Goal: Task Accomplishment & Management: Complete application form

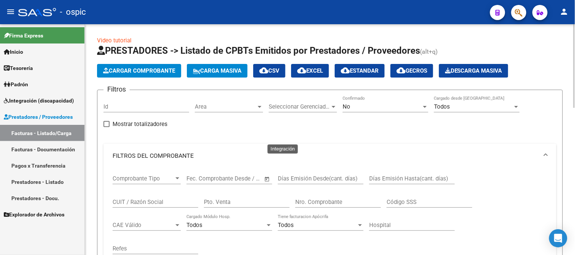
drag, startPoint x: 248, startPoint y: 134, endPoint x: 302, endPoint y: 121, distance: 55.1
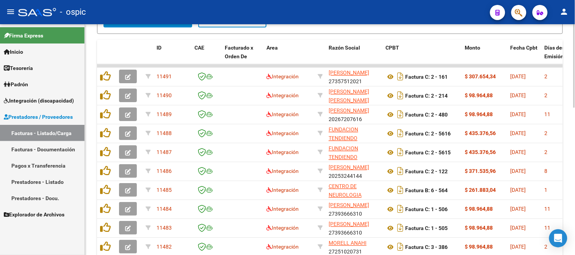
scroll to position [407, 0]
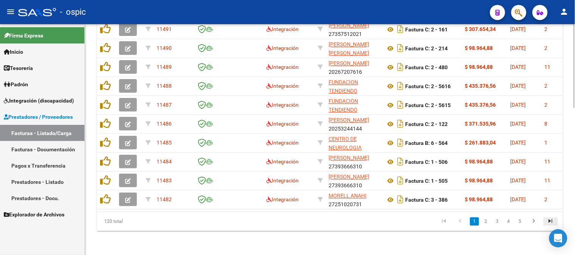
click at [550, 221] on icon "go to last page" at bounding box center [551, 222] width 10 height 9
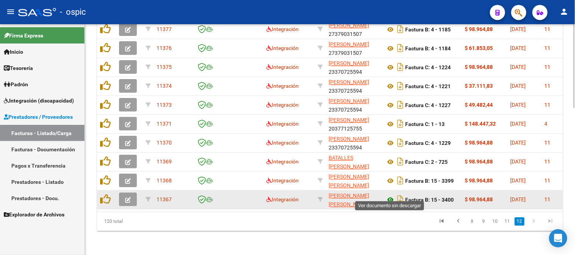
click at [389, 196] on icon at bounding box center [390, 200] width 10 height 9
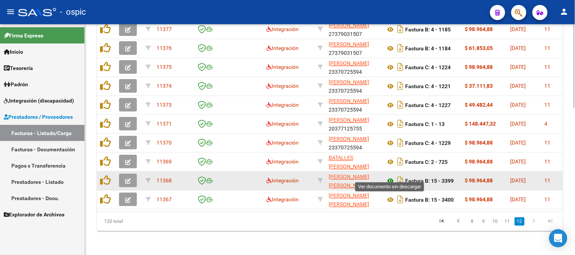
click at [389, 177] on icon at bounding box center [390, 181] width 10 height 9
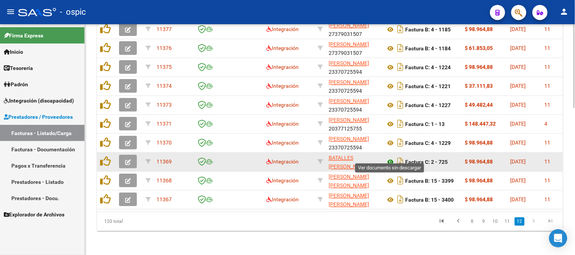
click at [389, 158] on icon at bounding box center [390, 162] width 10 height 9
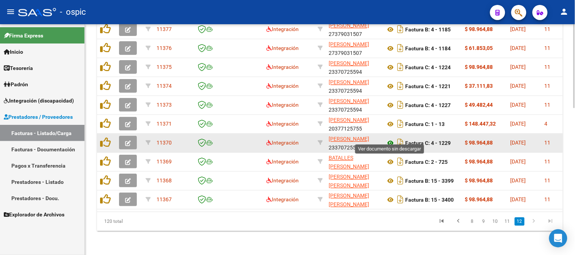
click at [391, 139] on icon at bounding box center [390, 143] width 10 height 9
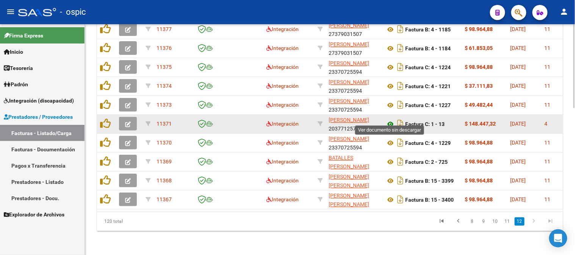
click at [391, 120] on icon at bounding box center [390, 124] width 10 height 9
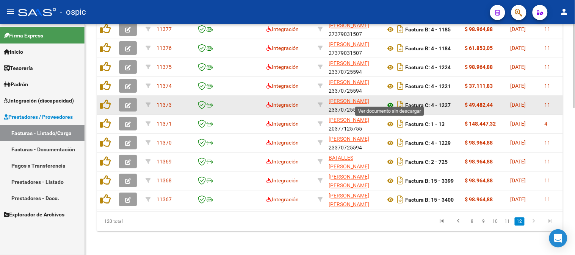
click at [391, 101] on icon at bounding box center [390, 105] width 10 height 9
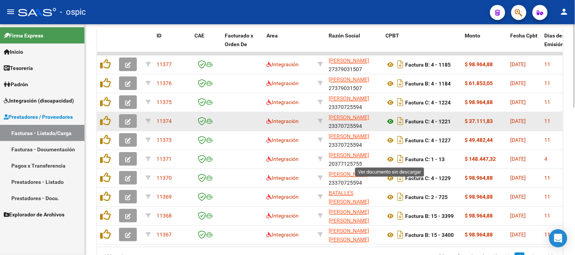
scroll to position [365, 0]
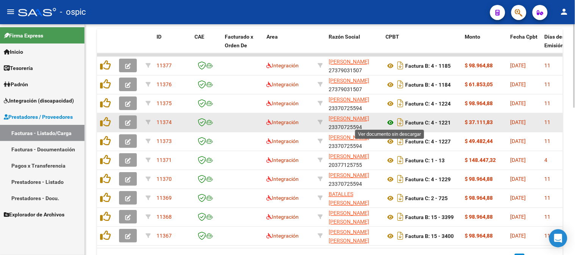
click at [391, 120] on icon at bounding box center [390, 123] width 10 height 9
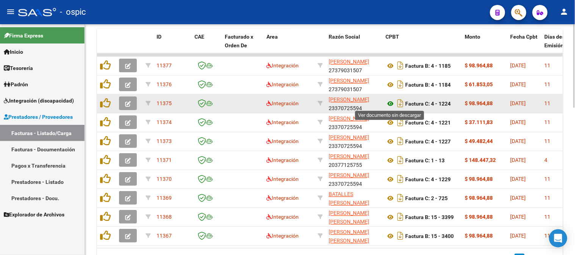
click at [392, 102] on icon at bounding box center [390, 104] width 10 height 9
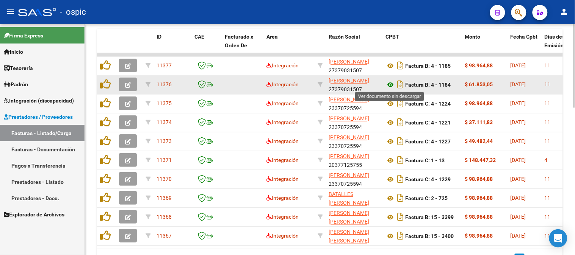
click at [392, 83] on icon at bounding box center [390, 85] width 10 height 9
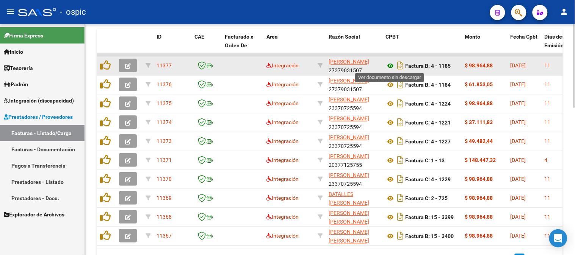
click at [394, 64] on icon at bounding box center [390, 66] width 10 height 9
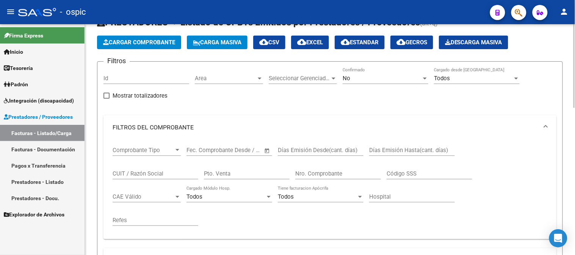
scroll to position [42, 0]
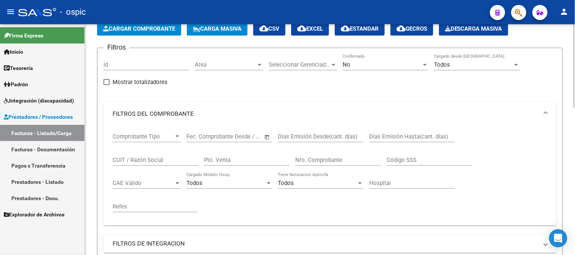
click at [360, 64] on div "No" at bounding box center [382, 64] width 79 height 7
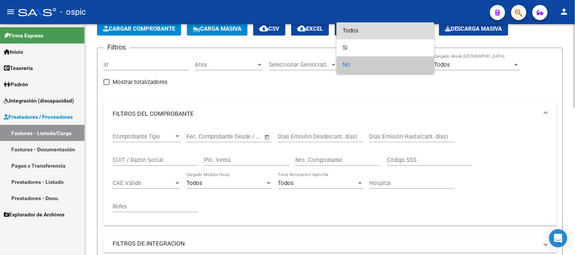
drag, startPoint x: 361, startPoint y: 28, endPoint x: 323, endPoint y: 91, distance: 73.6
click at [361, 29] on span "Todos" at bounding box center [386, 30] width 86 height 17
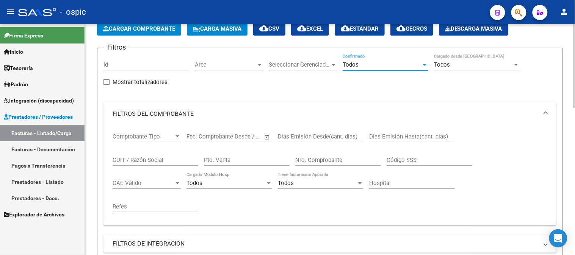
click at [251, 164] on div "Pto. Venta" at bounding box center [247, 158] width 86 height 16
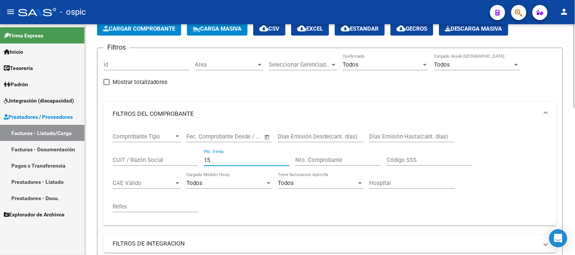
type input "15"
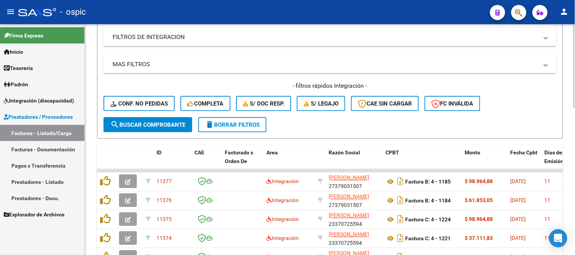
scroll to position [252, 0]
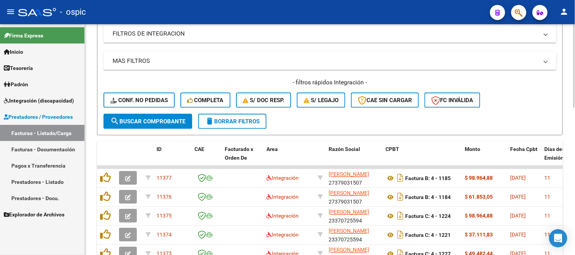
type input "3400"
click at [185, 122] on span "search Buscar Comprobante" at bounding box center [147, 121] width 75 height 7
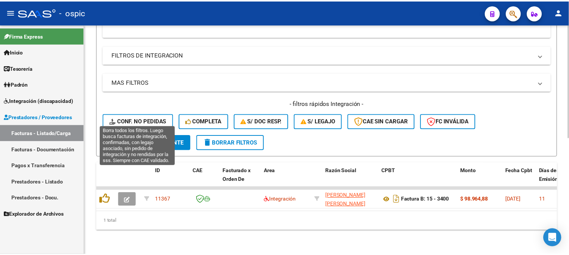
scroll to position [237, 0]
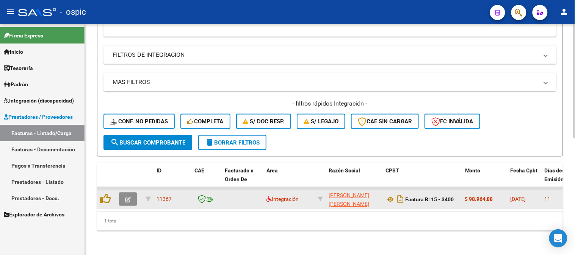
click at [126, 197] on icon "button" at bounding box center [128, 200] width 6 height 6
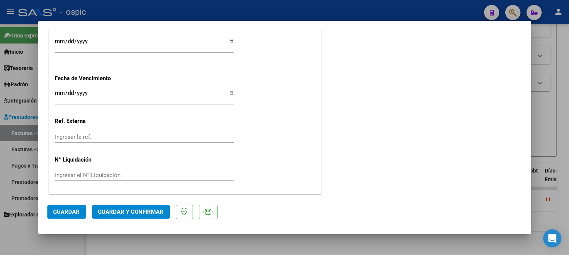
scroll to position [0, 0]
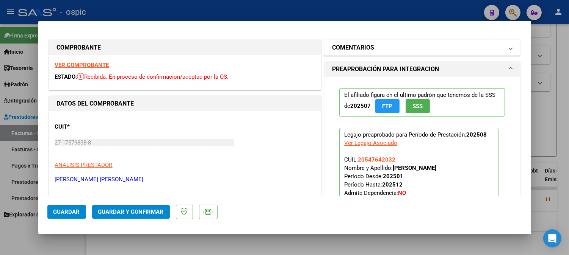
drag, startPoint x: 401, startPoint y: 47, endPoint x: 401, endPoint y: 51, distance: 4.2
click at [401, 47] on mat-panel-title "COMENTARIOS" at bounding box center [417, 47] width 171 height 9
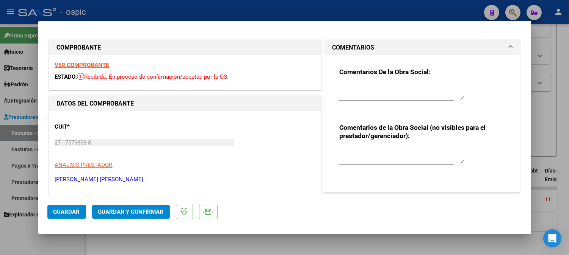
click at [391, 150] on textarea at bounding box center [401, 155] width 125 height 15
type textarea "FONO 8 SESIONES"
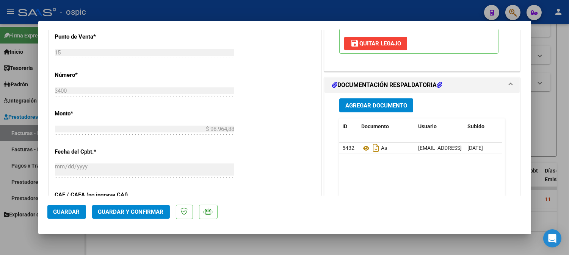
scroll to position [332, 0]
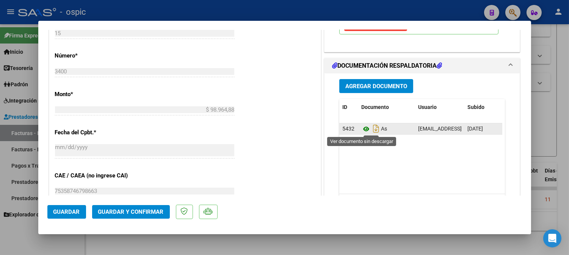
click at [362, 130] on icon at bounding box center [366, 129] width 10 height 9
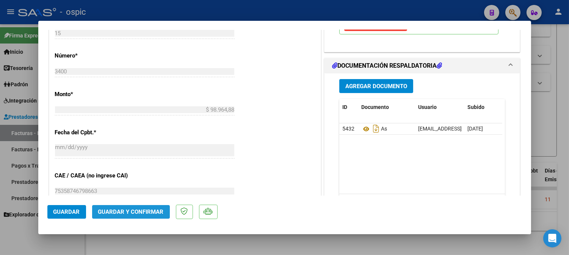
click at [138, 212] on span "Guardar y Confirmar" at bounding box center [131, 212] width 66 height 7
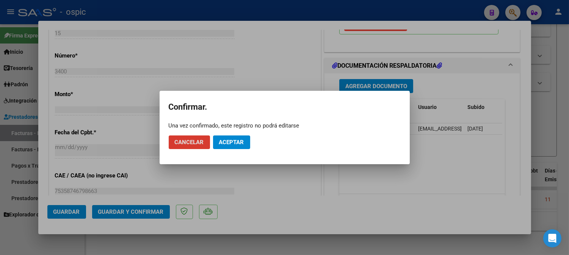
click at [236, 141] on span "Aceptar" at bounding box center [231, 142] width 25 height 7
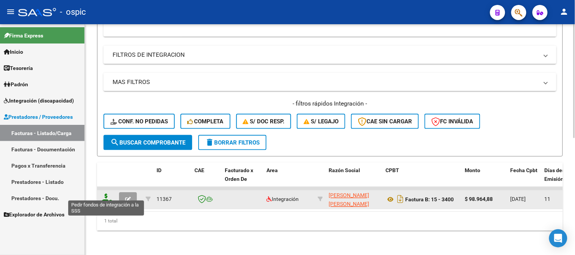
click at [105, 194] on icon at bounding box center [106, 199] width 12 height 11
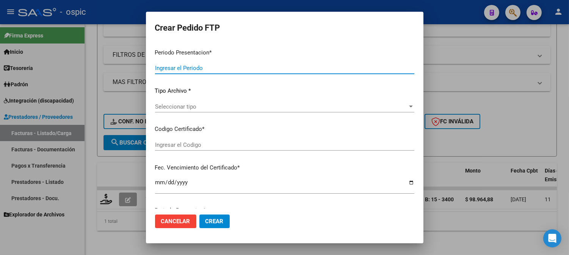
type input "202508"
type input "$ 98.964,88"
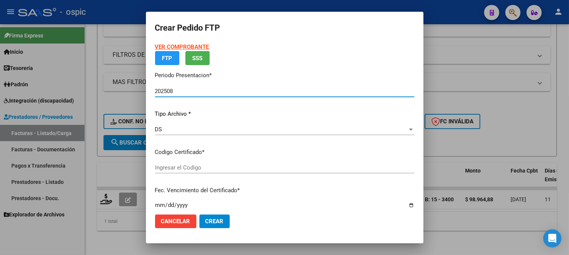
type input "0000000000000000000000000000002022496428"
type input "2026-05-04"
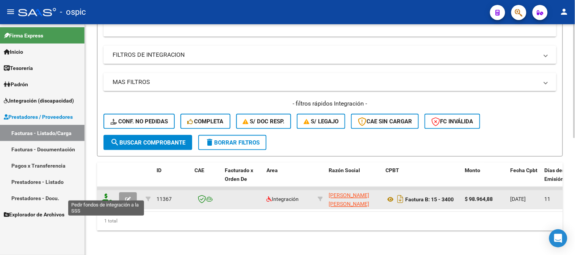
click at [106, 194] on icon at bounding box center [106, 199] width 12 height 11
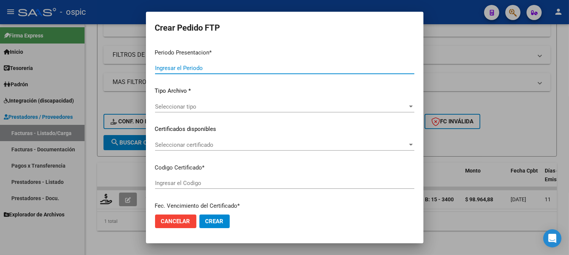
type input "202508"
type input "$ 98.964,88"
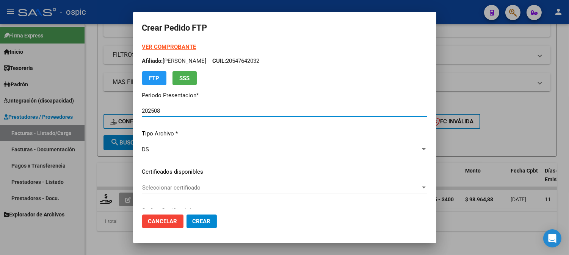
type input "0000000000000000000000000000002022496428"
type input "2026-05-04"
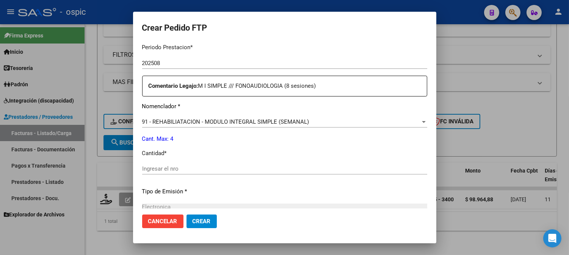
scroll to position [255, 0]
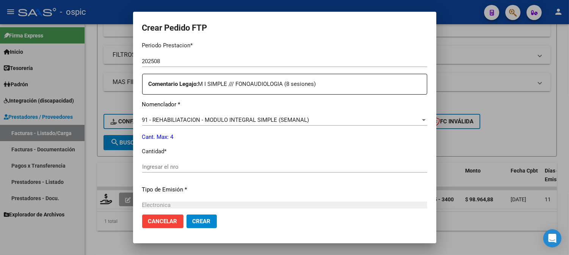
click at [293, 169] on input "Ingresar el nro" at bounding box center [284, 167] width 285 height 7
type input "4"
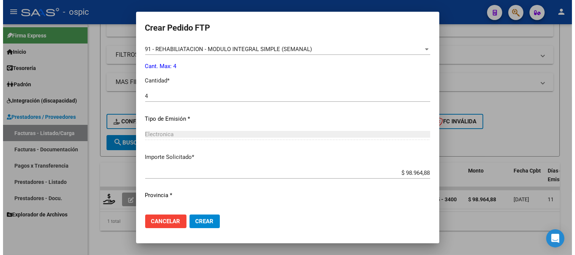
scroll to position [341, 0]
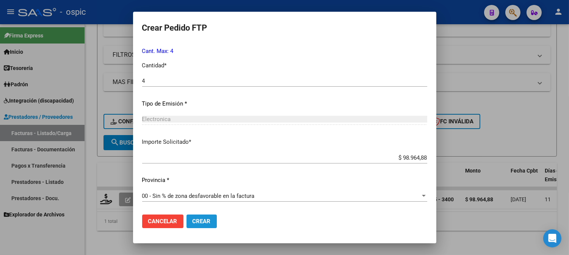
click at [208, 218] on button "Crear" at bounding box center [201, 222] width 30 height 14
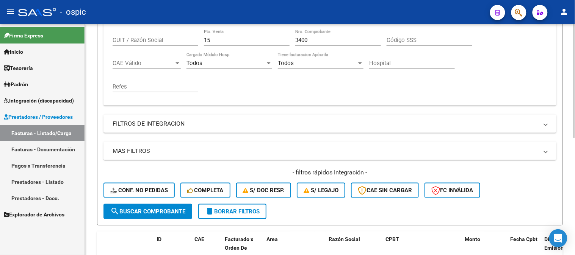
scroll to position [111, 0]
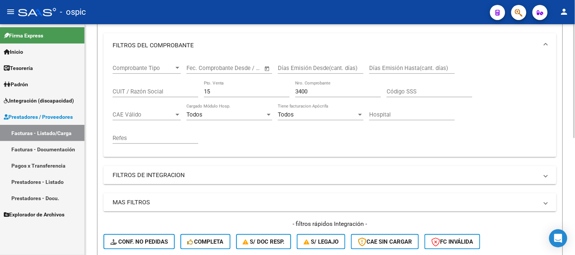
click at [172, 91] on div "Comprobante Tipo Comprobante Tipo Fecha inicio – Fecha fin Fec. Comprobante Des…" at bounding box center [330, 105] width 435 height 94
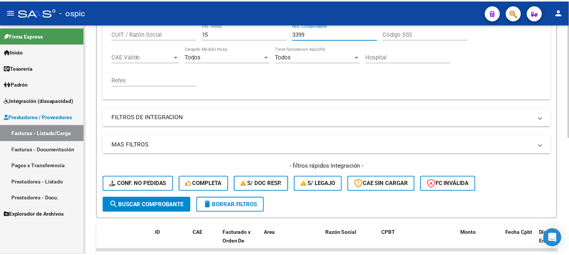
scroll to position [236, 0]
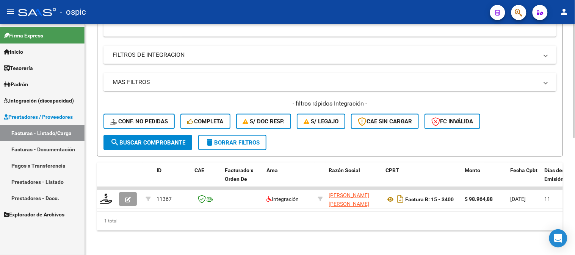
type input "3399"
click at [172, 139] on span "search Buscar Comprobante" at bounding box center [147, 142] width 75 height 7
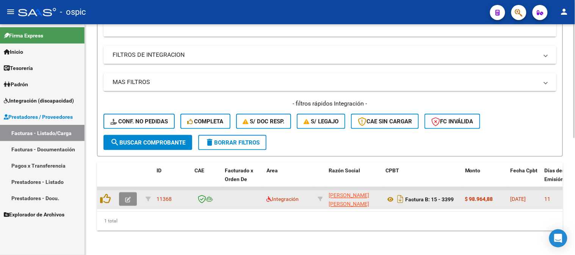
click at [126, 197] on icon "button" at bounding box center [128, 200] width 6 height 6
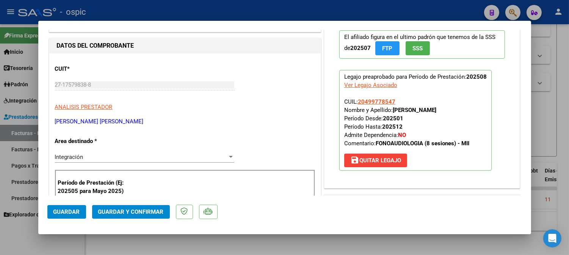
scroll to position [0, 0]
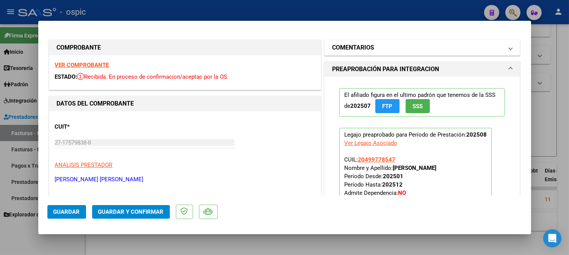
click at [338, 47] on h1 "COMENTARIOS" at bounding box center [353, 47] width 42 height 9
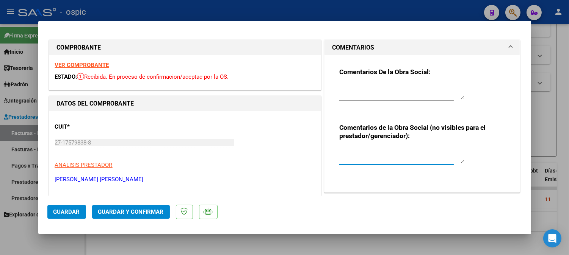
drag, startPoint x: 361, startPoint y: 153, endPoint x: 575, endPoint y: 148, distance: 213.4
click at [366, 153] on textarea at bounding box center [401, 155] width 125 height 15
type textarea "FONO 8 SESIONES"
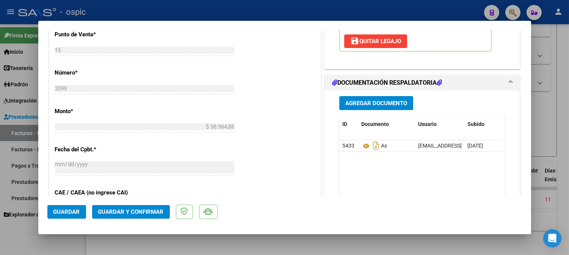
scroll to position [332, 0]
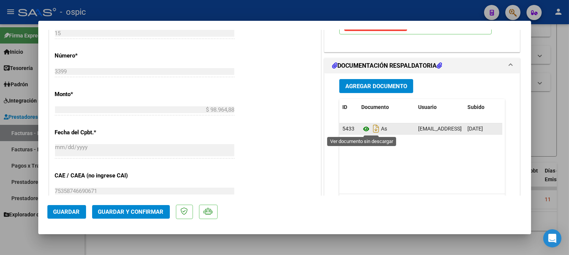
click at [363, 130] on icon at bounding box center [366, 129] width 10 height 9
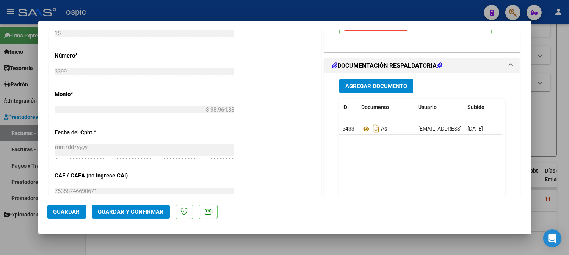
click at [137, 210] on span "Guardar y Confirmar" at bounding box center [131, 212] width 66 height 7
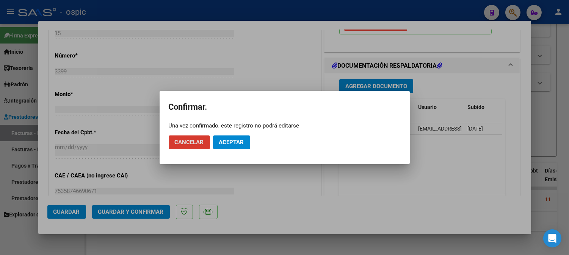
click at [225, 139] on span "Aceptar" at bounding box center [231, 142] width 25 height 7
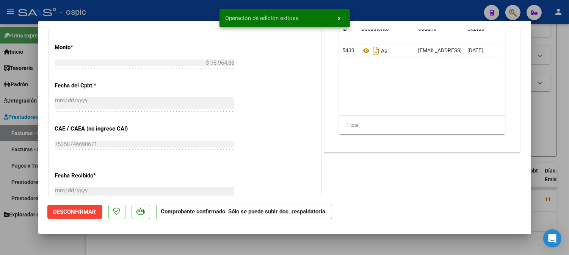
type input "$ 0,00"
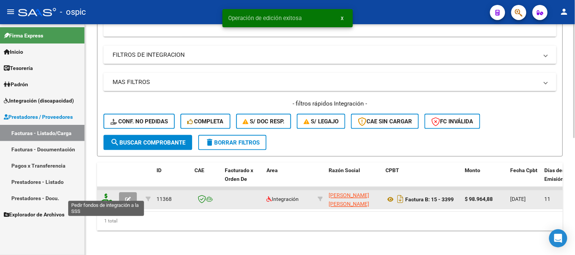
click at [104, 194] on icon at bounding box center [106, 199] width 12 height 11
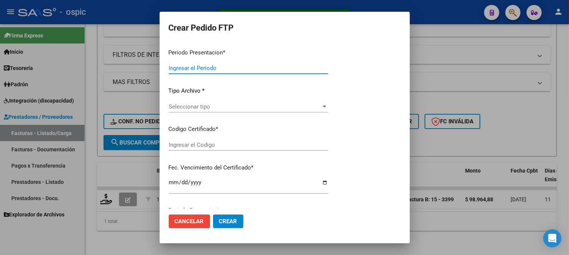
type input "202508"
type input "$ 98.964,88"
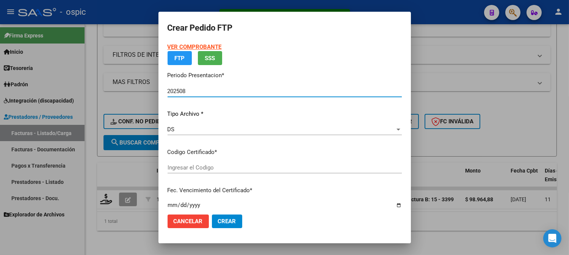
type input "0000000000000000000000000000007796601647"
type input "2025-11-08"
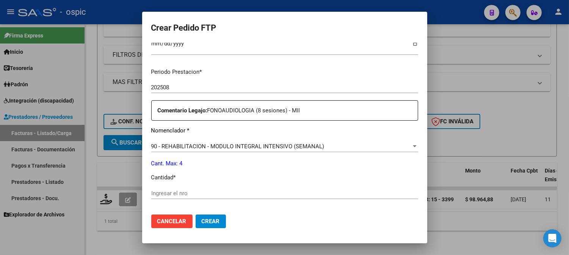
scroll to position [244, 0]
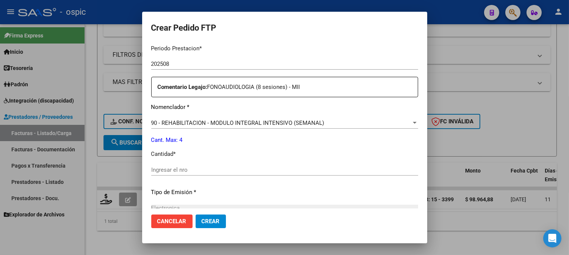
click at [282, 169] on input "Ingresar el nro" at bounding box center [284, 170] width 267 height 7
type input "4"
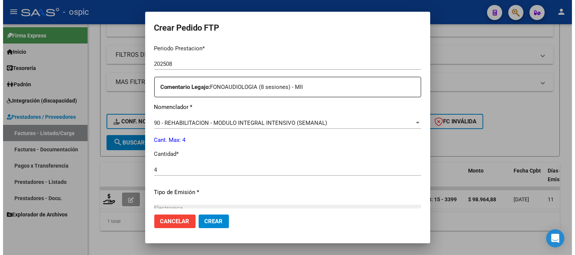
scroll to position [332, 0]
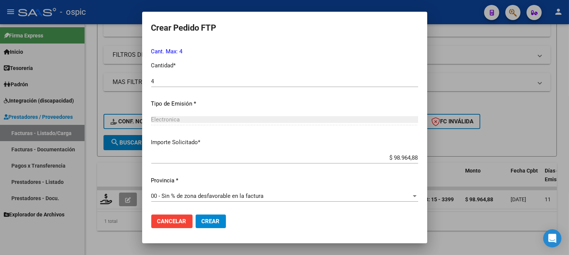
drag, startPoint x: 202, startPoint y: 217, endPoint x: 221, endPoint y: 211, distance: 20.6
click at [202, 217] on button "Crear" at bounding box center [211, 222] width 30 height 14
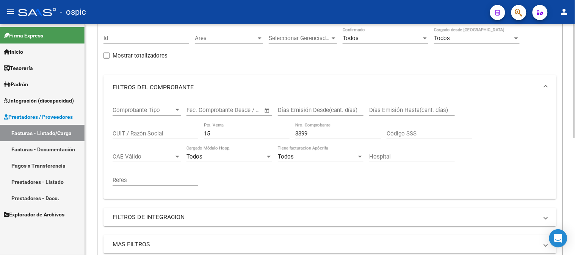
scroll to position [68, 0]
click at [107, 134] on div "Comprobante Tipo Comprobante Tipo Fecha inicio – Fecha fin Fec. Comprobante Des…" at bounding box center [329, 150] width 453 height 100
type input "2"
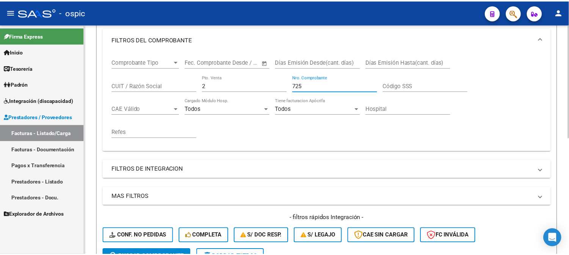
scroll to position [236, 0]
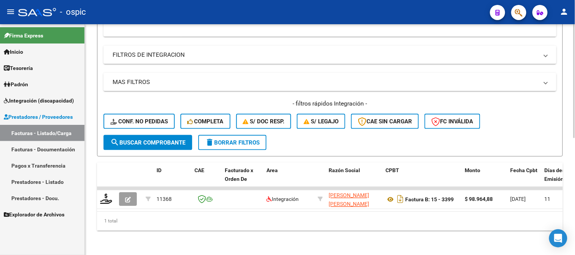
type input "725"
click at [152, 139] on span "search Buscar Comprobante" at bounding box center [147, 142] width 75 height 7
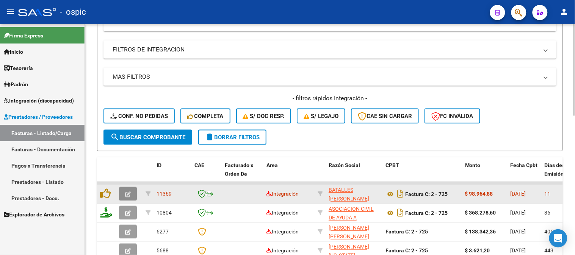
click at [127, 192] on icon "button" at bounding box center [128, 195] width 6 height 6
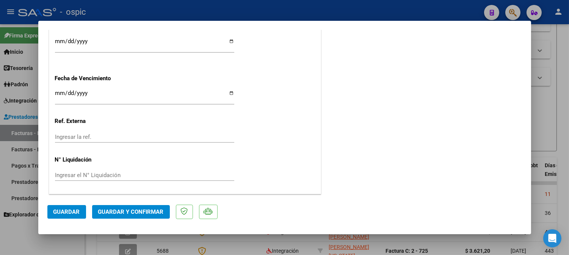
scroll to position [0, 0]
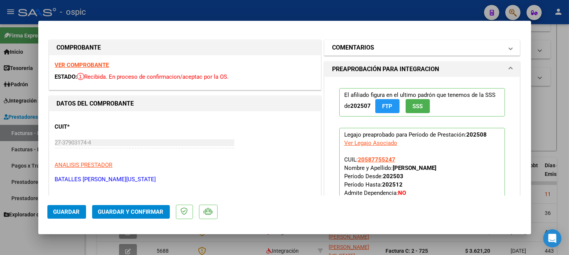
click at [340, 44] on h1 "COMENTARIOS" at bounding box center [353, 47] width 42 height 9
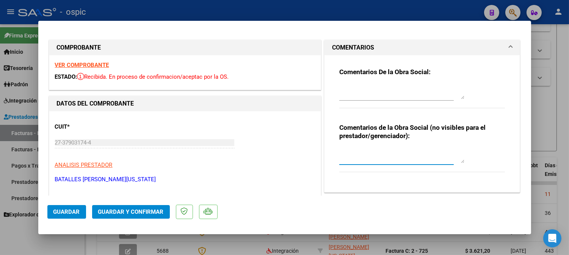
click at [365, 149] on textarea at bounding box center [401, 155] width 125 height 15
type textarea "FONO 8 SESIONES"
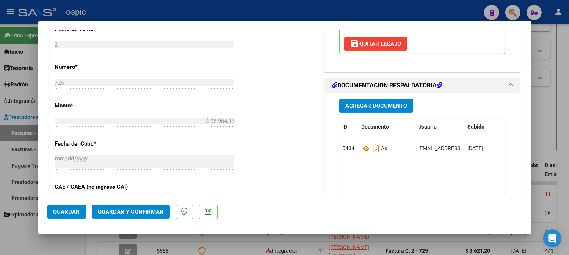
scroll to position [324, 0]
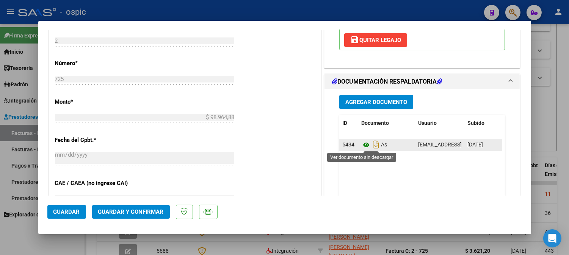
click at [361, 145] on icon at bounding box center [366, 145] width 10 height 9
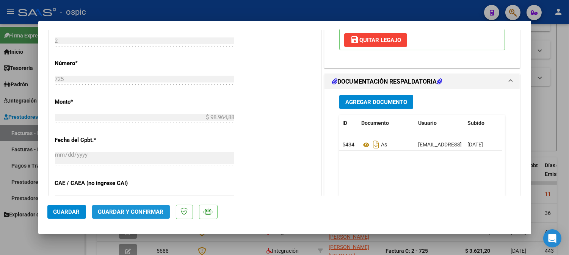
click at [154, 214] on span "Guardar y Confirmar" at bounding box center [131, 212] width 66 height 7
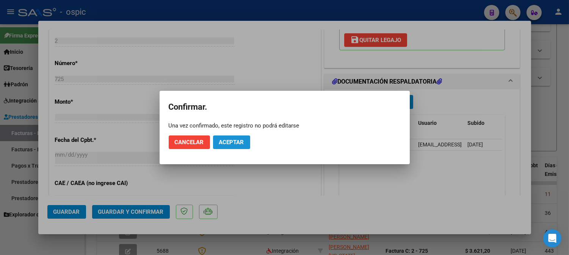
click at [232, 145] on span "Aceptar" at bounding box center [231, 142] width 25 height 7
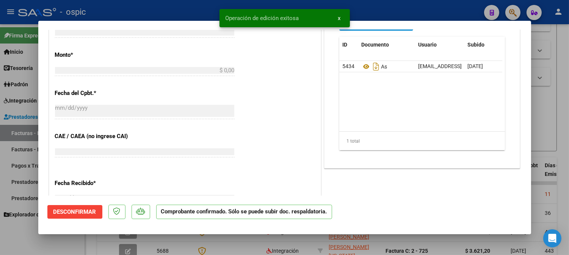
scroll to position [0, 0]
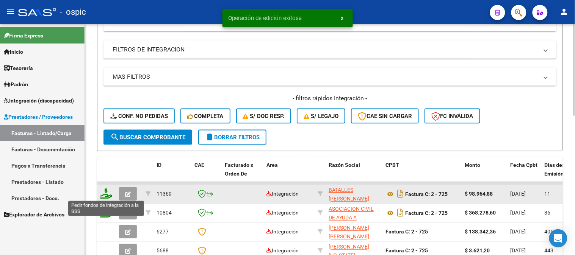
click at [104, 191] on icon at bounding box center [106, 194] width 12 height 11
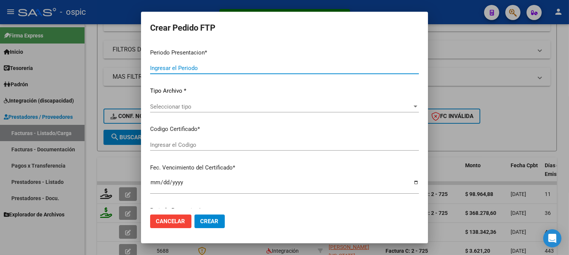
type input "202508"
type input "$ 98.964,88"
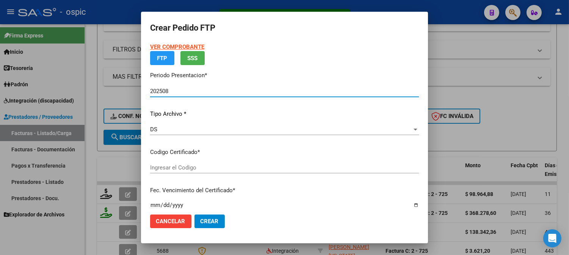
type input "2002150959"
type input "2030-03-28"
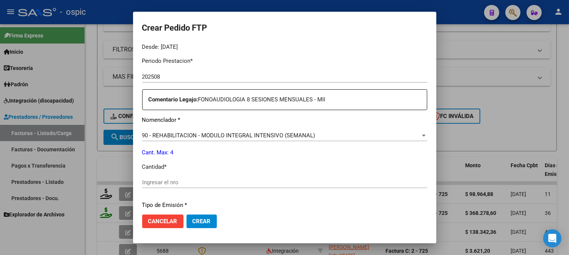
scroll to position [241, 0]
click at [298, 184] on input "Ingresar el nro" at bounding box center [284, 181] width 285 height 7
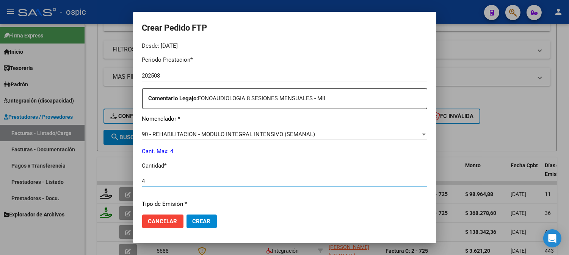
type input "4"
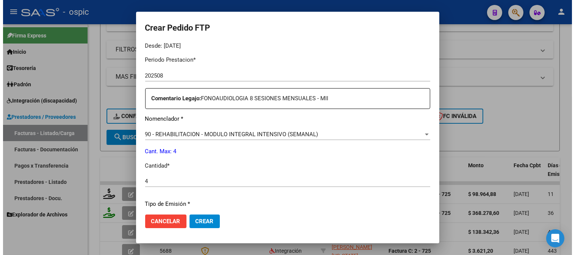
scroll to position [341, 0]
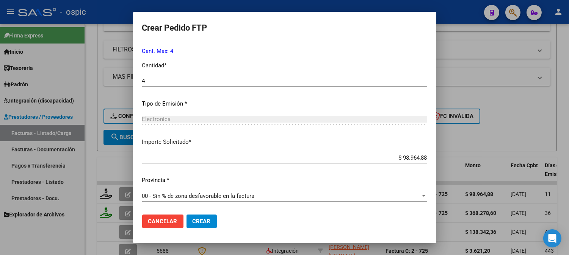
drag, startPoint x: 213, startPoint y: 217, endPoint x: 308, endPoint y: 189, distance: 99.0
click at [213, 217] on button "Crear" at bounding box center [201, 222] width 30 height 14
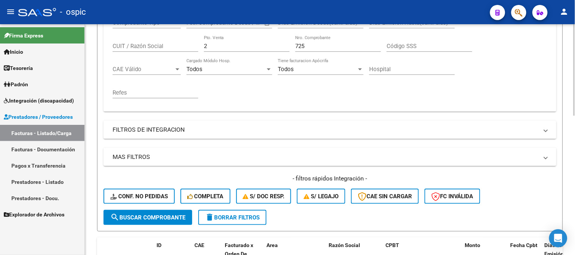
scroll to position [152, 0]
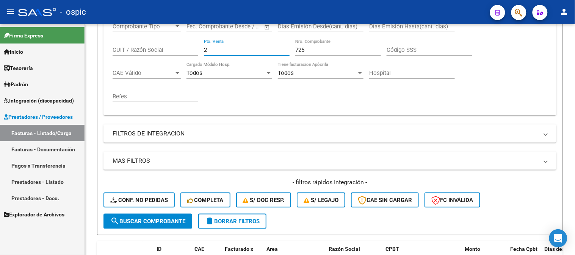
drag, startPoint x: 152, startPoint y: 46, endPoint x: 163, endPoint y: 22, distance: 27.1
click at [101, 44] on form "Filtros Id Area Area Seleccionar Gerenciador Seleccionar Gerenciador Todos Conf…" at bounding box center [330, 86] width 466 height 298
type input "4"
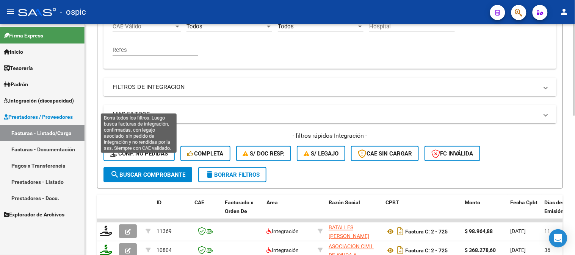
scroll to position [279, 0]
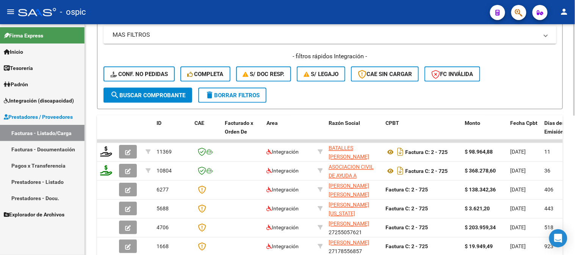
type input "1229"
click at [153, 84] on div "- filtros rápidos Integración - Conf. no pedidas Completa S/ Doc Resp. S/ legaj…" at bounding box center [329, 70] width 453 height 36
click at [157, 96] on span "search Buscar Comprobante" at bounding box center [147, 95] width 75 height 7
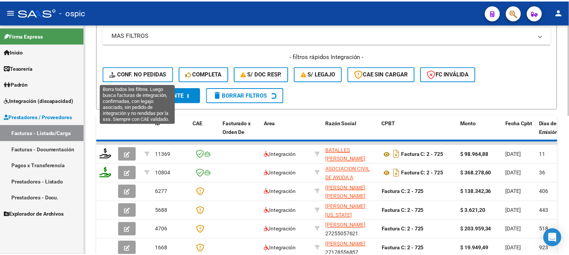
scroll to position [237, 0]
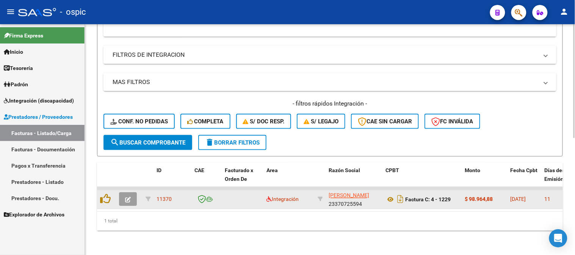
click at [127, 197] on icon "button" at bounding box center [128, 200] width 6 height 6
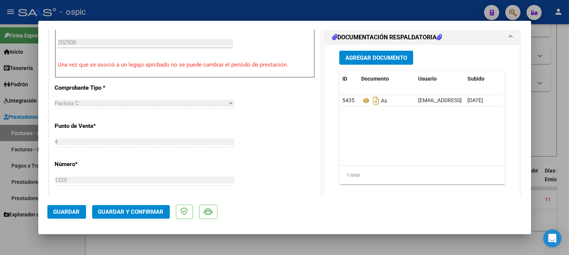
scroll to position [0, 0]
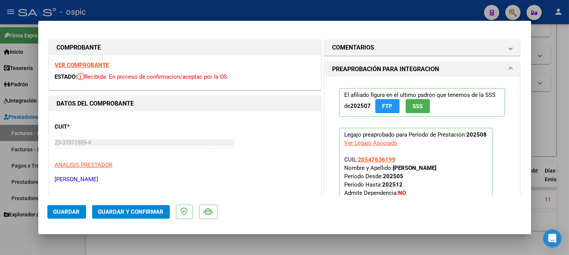
drag, startPoint x: 379, startPoint y: 44, endPoint x: 379, endPoint y: 56, distance: 12.1
click at [379, 46] on mat-panel-title "COMENTARIOS" at bounding box center [417, 47] width 171 height 9
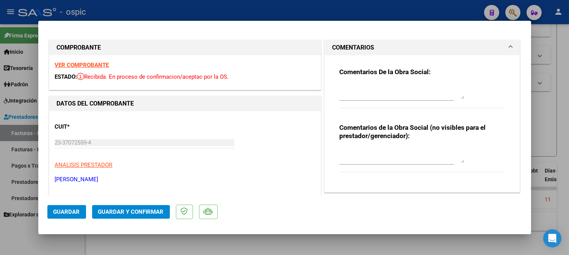
drag, startPoint x: 386, startPoint y: 150, endPoint x: 427, endPoint y: 153, distance: 41.0
click at [387, 150] on textarea at bounding box center [401, 155] width 125 height 15
type textarea "PSICO 8 SESIONES"
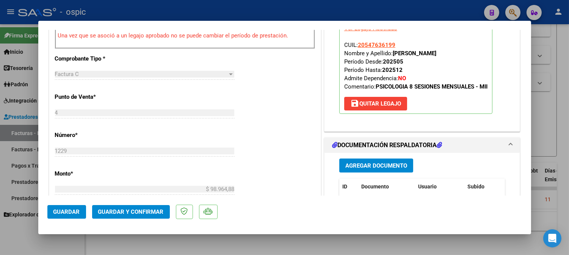
scroll to position [279, 0]
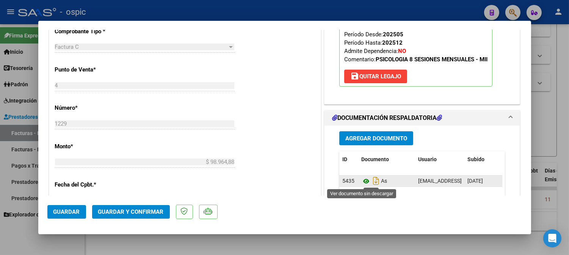
click at [363, 180] on icon at bounding box center [366, 181] width 10 height 9
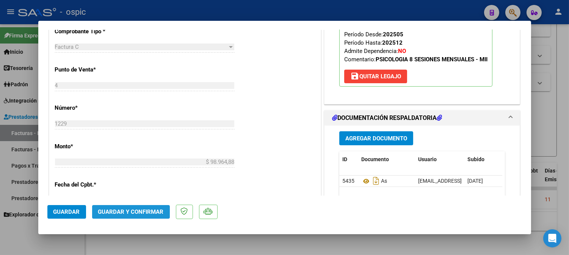
click at [151, 212] on span "Guardar y Confirmar" at bounding box center [131, 212] width 66 height 7
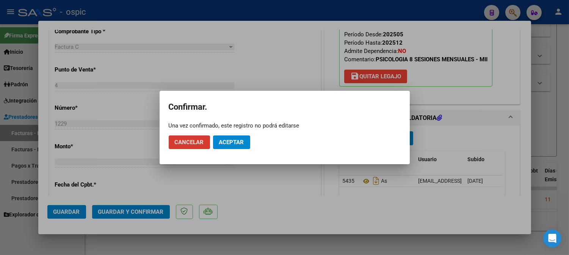
click at [221, 144] on span "Aceptar" at bounding box center [231, 142] width 25 height 7
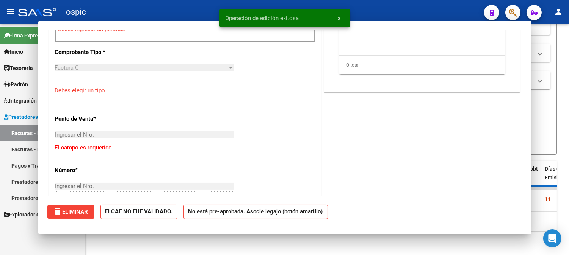
scroll to position [0, 0]
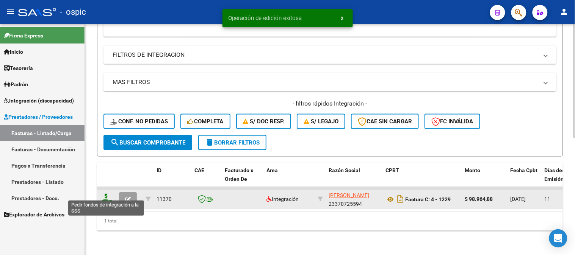
click at [107, 194] on icon at bounding box center [106, 199] width 12 height 11
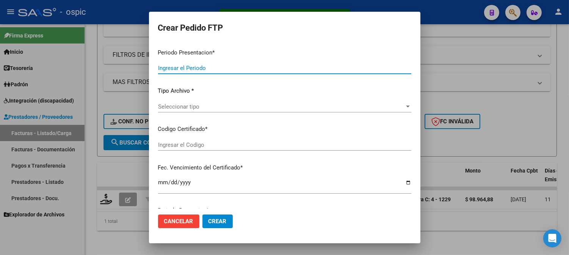
type input "202508"
type input "$ 98.964,88"
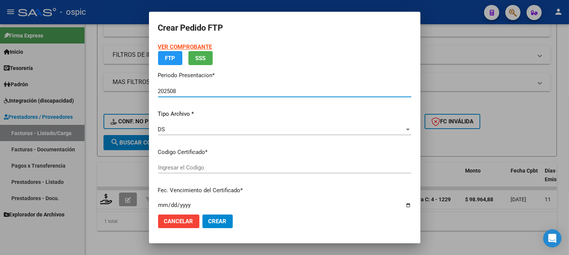
type input "5901614371"
type input "2028-02-28"
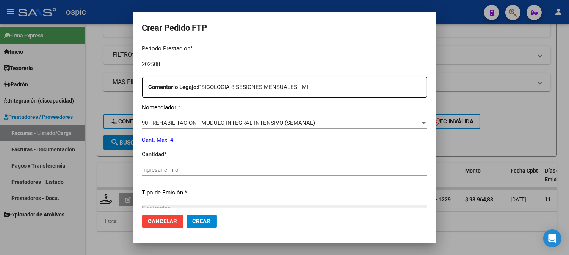
scroll to position [256, 0]
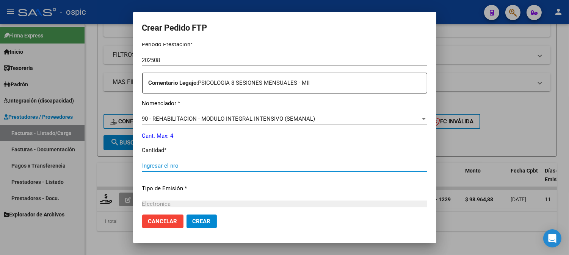
click at [294, 163] on input "Ingresar el nro" at bounding box center [284, 166] width 285 height 7
type input "4"
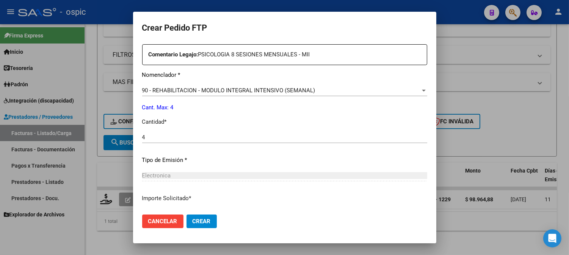
scroll to position [341, 0]
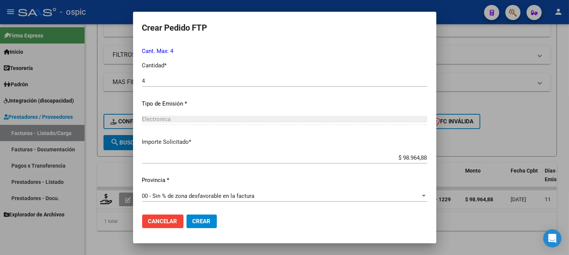
click at [208, 221] on span "Crear" at bounding box center [202, 221] width 18 height 7
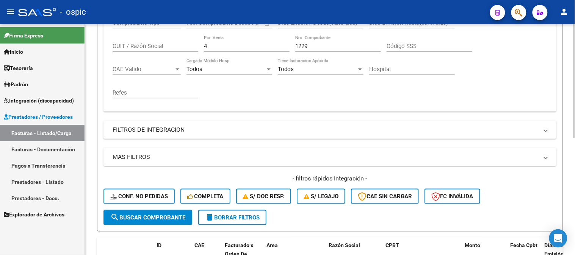
scroll to position [69, 0]
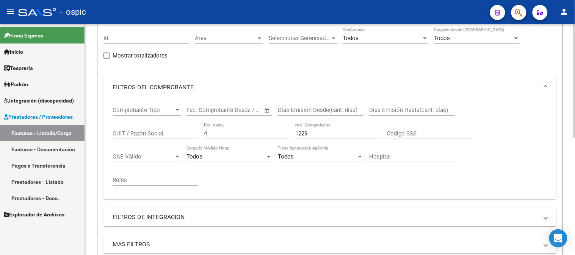
click at [125, 134] on div "Comprobante Tipo Comprobante Tipo Fecha inicio – Fecha fin Fec. Comprobante Des…" at bounding box center [330, 147] width 435 height 94
type input "1"
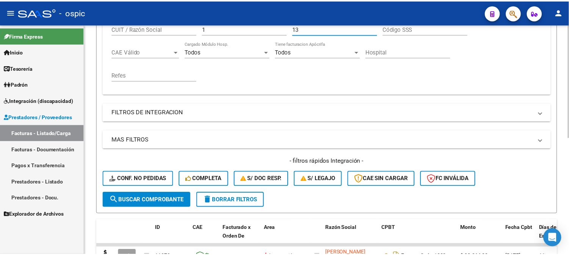
scroll to position [236, 0]
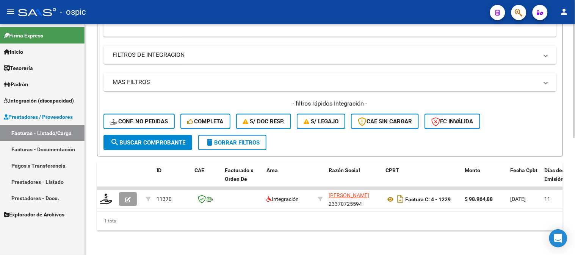
type input "13"
drag, startPoint x: 171, startPoint y: 133, endPoint x: 164, endPoint y: 118, distance: 17.1
click at [171, 139] on span "search Buscar Comprobante" at bounding box center [147, 142] width 75 height 7
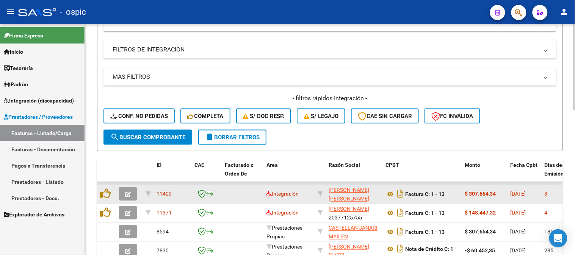
click at [128, 193] on icon "button" at bounding box center [128, 195] width 6 height 6
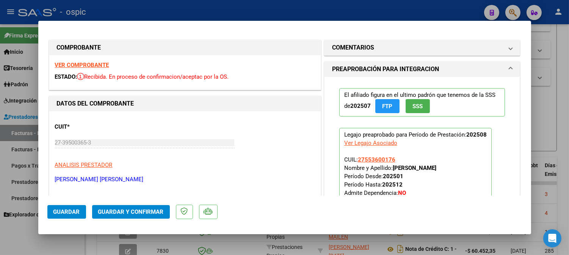
type input "$ 0,00"
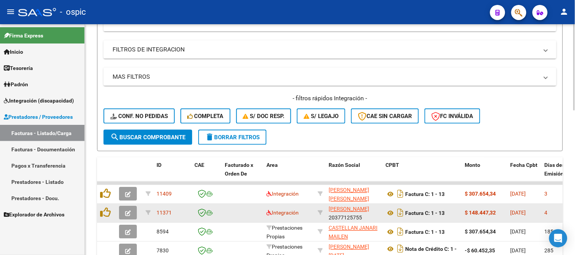
click at [128, 213] on icon "button" at bounding box center [128, 214] width 6 height 6
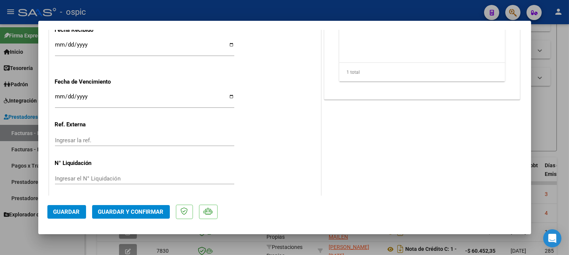
scroll to position [0, 0]
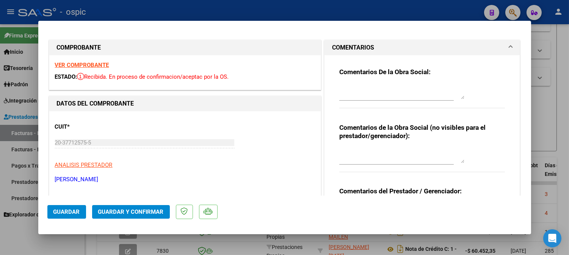
drag, startPoint x: 409, startPoint y: 44, endPoint x: 399, endPoint y: 119, distance: 75.4
click at [409, 45] on mat-panel-title "COMENTARIOS" at bounding box center [417, 47] width 171 height 9
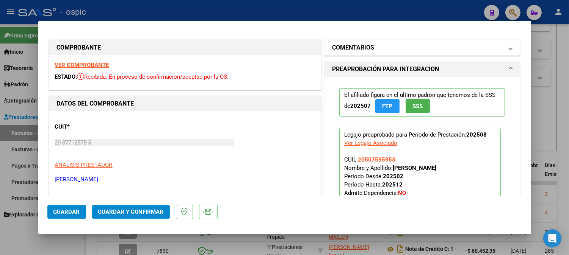
click at [360, 47] on h1 "COMENTARIOS" at bounding box center [353, 47] width 42 height 9
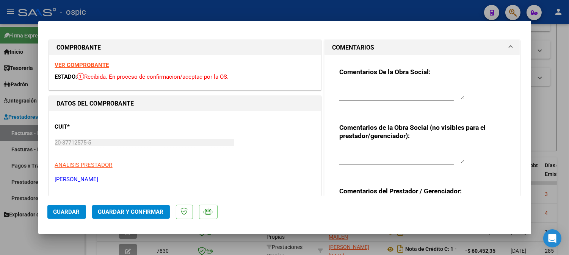
drag, startPoint x: 371, startPoint y: 146, endPoint x: 381, endPoint y: 163, distance: 19.7
click at [372, 149] on div at bounding box center [401, 156] width 125 height 18
type textarea "KINESIO 12 SESIONES"
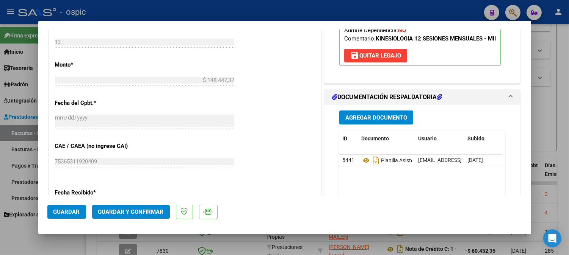
scroll to position [363, 0]
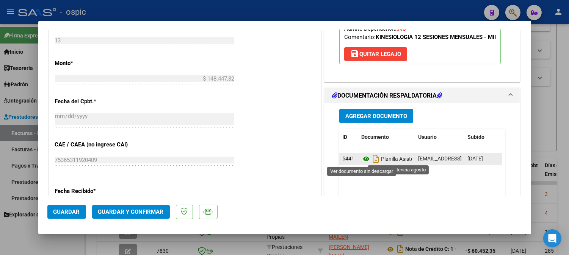
click at [362, 158] on icon at bounding box center [366, 159] width 10 height 9
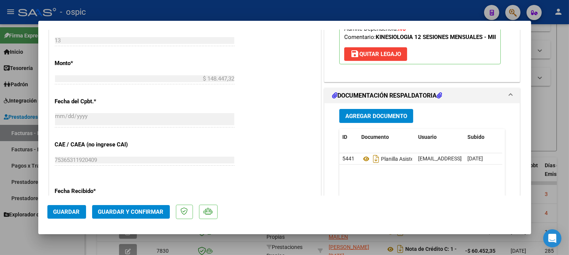
click at [139, 210] on span "Guardar y Confirmar" at bounding box center [131, 212] width 66 height 7
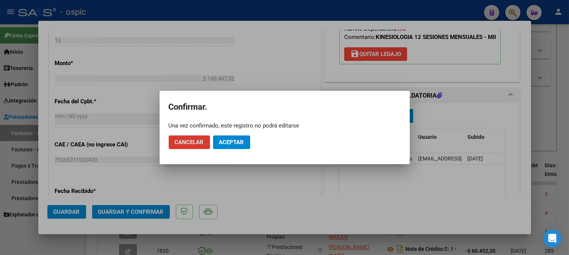
click at [227, 146] on button "Aceptar" at bounding box center [231, 143] width 37 height 14
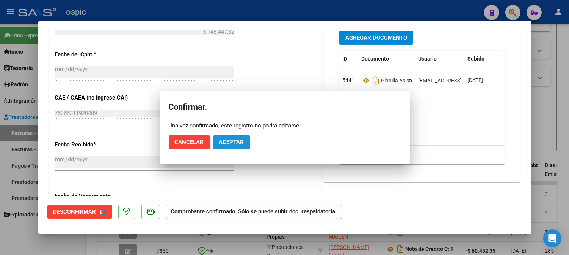
scroll to position [316, 0]
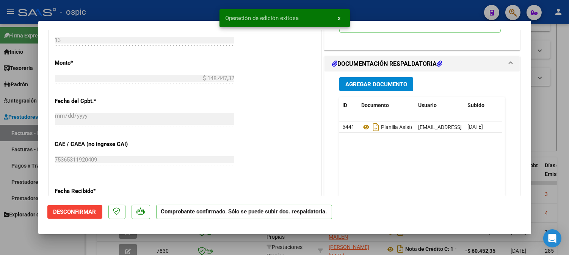
type input "$ 0,00"
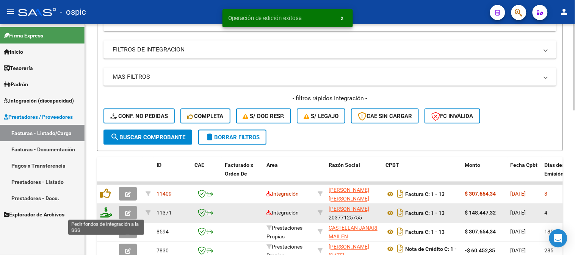
click at [103, 214] on icon at bounding box center [106, 213] width 12 height 11
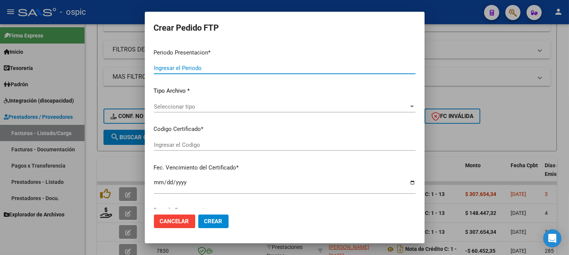
type input "202508"
type input "$ 148.447,32"
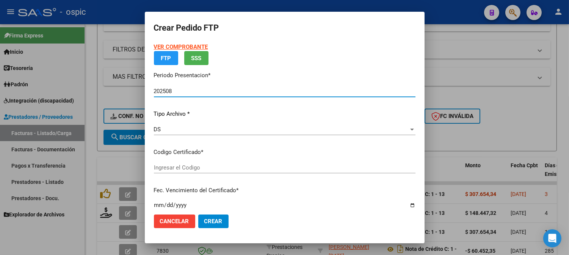
type input "7488146188"
type input "2034-06-30"
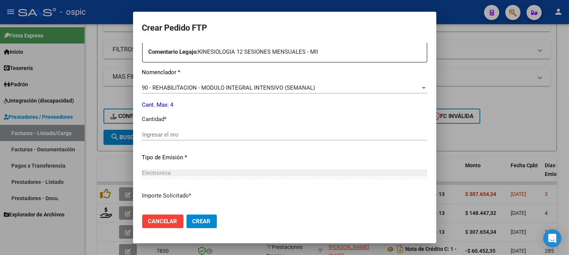
scroll to position [294, 0]
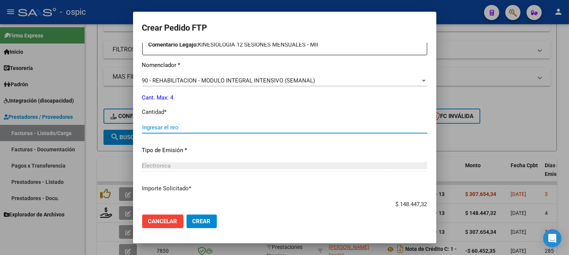
click at [293, 124] on input "Ingresar el nro" at bounding box center [284, 127] width 285 height 7
type input "4"
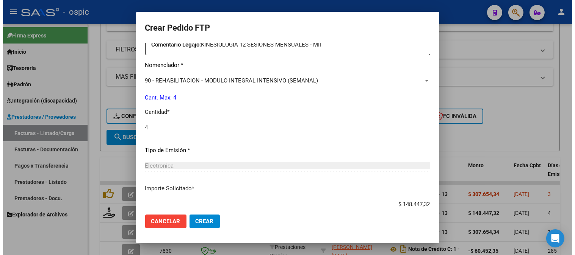
scroll to position [341, 0]
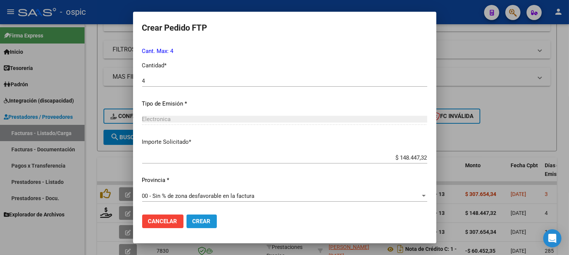
drag, startPoint x: 195, startPoint y: 222, endPoint x: 575, endPoint y: 171, distance: 382.8
click at [196, 222] on span "Crear" at bounding box center [202, 221] width 18 height 7
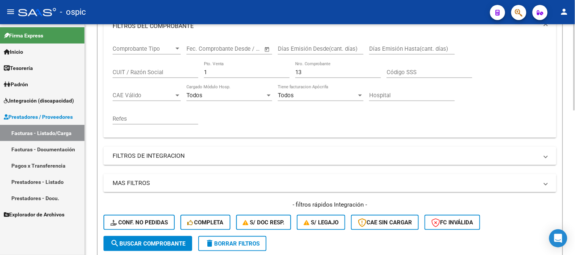
scroll to position [110, 0]
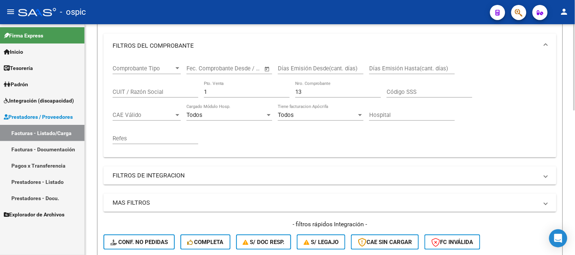
click at [177, 91] on div "Comprobante Tipo Comprobante Tipo Fecha inicio – Fecha fin Fec. Comprobante Des…" at bounding box center [330, 105] width 435 height 94
type input "4"
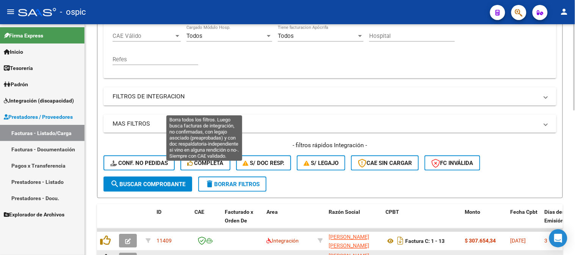
scroll to position [321, 0]
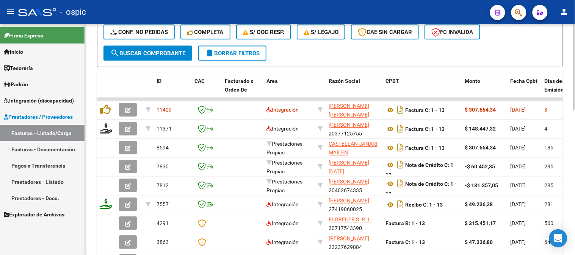
type input "1227"
click at [173, 53] on span "search Buscar Comprobante" at bounding box center [147, 53] width 75 height 7
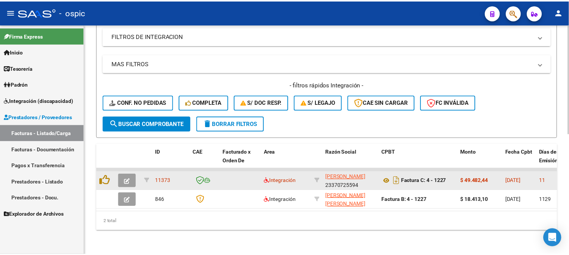
scroll to position [256, 0]
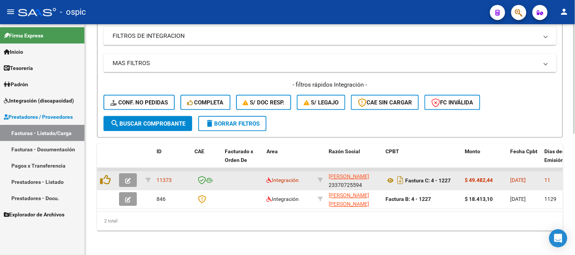
click at [128, 178] on icon "button" at bounding box center [128, 181] width 6 height 6
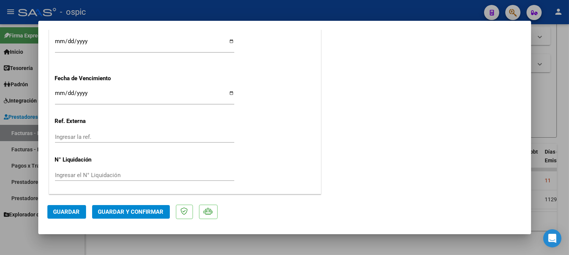
scroll to position [0, 0]
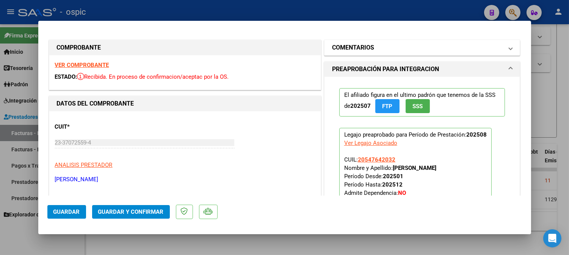
click at [360, 46] on h1 "COMENTARIOS" at bounding box center [353, 47] width 42 height 9
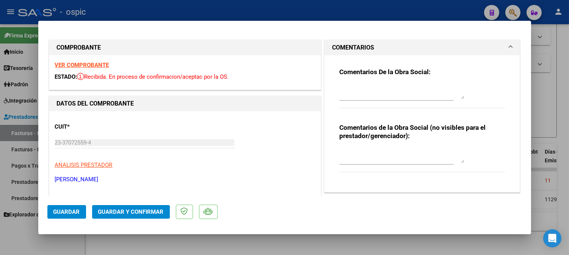
click at [368, 145] on div "Comentarios de la Obra Social (no visibles para el prestador/gerenciador):" at bounding box center [422, 152] width 166 height 57
click at [370, 150] on textarea at bounding box center [401, 155] width 125 height 15
type textarea "PSICO 4 SESIONES"
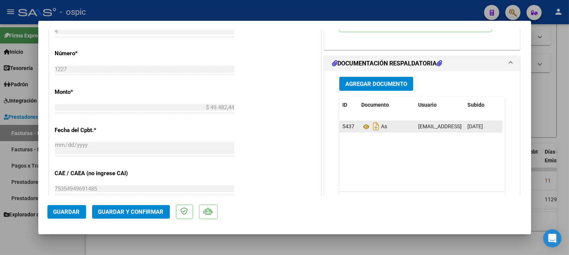
scroll to position [336, 0]
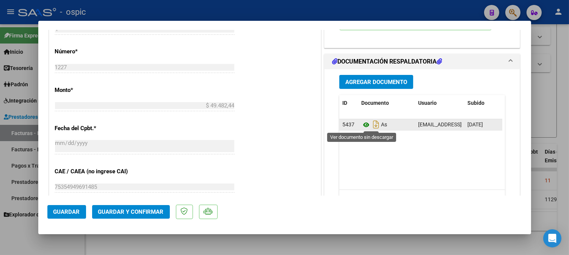
click at [361, 125] on icon at bounding box center [366, 125] width 10 height 9
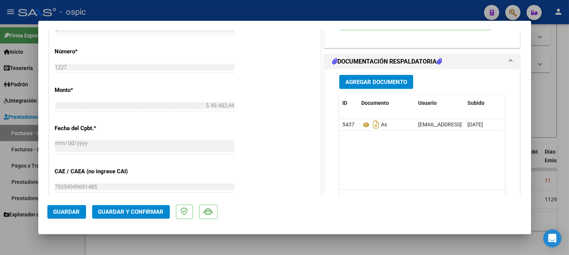
click at [141, 207] on button "Guardar y Confirmar" at bounding box center [131, 212] width 78 height 14
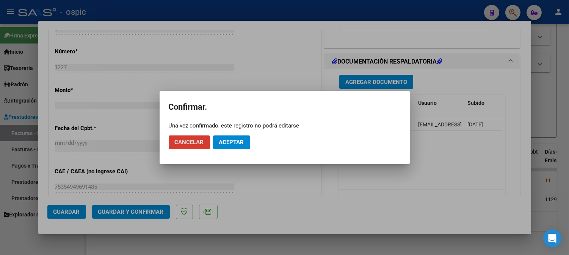
click at [224, 138] on button "Aceptar" at bounding box center [231, 143] width 37 height 14
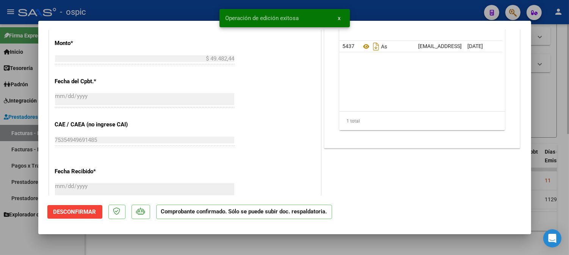
type input "$ 0,00"
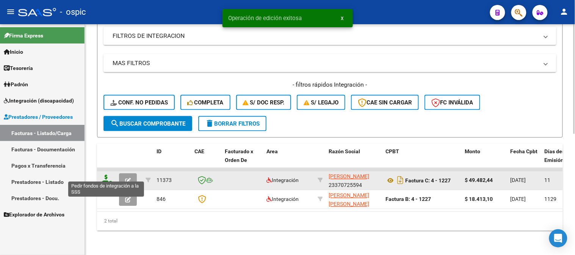
click at [106, 175] on icon at bounding box center [106, 180] width 12 height 11
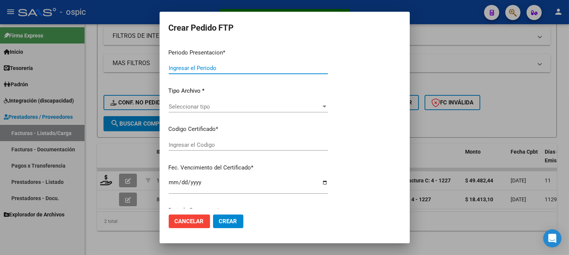
type input "202508"
type input "$ 49.482,44"
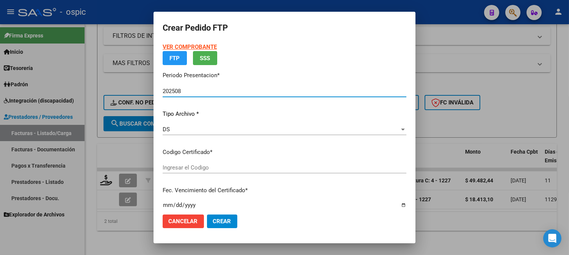
type input "0000000000000000000000000000002022496428"
type input "2026-05-04"
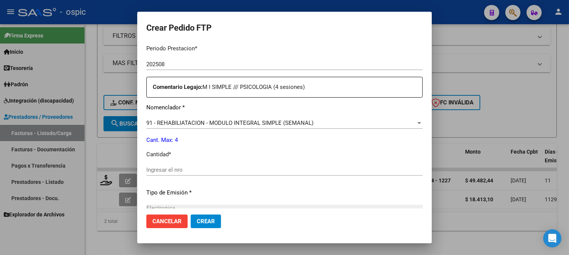
scroll to position [256, 0]
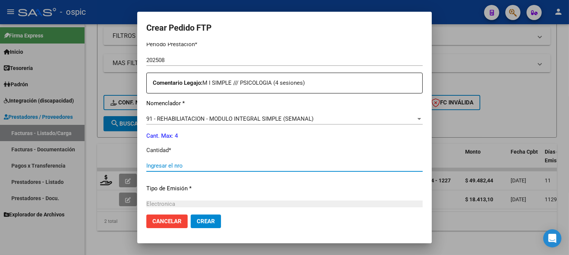
click at [304, 164] on input "Ingresar el nro" at bounding box center [284, 166] width 276 height 7
type input "4"
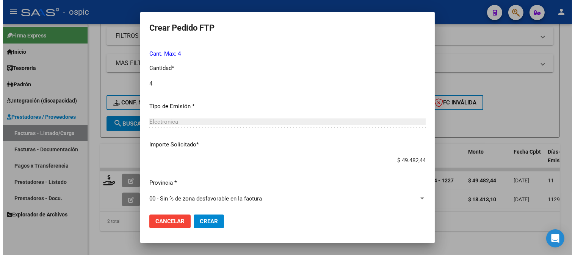
scroll to position [341, 0]
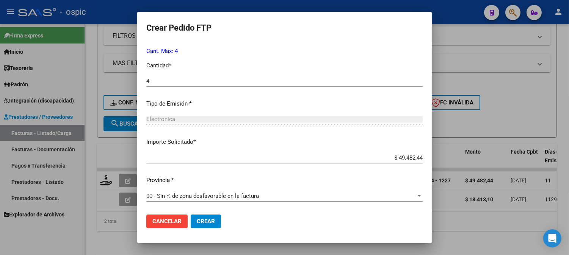
drag, startPoint x: 213, startPoint y: 222, endPoint x: 217, endPoint y: 219, distance: 5.7
click at [213, 221] on button "Crear" at bounding box center [206, 222] width 30 height 14
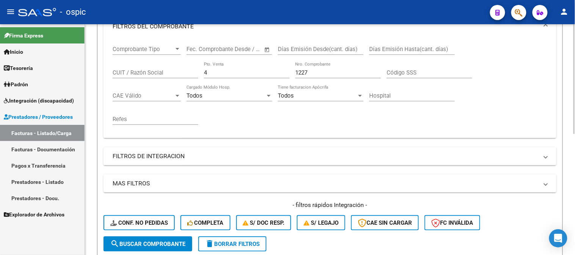
scroll to position [88, 0]
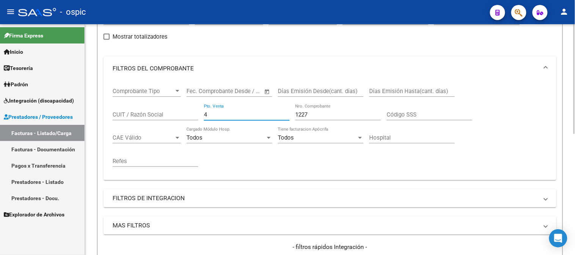
drag, startPoint x: 224, startPoint y: 115, endPoint x: 163, endPoint y: 114, distance: 60.6
click at [171, 114] on div "Comprobante Tipo Comprobante Tipo Fecha inicio – Fecha fin Fec. Comprobante Des…" at bounding box center [330, 128] width 435 height 94
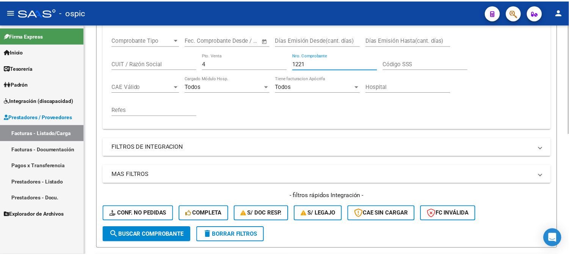
scroll to position [214, 0]
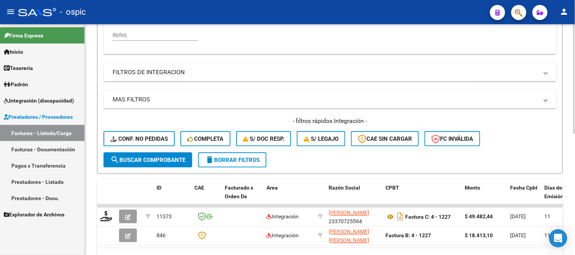
type input "1221"
click at [147, 160] on span "search Buscar Comprobante" at bounding box center [147, 160] width 75 height 7
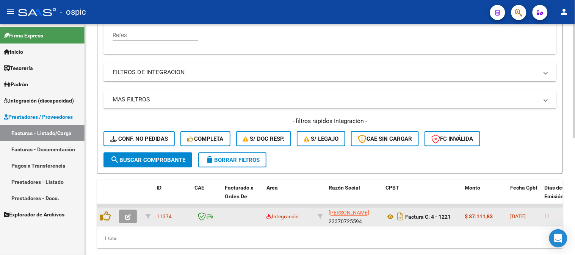
click at [127, 215] on icon "button" at bounding box center [128, 218] width 6 height 6
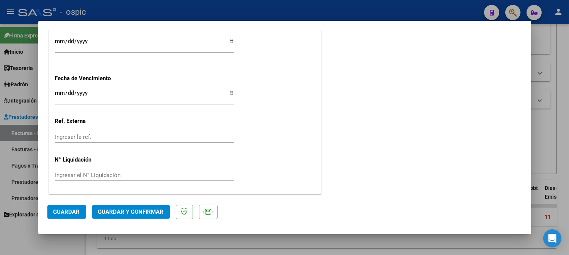
scroll to position [0, 0]
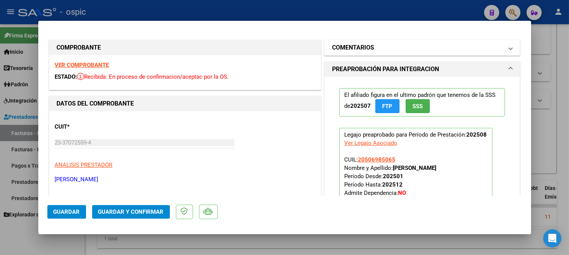
click at [350, 46] on h1 "COMENTARIOS" at bounding box center [353, 47] width 42 height 9
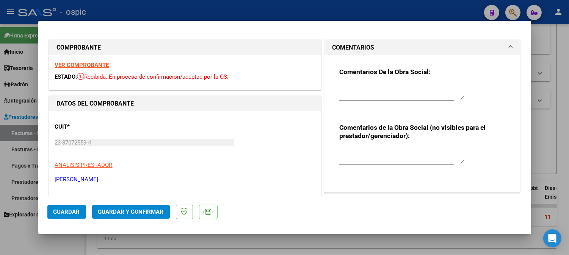
click at [374, 144] on div "Comentarios de la Obra Social (no visibles para el prestador/gerenciador):" at bounding box center [422, 152] width 166 height 57
click at [374, 150] on textarea at bounding box center [401, 155] width 125 height 15
type textarea "PSICO 3 SESIONES"
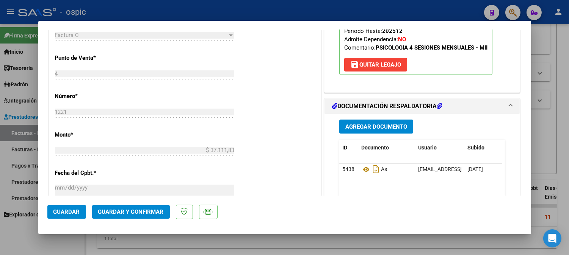
scroll to position [384, 0]
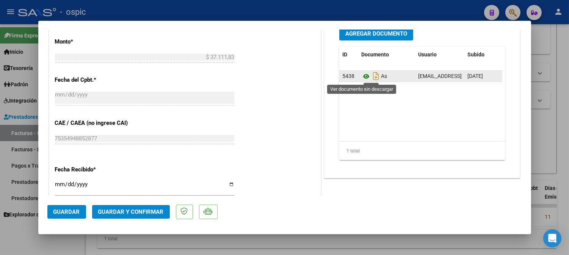
click at [363, 74] on icon at bounding box center [366, 76] width 10 height 9
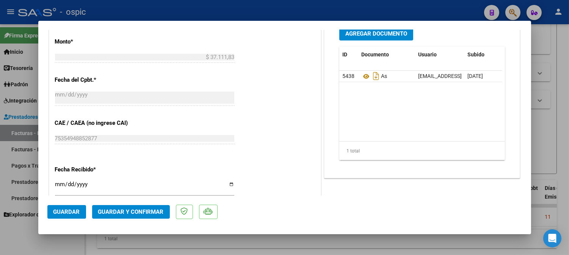
click at [150, 208] on button "Guardar y Confirmar" at bounding box center [131, 212] width 78 height 14
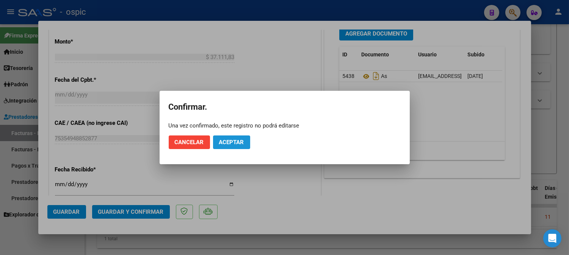
click at [223, 139] on span "Aceptar" at bounding box center [231, 142] width 25 height 7
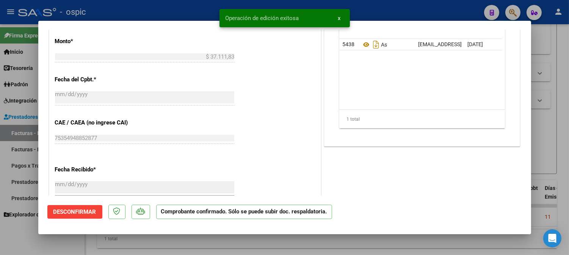
type input "$ 0,00"
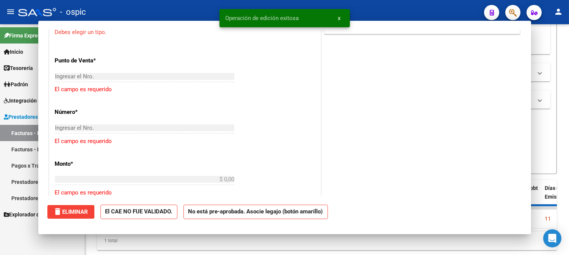
scroll to position [478, 0]
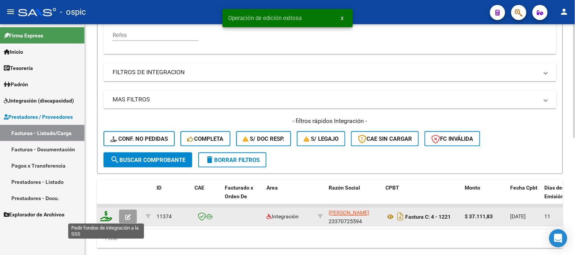
click at [107, 218] on icon at bounding box center [106, 216] width 12 height 11
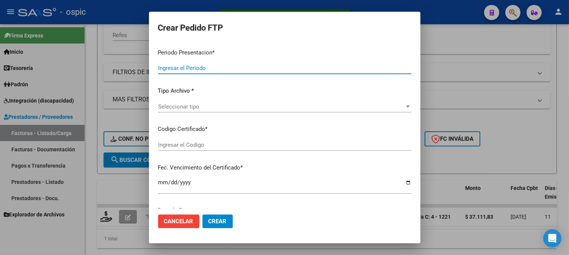
type input "202508"
type input "$ 37.111,83"
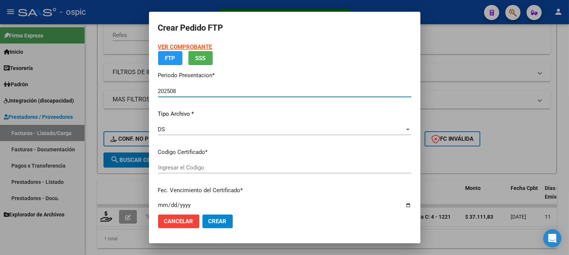
type input "2913143089"
type input "2030-04-30"
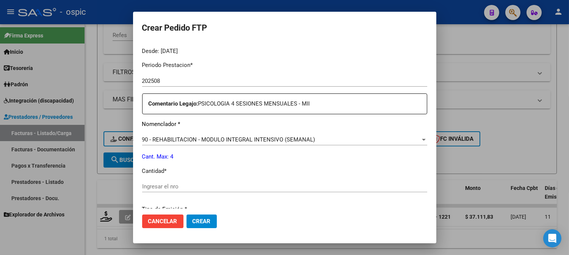
scroll to position [245, 0]
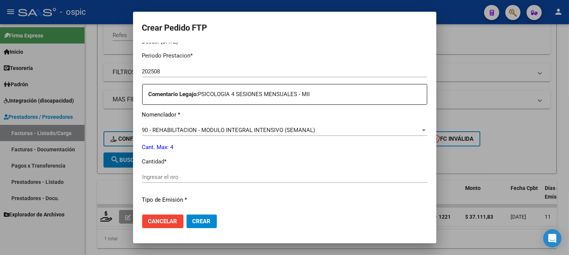
drag, startPoint x: 252, startPoint y: 178, endPoint x: 269, endPoint y: 179, distance: 17.8
click at [252, 178] on input "Ingresar el nro" at bounding box center [284, 177] width 285 height 7
type input "4"
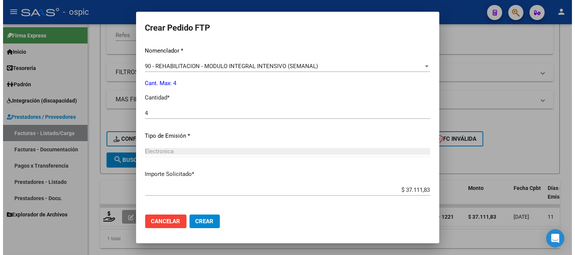
scroll to position [341, 0]
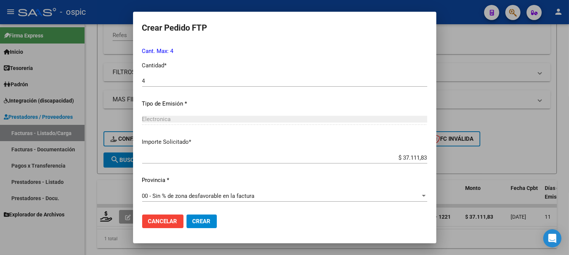
click at [202, 222] on span "Crear" at bounding box center [202, 221] width 18 height 7
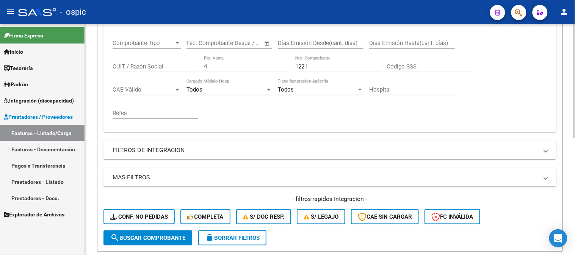
scroll to position [130, 0]
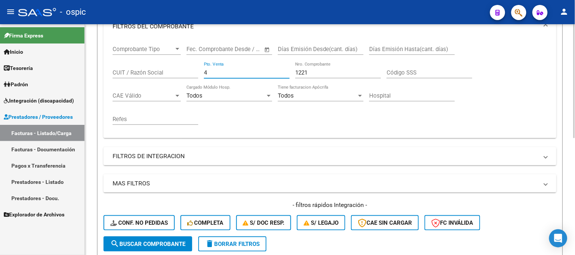
drag, startPoint x: 221, startPoint y: 75, endPoint x: 183, endPoint y: 72, distance: 38.7
click at [183, 72] on div "Comprobante Tipo Comprobante Tipo Fecha inicio – Fecha fin Fec. Comprobante Des…" at bounding box center [330, 86] width 435 height 94
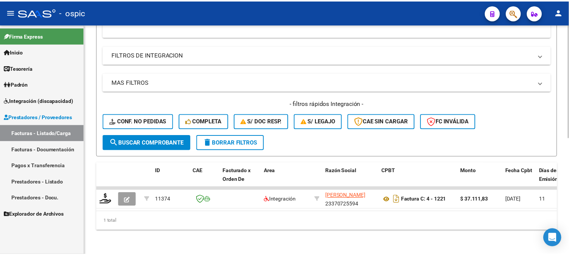
scroll to position [236, 0]
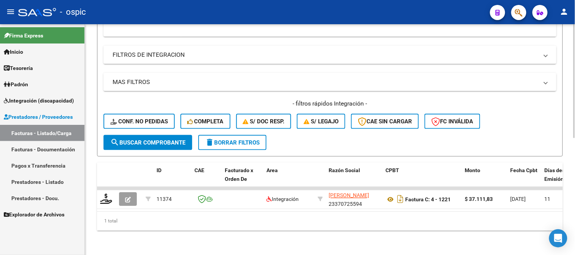
type input "1224"
click at [171, 135] on button "search Buscar Comprobante" at bounding box center [147, 142] width 89 height 15
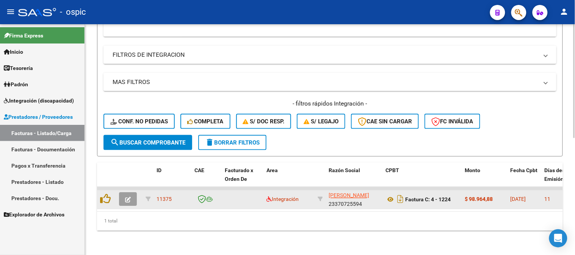
click at [128, 197] on icon "button" at bounding box center [128, 200] width 6 height 6
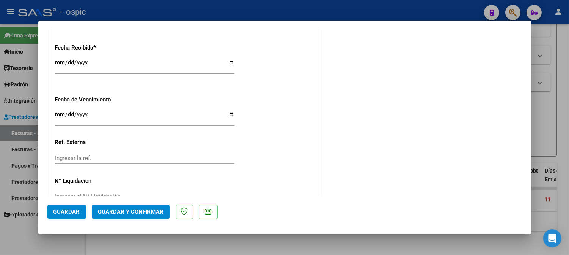
scroll to position [0, 0]
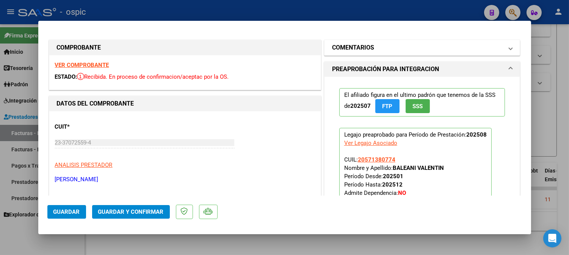
click at [354, 43] on h1 "COMENTARIOS" at bounding box center [353, 47] width 42 height 9
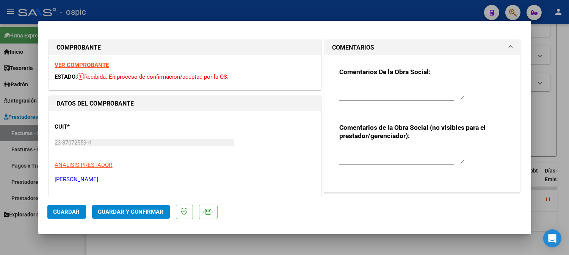
click at [400, 149] on textarea at bounding box center [401, 155] width 125 height 15
type textarea "PSICO 8 SESIONES"
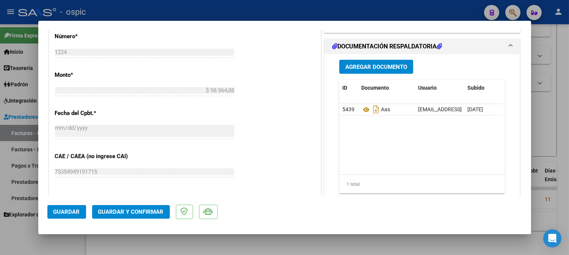
scroll to position [349, 0]
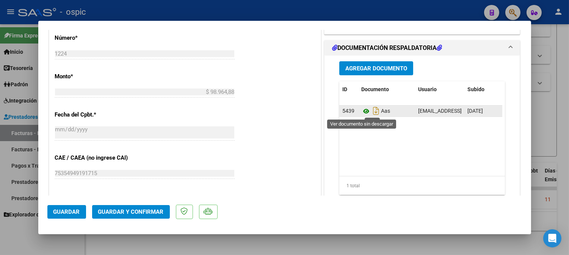
click at [363, 111] on icon at bounding box center [366, 111] width 10 height 9
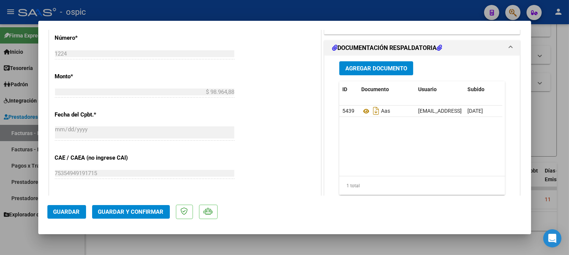
click at [142, 211] on span "Guardar y Confirmar" at bounding box center [131, 212] width 66 height 7
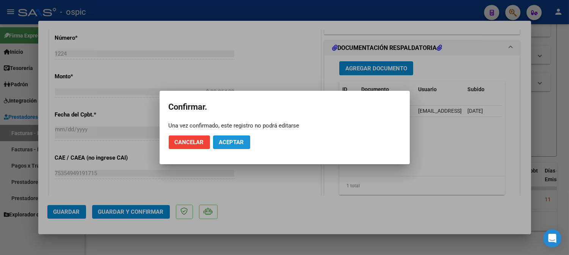
click at [222, 144] on span "Aceptar" at bounding box center [231, 142] width 25 height 7
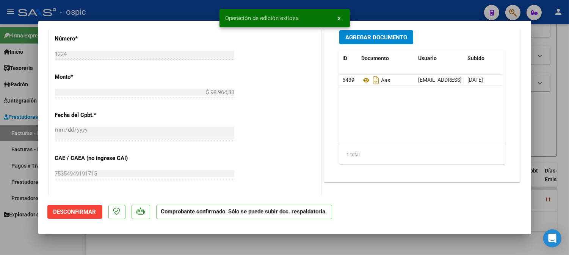
type input "$ 0,00"
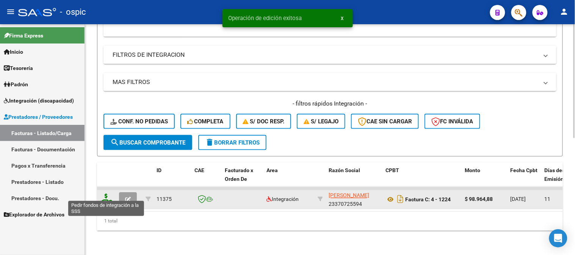
click at [105, 194] on icon at bounding box center [106, 199] width 12 height 11
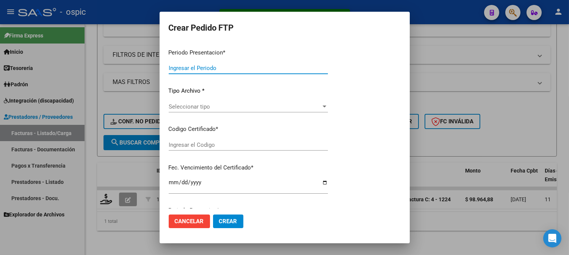
type input "202508"
type input "$ 98.964,88"
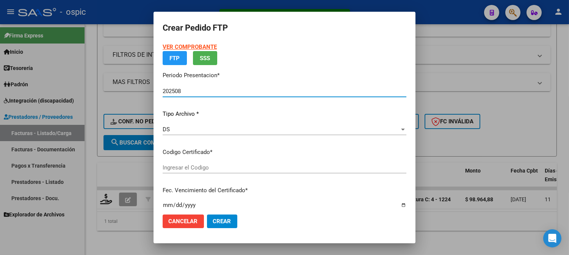
type input "3944010671"
type input "2030-06-30"
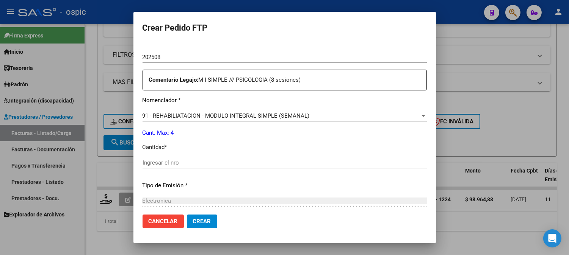
scroll to position [265, 0]
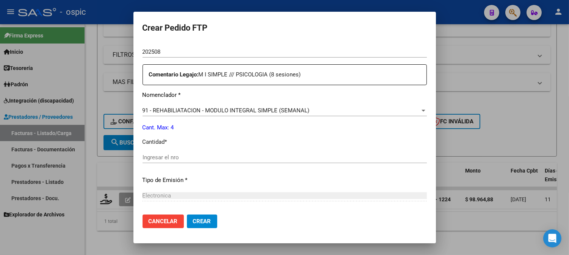
click at [294, 160] on input "Ingresar el nro" at bounding box center [284, 157] width 284 height 7
type input "4"
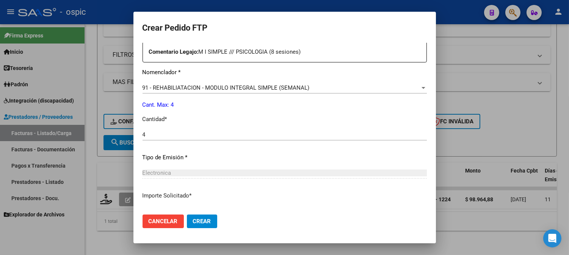
scroll to position [341, 0]
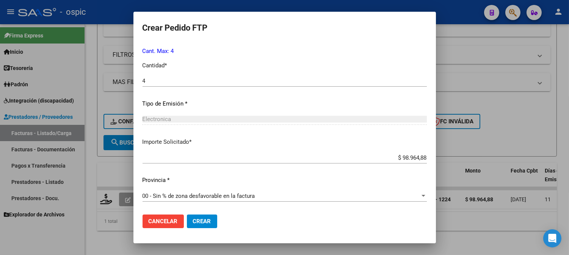
click at [208, 221] on span "Crear" at bounding box center [202, 221] width 18 height 7
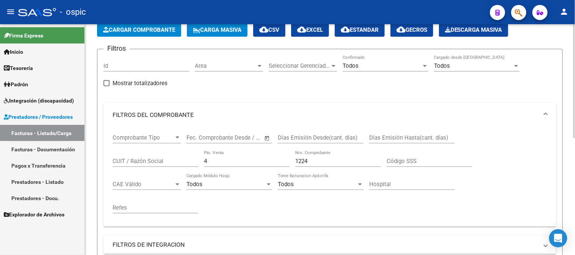
scroll to position [26, 0]
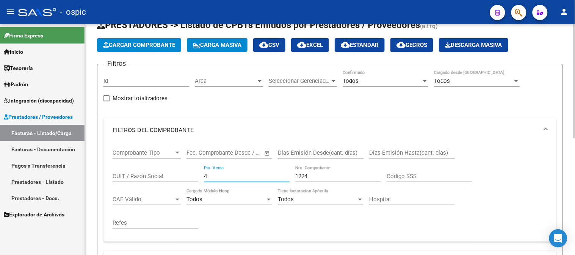
drag, startPoint x: 221, startPoint y: 173, endPoint x: 149, endPoint y: 173, distance: 72.4
click at [150, 173] on div "Comprobante Tipo Comprobante Tipo Fecha inicio – Fecha fin Fec. Comprobante Des…" at bounding box center [330, 189] width 435 height 94
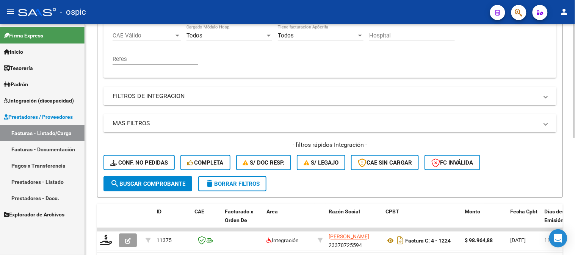
scroll to position [194, 0]
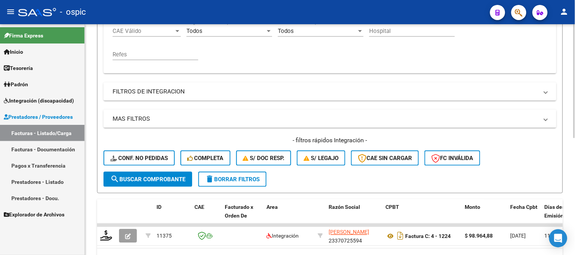
type input "1184"
click at [148, 181] on span "search Buscar Comprobante" at bounding box center [147, 179] width 75 height 7
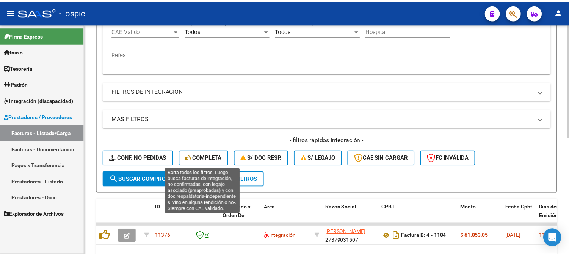
scroll to position [236, 0]
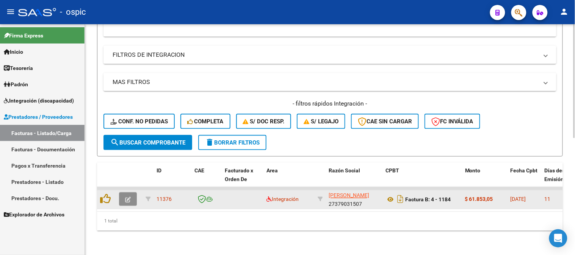
click at [131, 193] on button "button" at bounding box center [128, 200] width 18 height 14
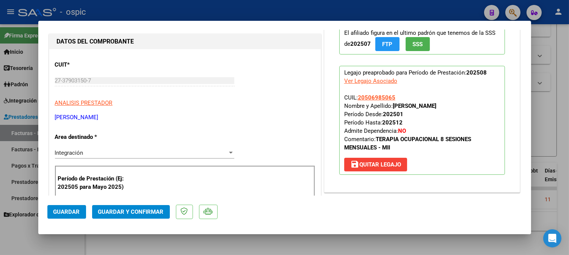
scroll to position [0, 0]
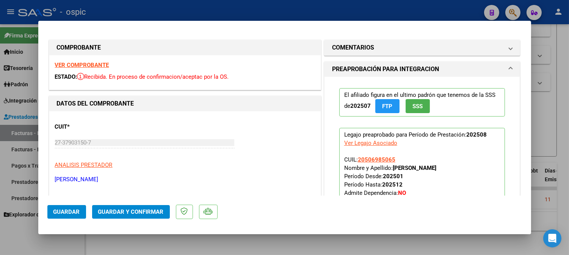
type input "$ 0,00"
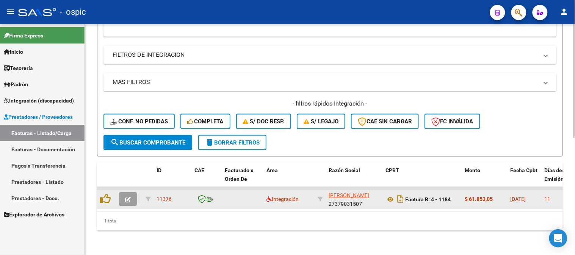
click at [128, 193] on button "button" at bounding box center [128, 200] width 18 height 14
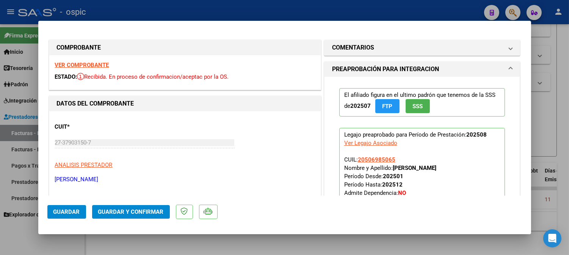
type input "$ 0,00"
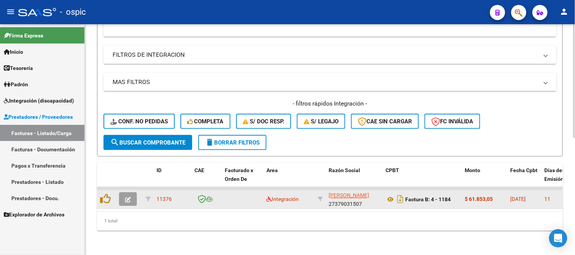
click at [133, 193] on button "button" at bounding box center [128, 200] width 18 height 14
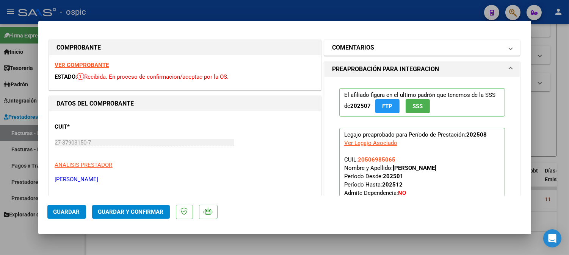
click at [369, 44] on h1 "COMENTARIOS" at bounding box center [353, 47] width 42 height 9
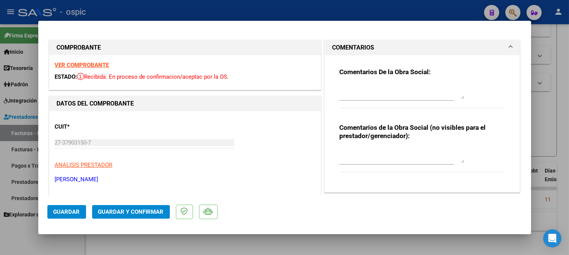
click at [372, 152] on textarea at bounding box center [401, 155] width 125 height 15
type textarea "T.O 5 SESIONES"
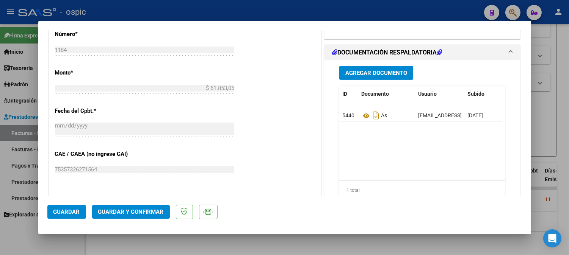
scroll to position [355, 0]
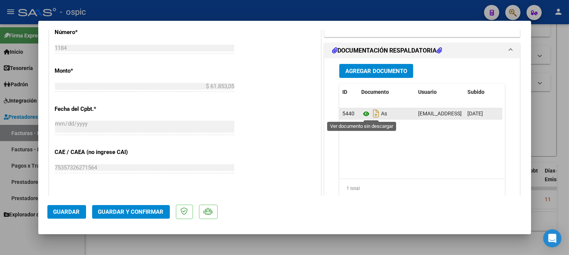
click at [362, 115] on icon at bounding box center [366, 114] width 10 height 9
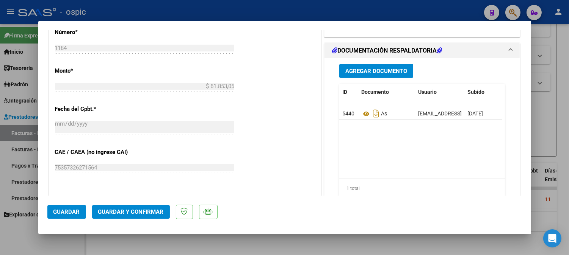
click at [148, 213] on span "Guardar y Confirmar" at bounding box center [131, 212] width 66 height 7
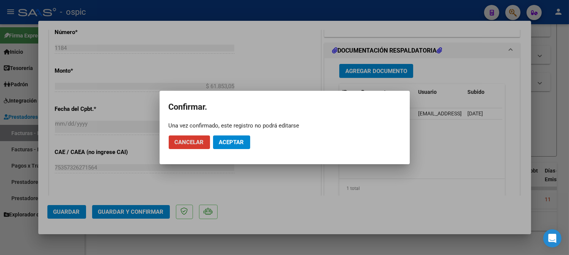
click at [230, 142] on span "Aceptar" at bounding box center [231, 142] width 25 height 7
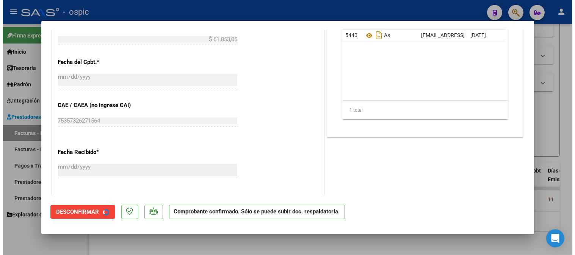
scroll to position [308, 0]
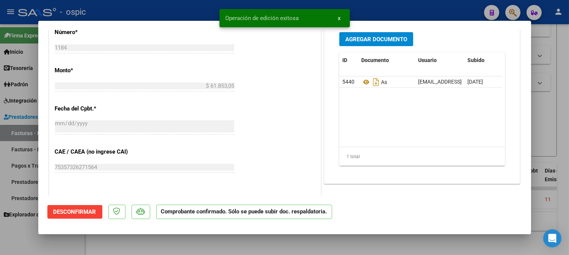
type input "$ 0,00"
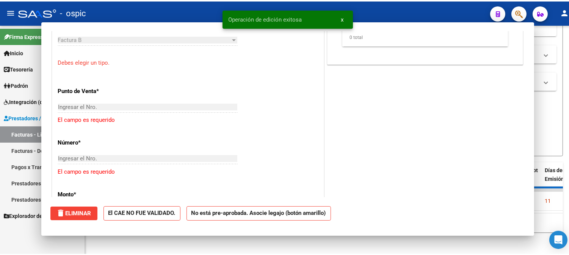
scroll to position [0, 0]
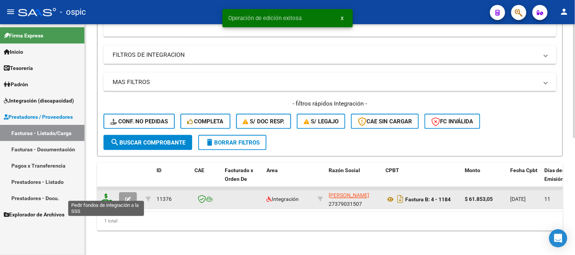
click at [106, 194] on icon at bounding box center [106, 199] width 12 height 11
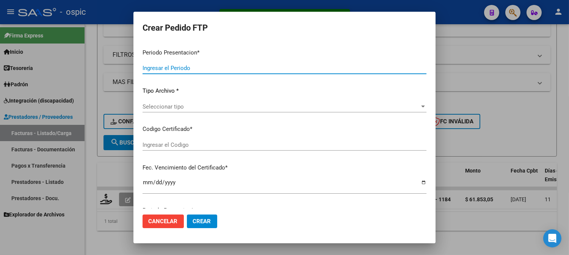
type input "202508"
type input "$ 61.853,05"
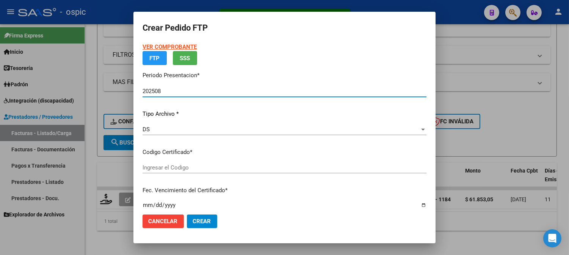
type input "2913143089"
type input "2030-04-30"
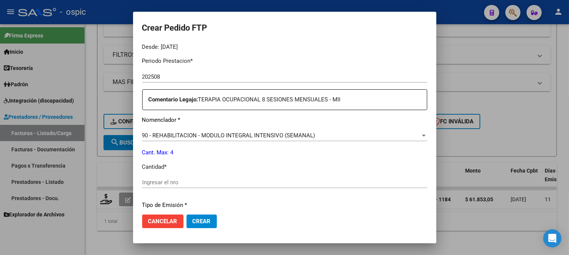
scroll to position [253, 0]
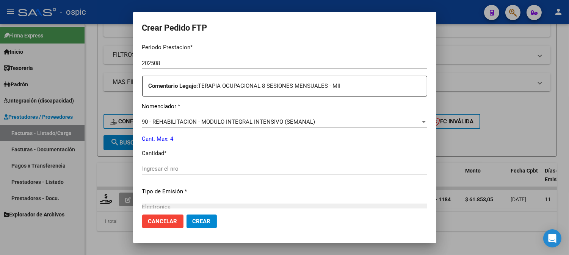
click at [296, 173] on div "Ingresar el nro" at bounding box center [284, 168] width 285 height 11
type input "4"
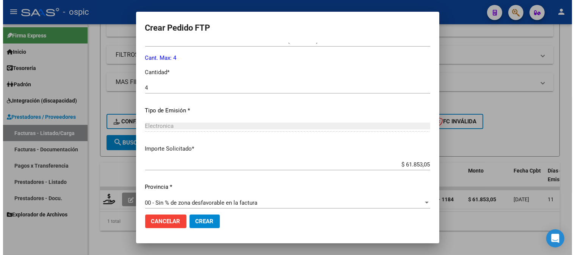
scroll to position [341, 0]
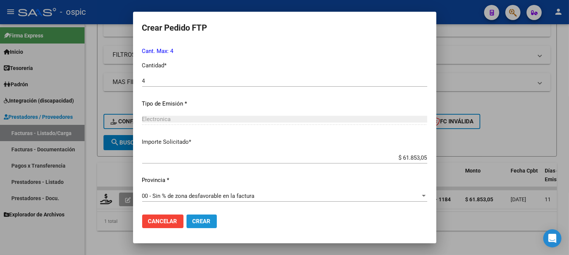
drag, startPoint x: 205, startPoint y: 219, endPoint x: 575, endPoint y: 42, distance: 409.4
click at [207, 218] on span "Crear" at bounding box center [202, 221] width 18 height 7
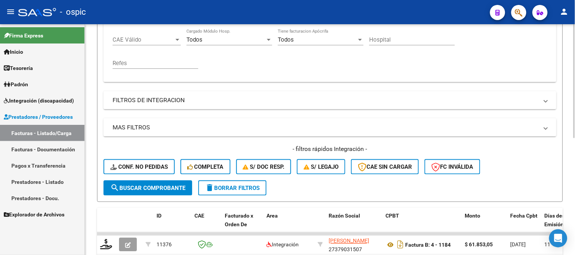
scroll to position [110, 0]
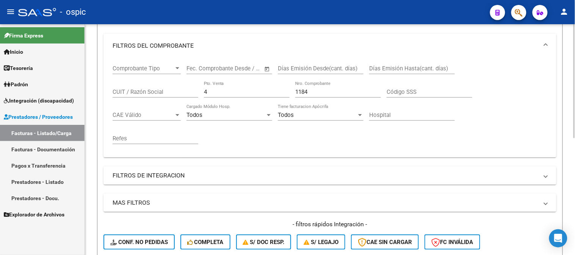
drag, startPoint x: 176, startPoint y: 96, endPoint x: 161, endPoint y: 99, distance: 15.0
click at [161, 98] on div "Comprobante Tipo Comprobante Tipo Fecha inicio – Fecha fin Fec. Comprobante Des…" at bounding box center [330, 105] width 435 height 94
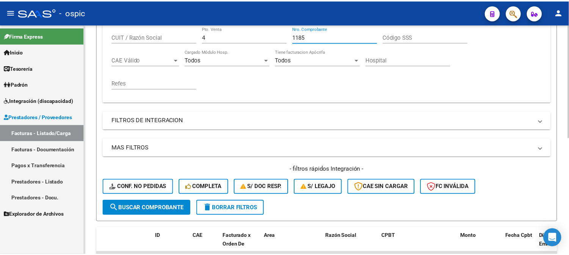
scroll to position [236, 0]
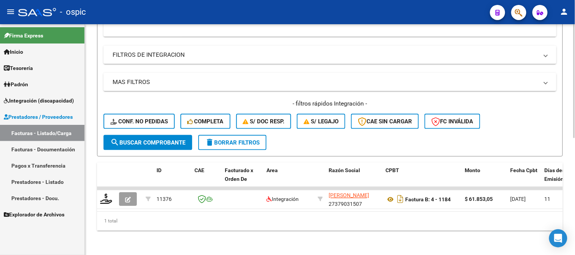
type input "1185"
click at [152, 135] on button "search Buscar Comprobante" at bounding box center [147, 142] width 89 height 15
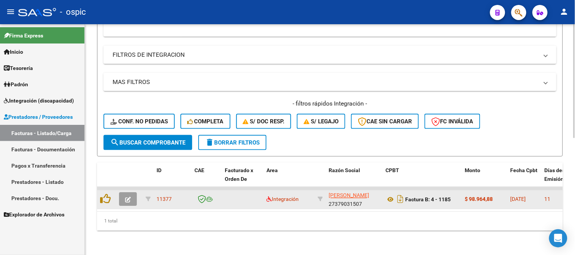
click at [131, 195] on button "button" at bounding box center [128, 200] width 18 height 14
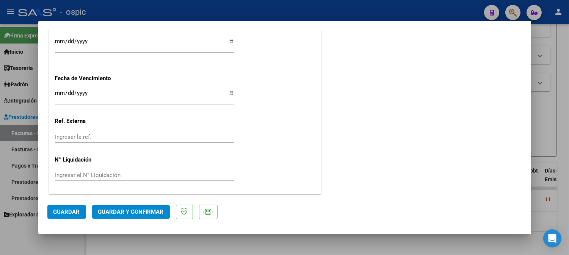
scroll to position [0, 0]
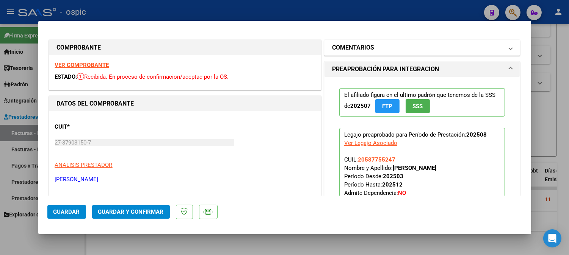
click at [389, 42] on mat-expansion-panel-header "COMENTARIOS" at bounding box center [422, 47] width 196 height 15
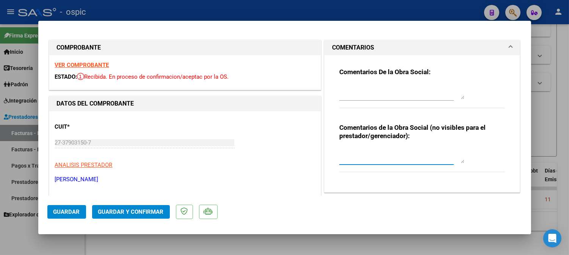
drag, startPoint x: 387, startPoint y: 152, endPoint x: 575, endPoint y: 114, distance: 191.8
click at [387, 152] on textarea at bounding box center [401, 155] width 125 height 15
type textarea "T.O 8 SESIONES"
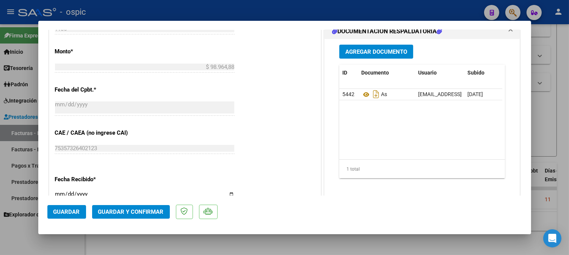
scroll to position [382, 0]
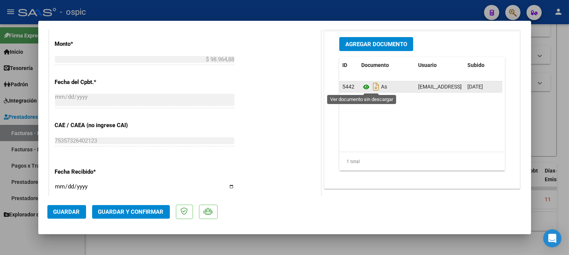
click at [361, 85] on icon at bounding box center [366, 87] width 10 height 9
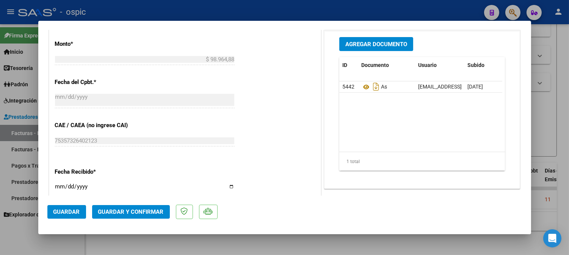
click at [149, 209] on span "Guardar y Confirmar" at bounding box center [131, 212] width 66 height 7
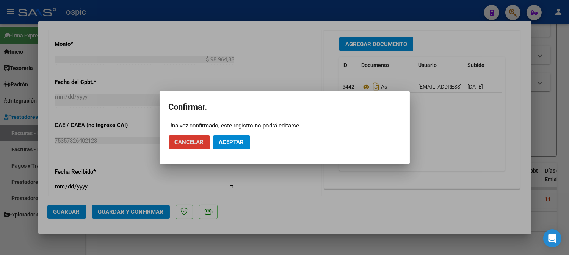
click at [224, 143] on span "Aceptar" at bounding box center [231, 142] width 25 height 7
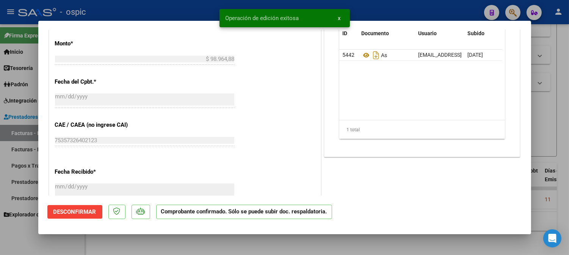
type input "$ 0,00"
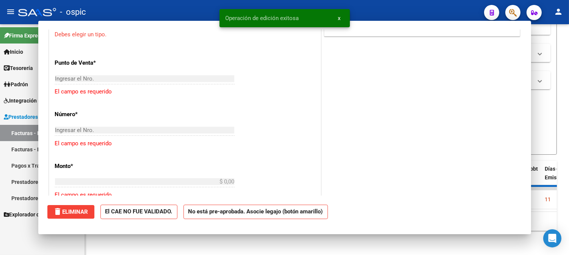
scroll to position [476, 0]
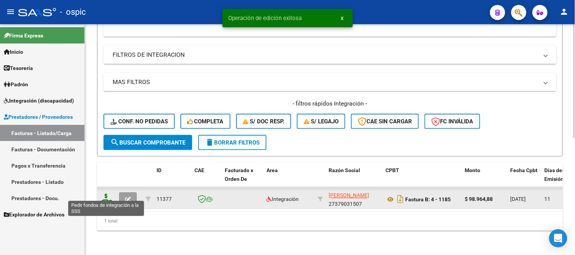
click at [106, 194] on icon at bounding box center [106, 199] width 12 height 11
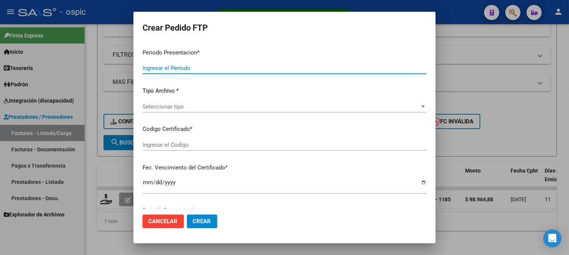
type input "202508"
type input "$ 98.964,88"
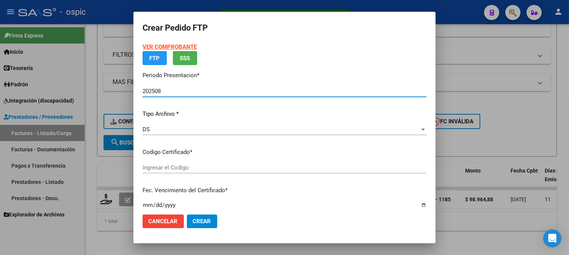
type input "2002150959"
type input "2030-03-28"
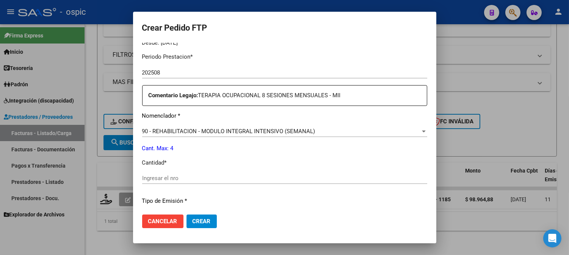
scroll to position [247, 0]
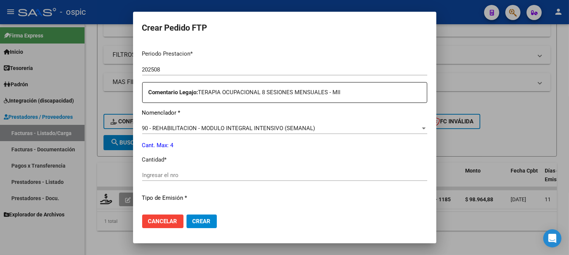
click at [264, 175] on input "Ingresar el nro" at bounding box center [284, 175] width 285 height 7
type input "4"
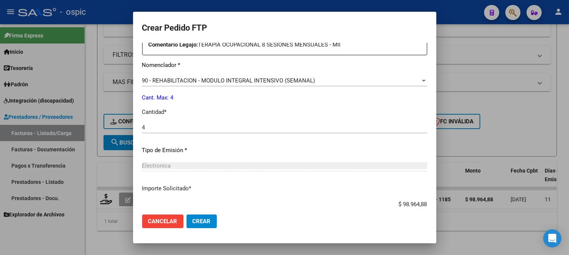
scroll to position [341, 0]
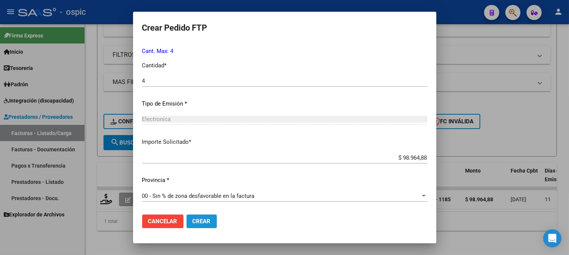
drag, startPoint x: 210, startPoint y: 224, endPoint x: 307, endPoint y: 182, distance: 106.1
click at [210, 224] on span "Crear" at bounding box center [202, 221] width 18 height 7
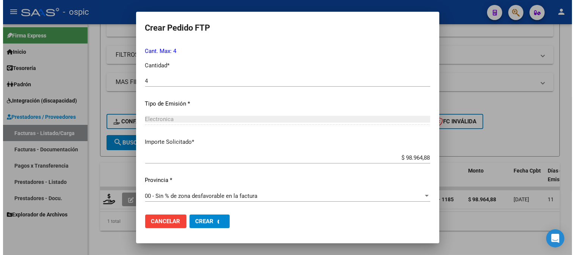
scroll to position [298, 0]
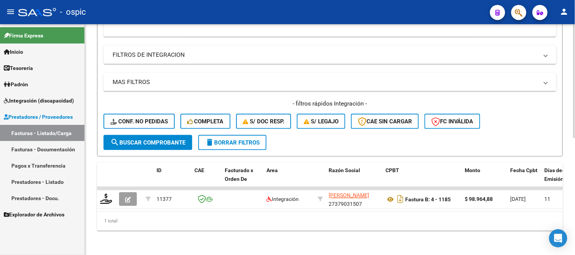
click at [251, 139] on span "delete Borrar Filtros" at bounding box center [232, 142] width 55 height 7
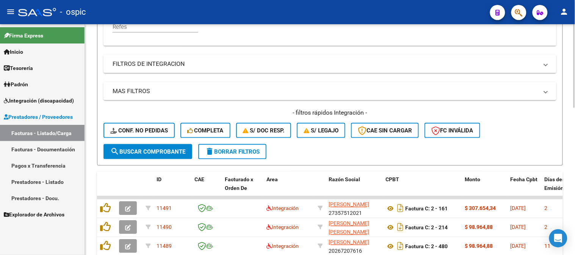
scroll to position [236, 0]
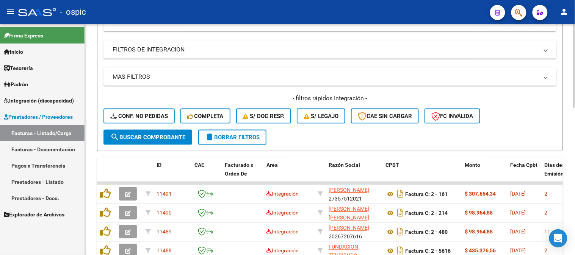
click at [248, 142] on button "delete Borrar Filtros" at bounding box center [232, 137] width 68 height 15
click at [259, 133] on button "delete Borrar Filtros" at bounding box center [232, 137] width 68 height 15
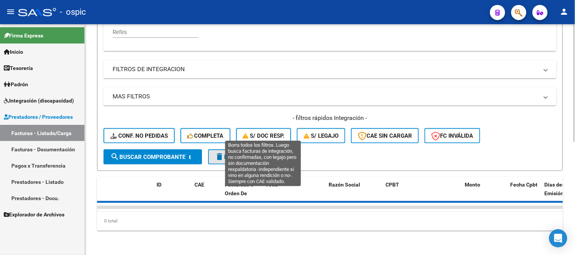
scroll to position [222, 0]
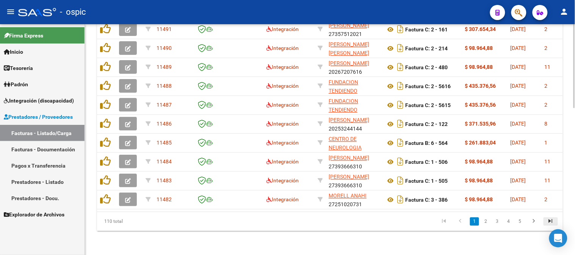
click at [553, 222] on icon "go to last page" at bounding box center [551, 222] width 10 height 9
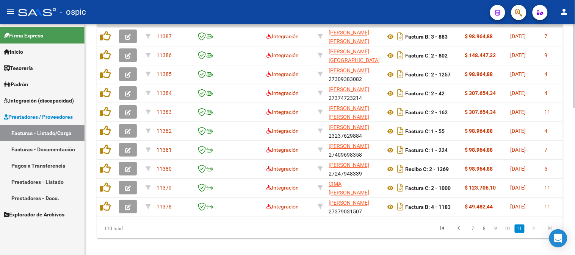
scroll to position [383, 0]
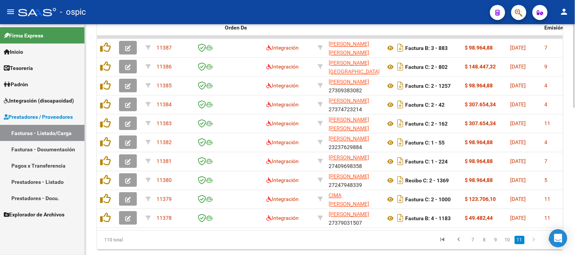
click at [575, 173] on div at bounding box center [574, 207] width 2 height 84
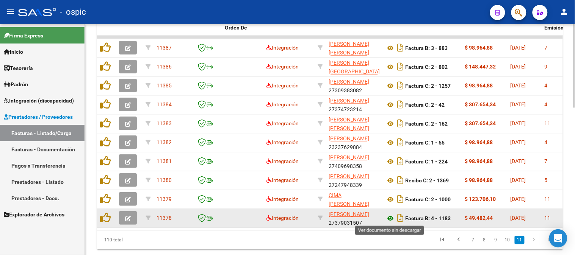
click at [391, 216] on icon at bounding box center [390, 218] width 10 height 9
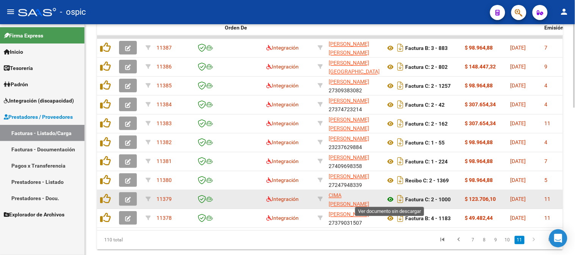
click at [391, 199] on icon at bounding box center [390, 200] width 10 height 9
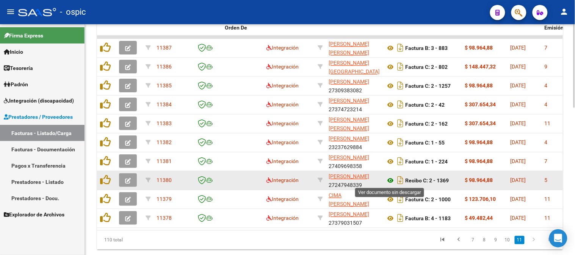
click at [390, 178] on icon at bounding box center [390, 181] width 10 height 9
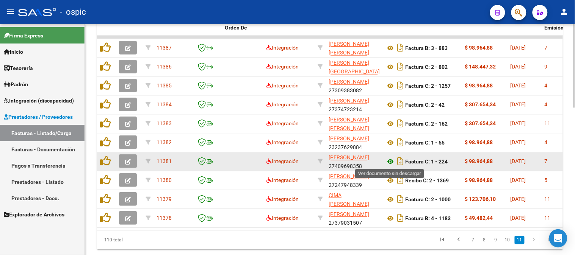
click at [391, 161] on icon at bounding box center [390, 162] width 10 height 9
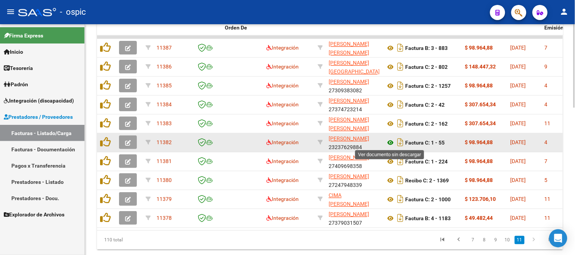
click at [388, 142] on icon at bounding box center [390, 143] width 10 height 9
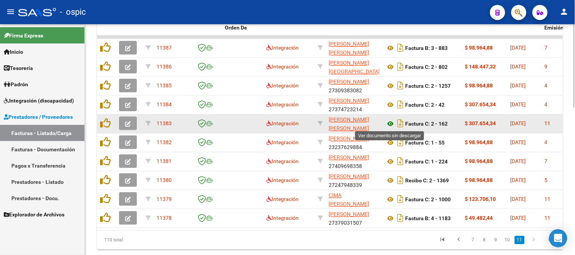
click at [391, 122] on icon at bounding box center [390, 124] width 10 height 9
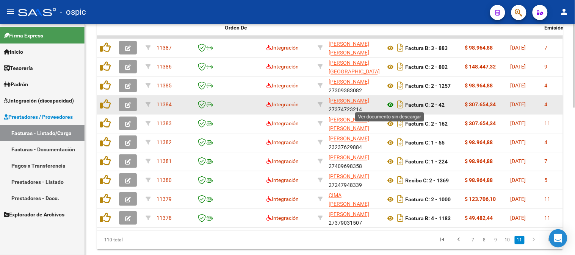
click at [391, 103] on icon at bounding box center [390, 105] width 10 height 9
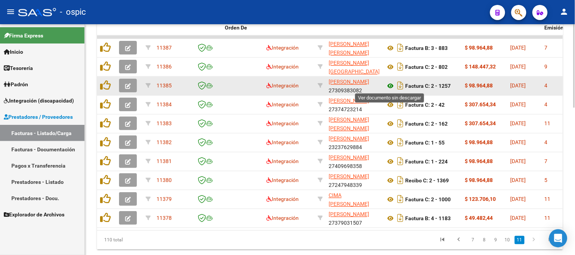
click at [390, 84] on icon at bounding box center [390, 86] width 10 height 9
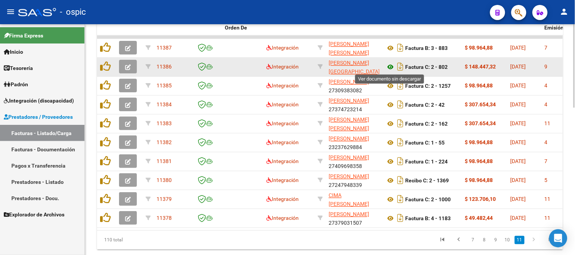
click at [391, 66] on icon at bounding box center [390, 67] width 10 height 9
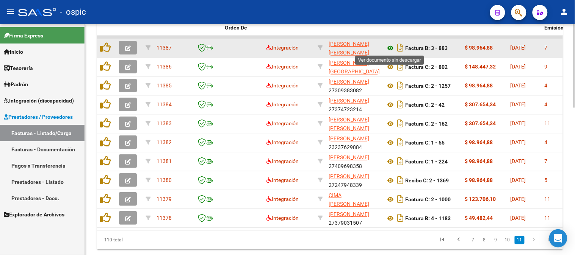
click at [389, 47] on icon at bounding box center [390, 48] width 10 height 9
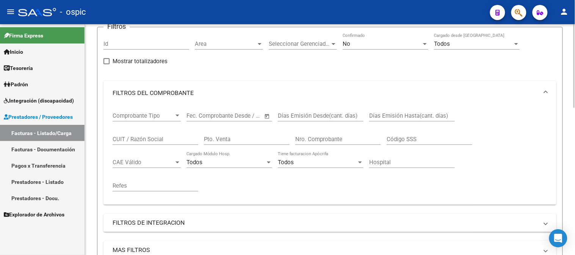
scroll to position [4, 0]
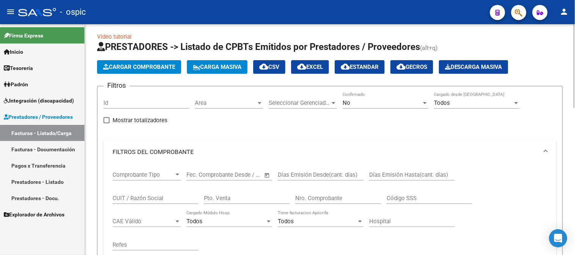
click at [249, 196] on input "Pto. Venta" at bounding box center [247, 198] width 86 height 7
click at [347, 101] on span "No" at bounding box center [347, 103] width 8 height 7
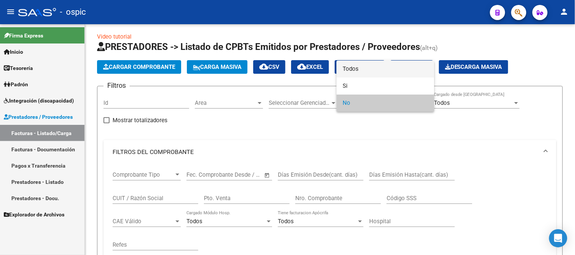
click at [351, 69] on span "Todos" at bounding box center [386, 69] width 86 height 17
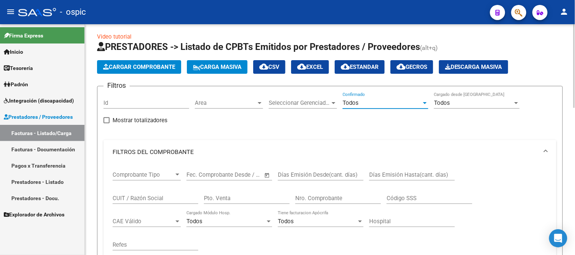
click at [269, 199] on input "Pto. Venta" at bounding box center [247, 198] width 86 height 7
type input "4"
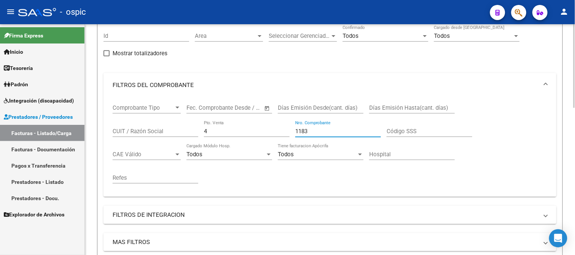
scroll to position [172, 0]
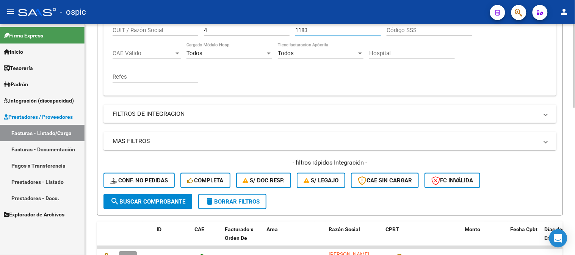
type input "1183"
drag, startPoint x: 164, startPoint y: 199, endPoint x: 171, endPoint y: 196, distance: 8.0
click at [165, 199] on span "search Buscar Comprobante" at bounding box center [147, 202] width 75 height 7
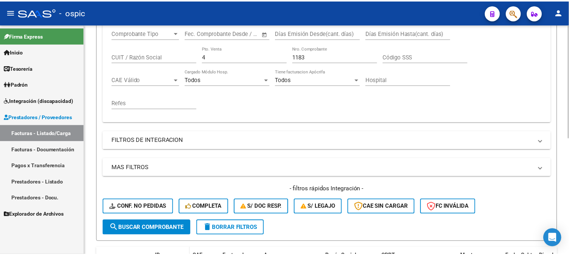
scroll to position [194, 0]
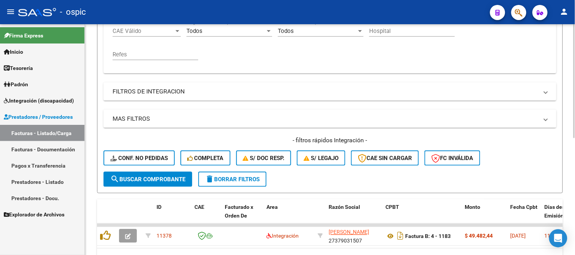
click at [156, 181] on span "search Buscar Comprobante" at bounding box center [147, 179] width 75 height 7
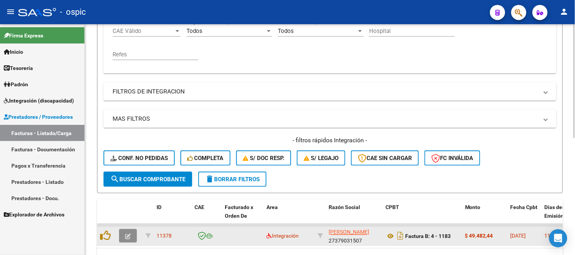
click at [130, 233] on span "button" at bounding box center [128, 236] width 6 height 7
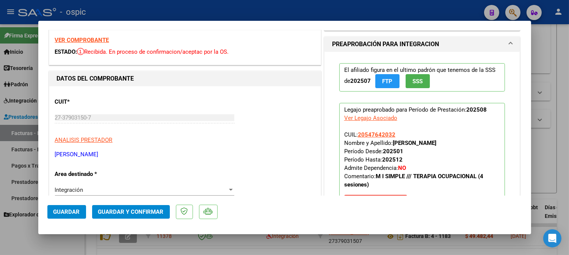
scroll to position [0, 0]
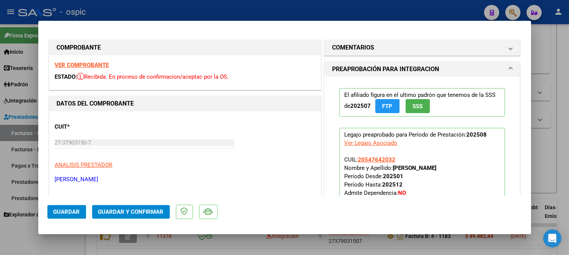
drag, startPoint x: 413, startPoint y: 47, endPoint x: 421, endPoint y: 56, distance: 12.3
click at [413, 46] on mat-panel-title "COMENTARIOS" at bounding box center [417, 47] width 171 height 9
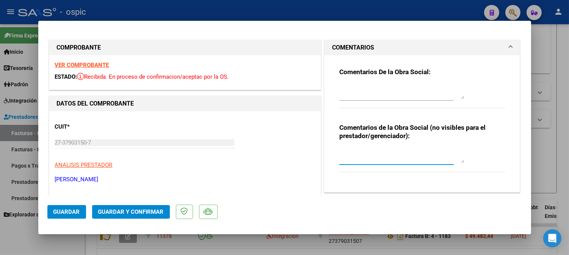
click at [384, 154] on textarea at bounding box center [401, 155] width 125 height 15
click at [346, 153] on textarea "T.O 4 SESIONES" at bounding box center [401, 155] width 125 height 15
type textarea "T.O 4 SESIONES"
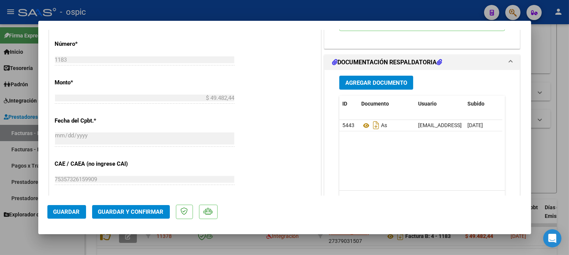
scroll to position [349, 0]
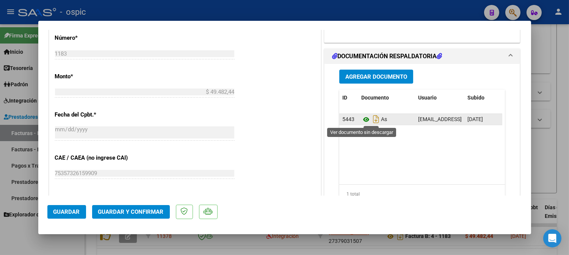
click at [361, 118] on icon at bounding box center [366, 119] width 10 height 9
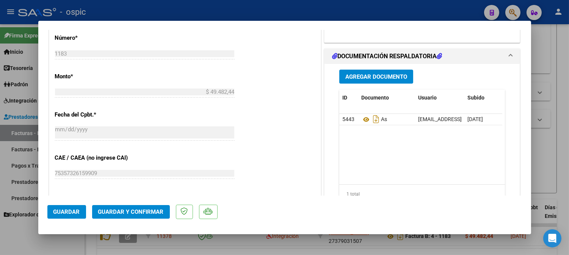
click at [142, 205] on button "Guardar y Confirmar" at bounding box center [131, 212] width 78 height 14
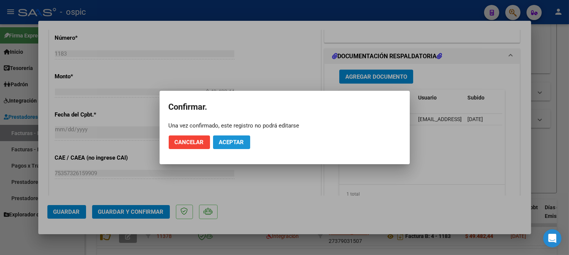
click at [219, 139] on span "Aceptar" at bounding box center [231, 142] width 25 height 7
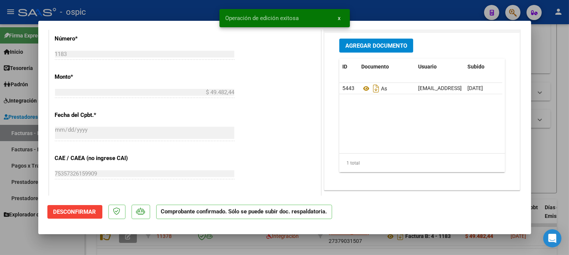
type input "$ 0,00"
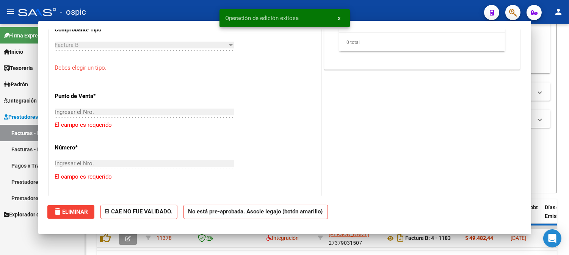
scroll to position [443, 0]
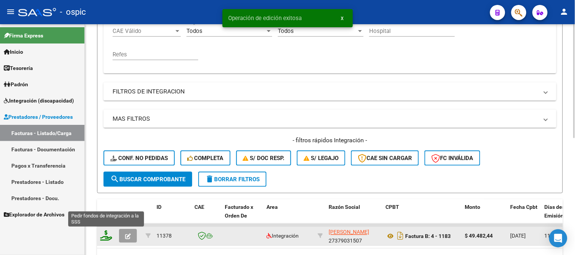
click at [105, 235] on icon at bounding box center [106, 236] width 12 height 11
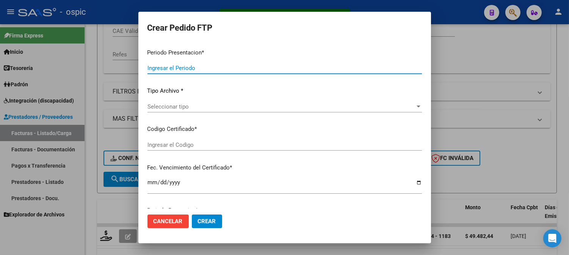
type input "202508"
type input "$ 49.482,44"
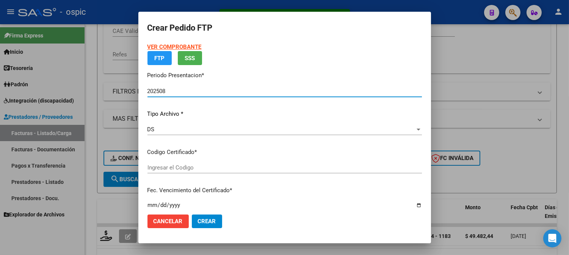
type input "0000000000000000000000000000002022496428"
type input "2026-05-04"
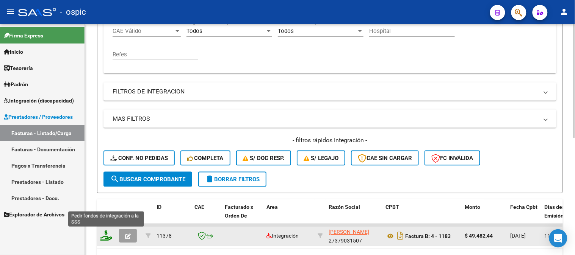
click at [104, 234] on icon at bounding box center [106, 236] width 12 height 11
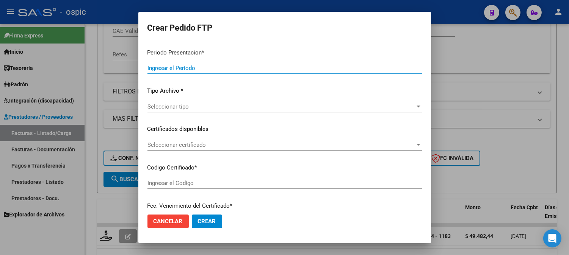
type input "202508"
type input "$ 49.482,44"
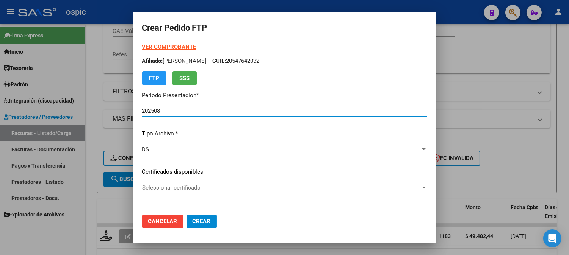
type input "0000000000000000000000000000002022496428"
type input "2026-05-04"
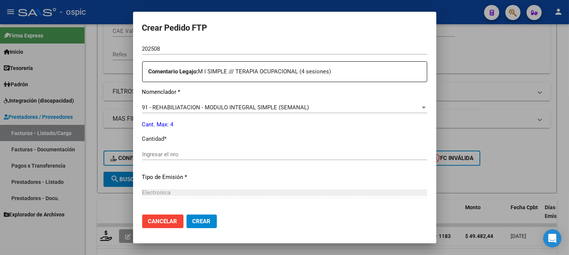
scroll to position [275, 0]
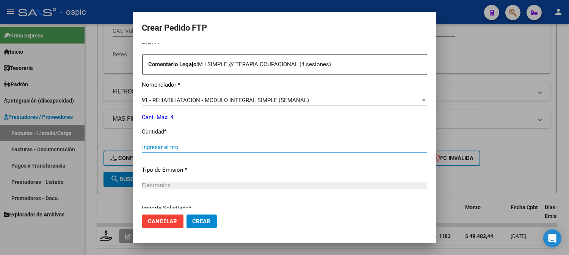
click at [330, 149] on input "Ingresar el nro" at bounding box center [284, 147] width 285 height 7
type input "4"
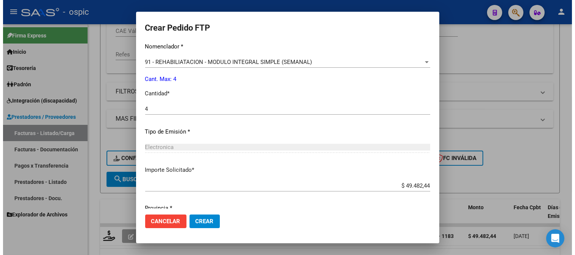
scroll to position [341, 0]
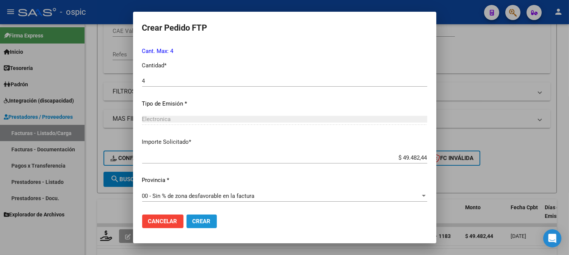
click at [211, 221] on button "Crear" at bounding box center [201, 222] width 30 height 14
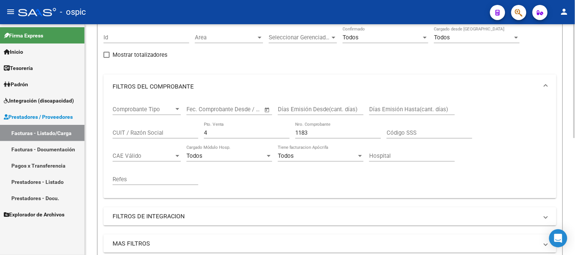
scroll to position [68, 0]
click at [169, 134] on div "Comprobante Tipo Comprobante Tipo Fecha inicio – Fecha fin Fec. Comprobante Des…" at bounding box center [330, 147] width 435 height 94
type input "2"
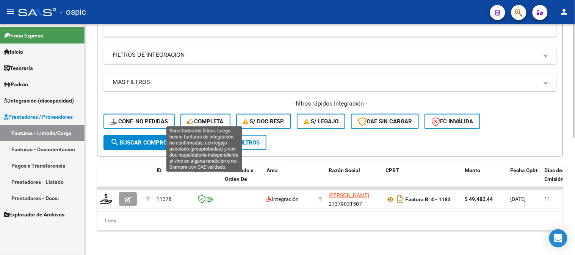
scroll to position [236, 0]
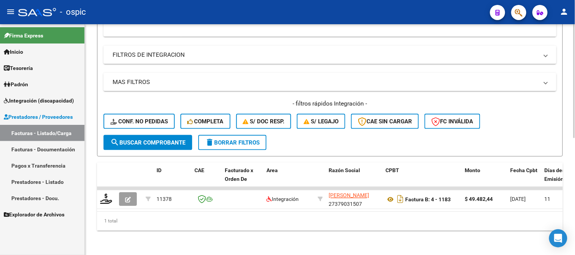
type input "1000"
click at [179, 139] on span "search Buscar Comprobante" at bounding box center [147, 142] width 75 height 7
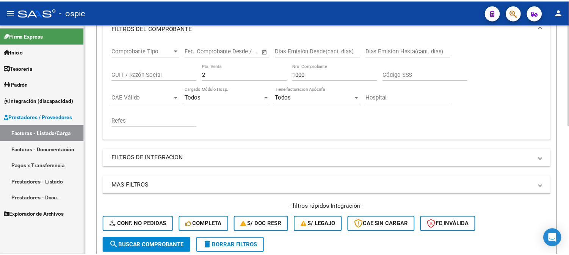
scroll to position [194, 0]
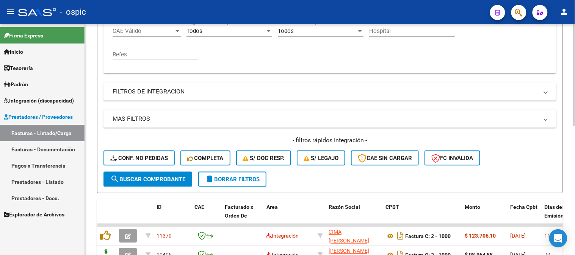
click at [147, 178] on span "search Buscar Comprobante" at bounding box center [147, 179] width 75 height 7
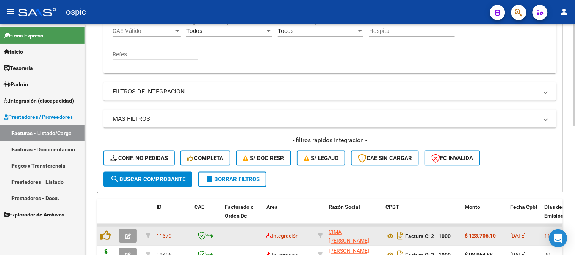
click at [126, 234] on icon "button" at bounding box center [128, 237] width 6 height 6
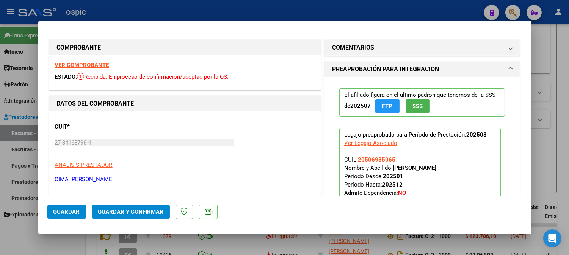
type input "$ 0,00"
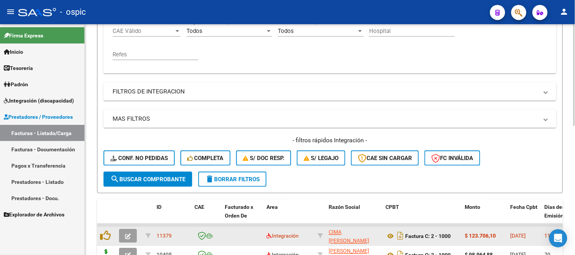
click at [128, 232] on button "button" at bounding box center [128, 237] width 18 height 14
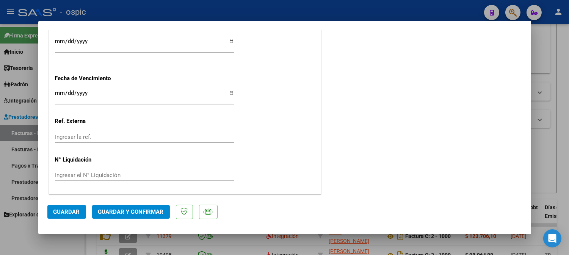
scroll to position [0, 0]
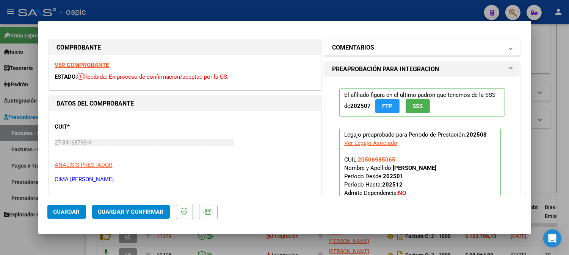
click at [385, 40] on mat-expansion-panel-header "COMENTARIOS" at bounding box center [422, 47] width 196 height 15
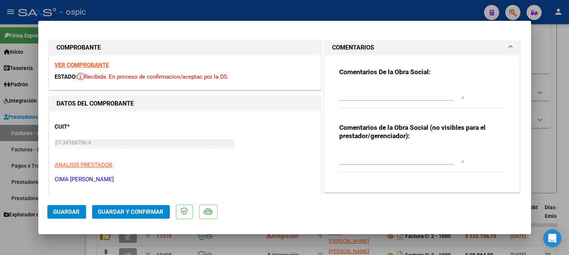
click at [365, 141] on div "Comentarios de la Obra Social (no visibles para el prestador/gerenciador):" at bounding box center [422, 152] width 166 height 57
click at [363, 153] on textarea at bounding box center [401, 155] width 125 height 15
type textarea "KINESIO 10 SESIONES"
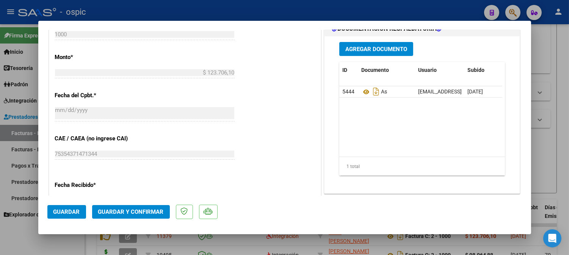
scroll to position [371, 0]
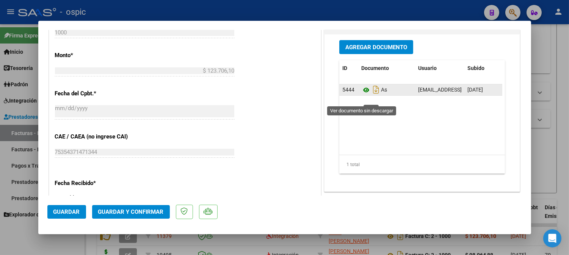
click at [362, 95] on icon at bounding box center [366, 90] width 10 height 9
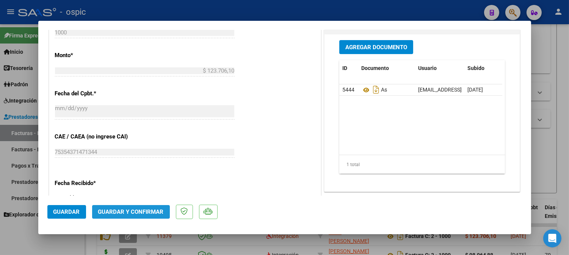
click at [132, 207] on button "Guardar y Confirmar" at bounding box center [131, 212] width 78 height 14
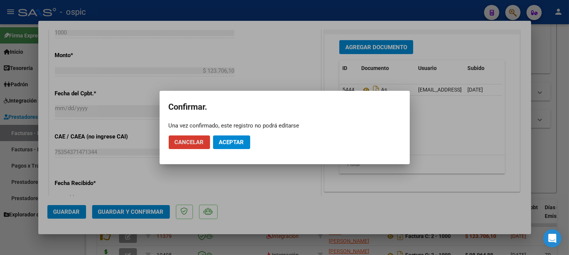
click at [222, 138] on button "Aceptar" at bounding box center [231, 143] width 37 height 14
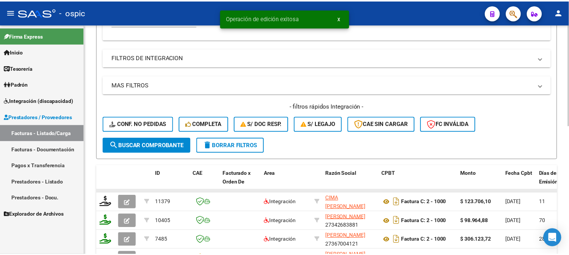
scroll to position [279, 0]
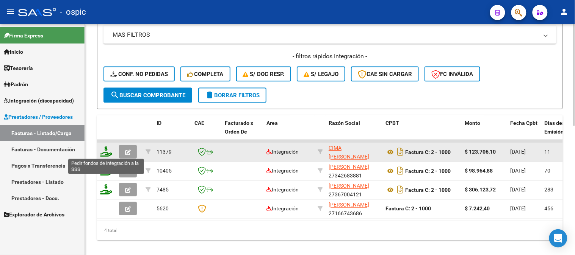
click at [105, 150] on icon at bounding box center [106, 152] width 12 height 11
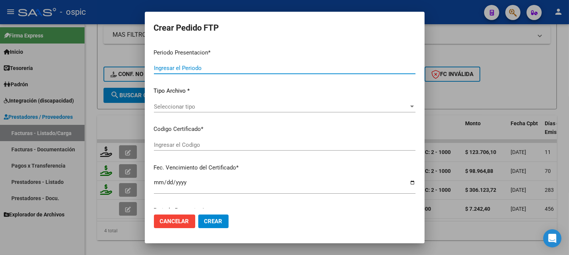
type input "202508"
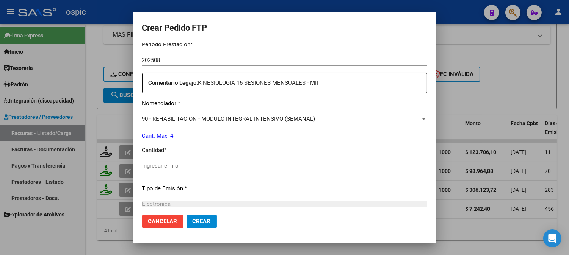
scroll to position [263, 0]
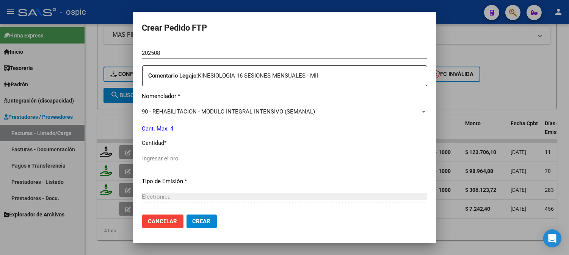
click at [300, 157] on input "Ingresar el nro" at bounding box center [284, 158] width 285 height 7
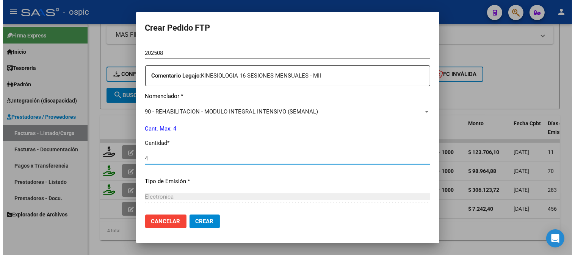
scroll to position [341, 0]
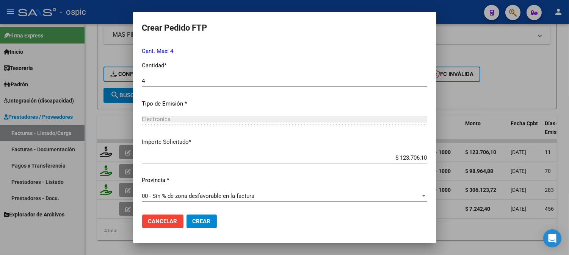
click at [196, 217] on button "Crear" at bounding box center [201, 222] width 30 height 14
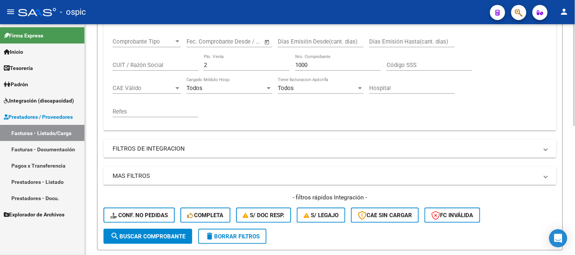
scroll to position [110, 0]
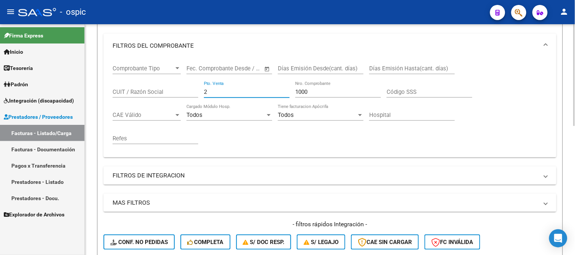
drag, startPoint x: 163, startPoint y: 91, endPoint x: 154, endPoint y: 91, distance: 9.1
click at [154, 91] on div "Comprobante Tipo Comprobante Tipo Fecha inicio – Fecha fin Fec. Comprobante Des…" at bounding box center [330, 105] width 435 height 94
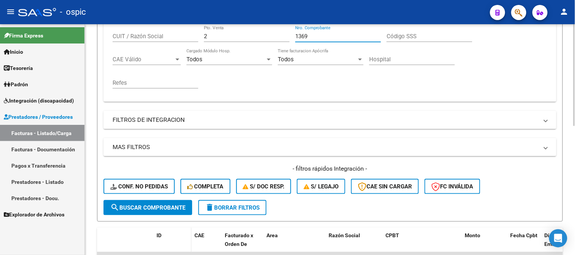
scroll to position [279, 0]
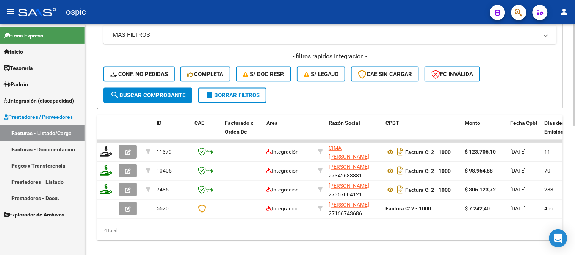
click at [161, 99] on button "search Buscar Comprobante" at bounding box center [147, 95] width 89 height 15
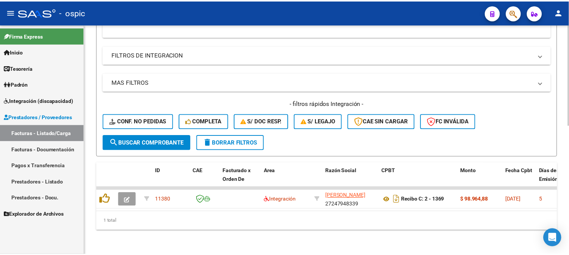
scroll to position [237, 0]
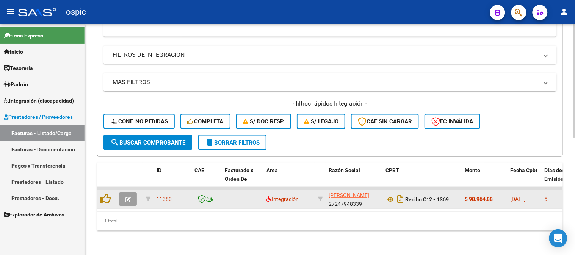
click at [130, 197] on icon "button" at bounding box center [128, 200] width 6 height 6
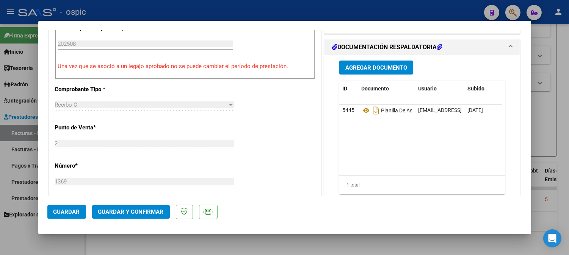
scroll to position [0, 0]
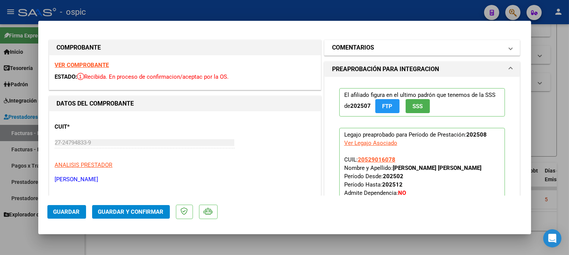
click at [358, 44] on h1 "COMENTARIOS" at bounding box center [353, 47] width 42 height 9
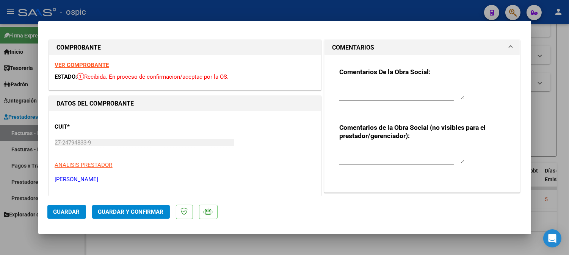
click at [365, 149] on textarea at bounding box center [401, 155] width 125 height 15
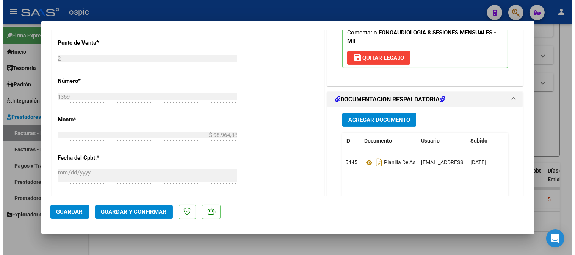
scroll to position [305, 0]
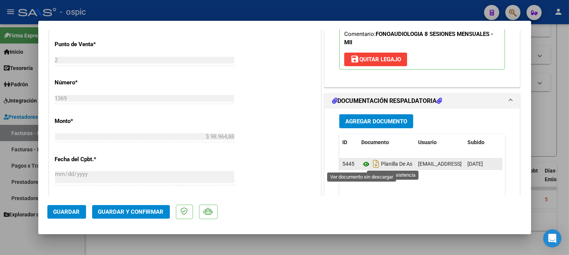
click at [365, 164] on icon at bounding box center [366, 164] width 10 height 9
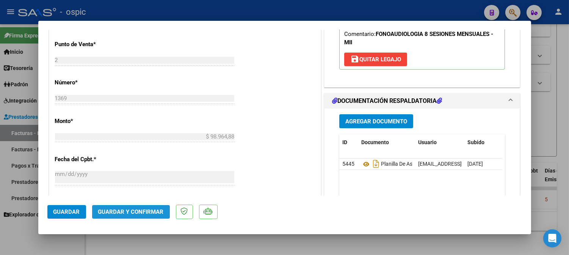
click at [146, 211] on span "Guardar y Confirmar" at bounding box center [131, 212] width 66 height 7
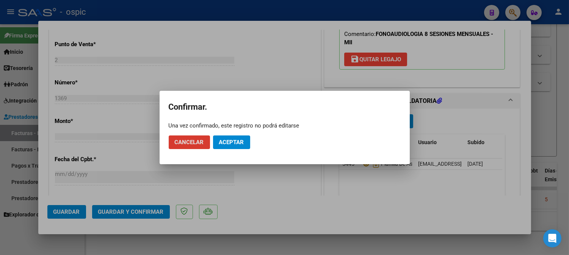
click at [234, 146] on button "Aceptar" at bounding box center [231, 143] width 37 height 14
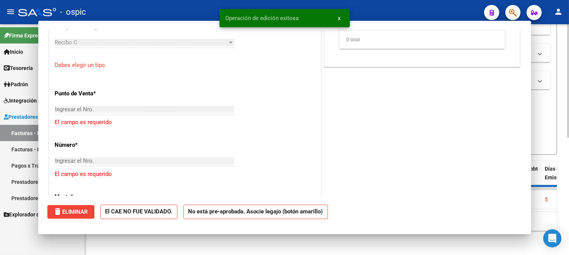
scroll to position [0, 0]
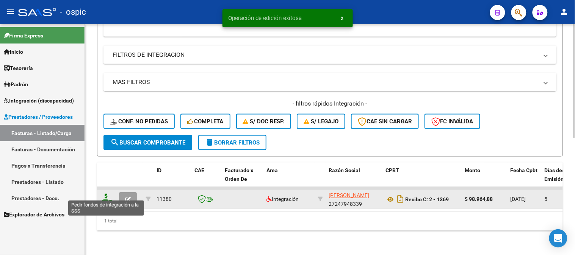
click at [106, 194] on icon at bounding box center [106, 199] width 12 height 11
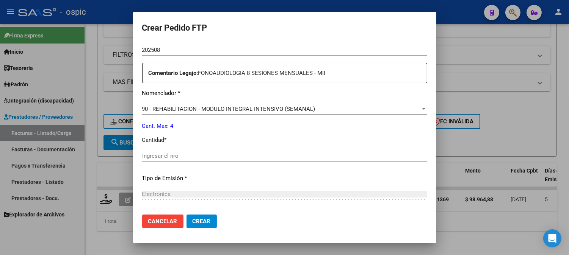
scroll to position [265, 0]
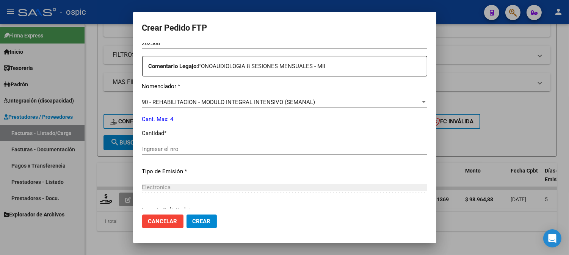
click at [306, 150] on input "Ingresar el nro" at bounding box center [284, 149] width 285 height 7
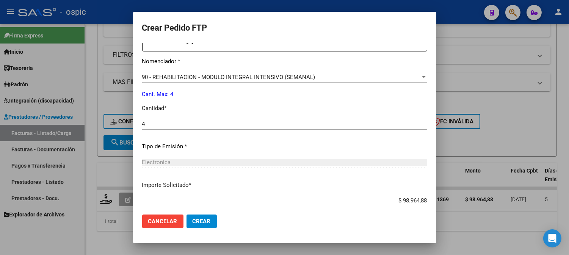
scroll to position [332, 0]
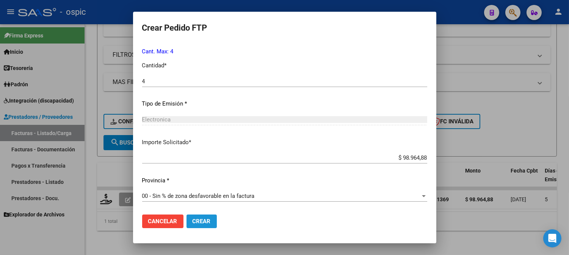
click at [209, 222] on span "Crear" at bounding box center [202, 221] width 18 height 7
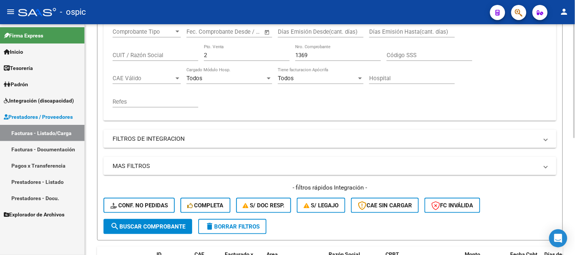
scroll to position [111, 0]
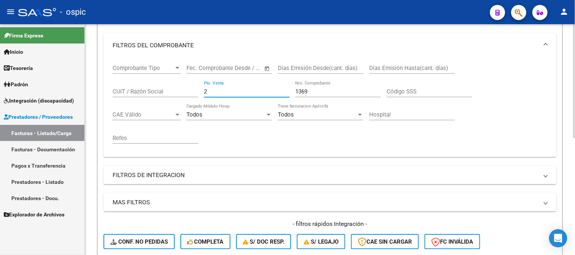
drag, startPoint x: 218, startPoint y: 93, endPoint x: 164, endPoint y: 89, distance: 54.3
click at [163, 90] on div "Comprobante Tipo Comprobante Tipo Fecha inicio – Fecha fin Fec. Comprobante Des…" at bounding box center [330, 105] width 435 height 94
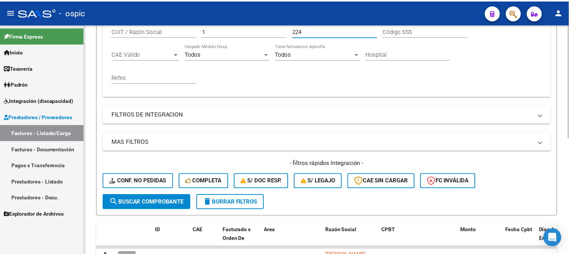
scroll to position [236, 0]
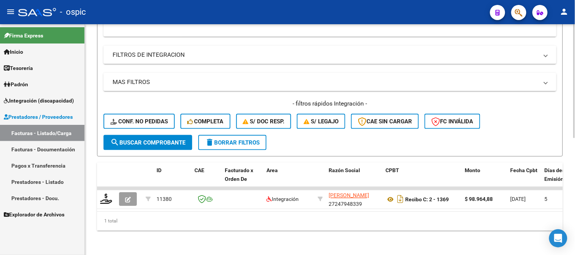
click at [149, 139] on span "search Buscar Comprobante" at bounding box center [147, 142] width 75 height 7
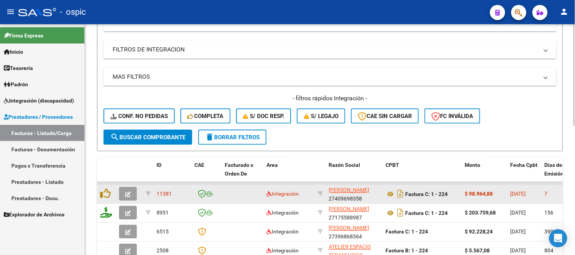
click at [126, 194] on icon "button" at bounding box center [128, 195] width 6 height 6
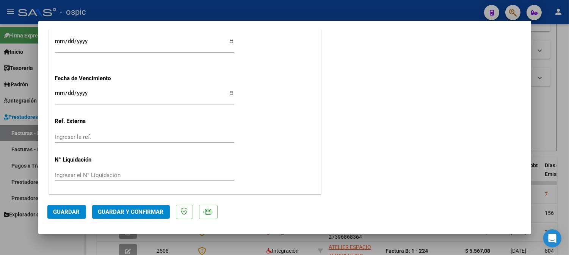
scroll to position [0, 0]
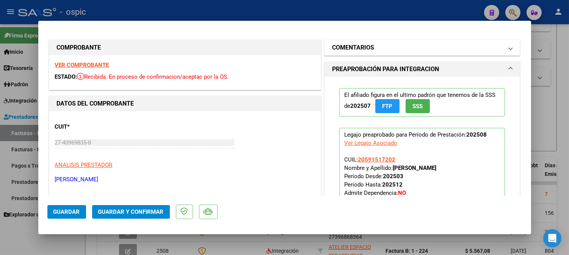
click at [355, 44] on h1 "COMENTARIOS" at bounding box center [353, 47] width 42 height 9
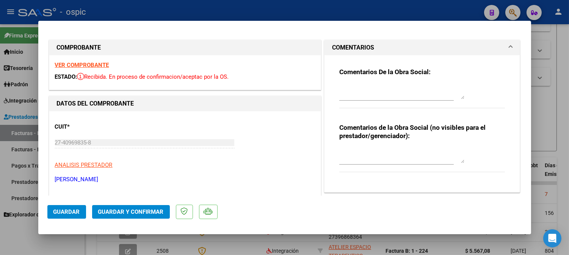
drag, startPoint x: 361, startPoint y: 157, endPoint x: 389, endPoint y: 153, distance: 28.6
click at [362, 156] on textarea at bounding box center [401, 155] width 125 height 15
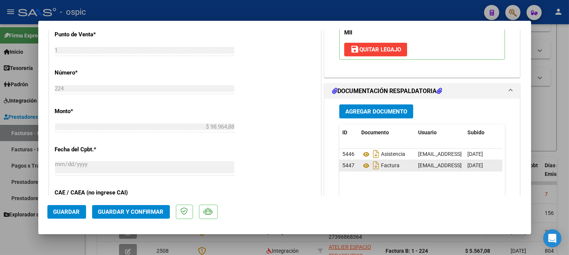
scroll to position [316, 0]
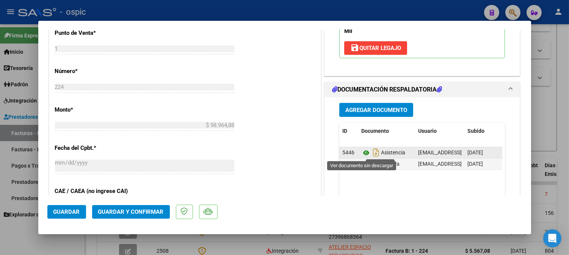
click at [362, 153] on icon at bounding box center [366, 153] width 10 height 9
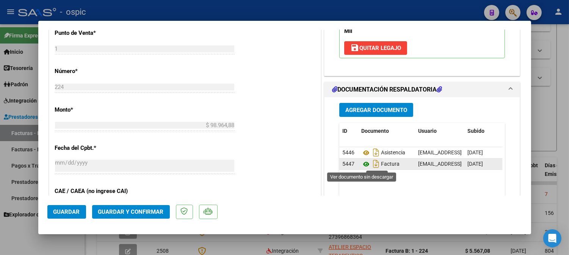
click at [361, 165] on icon at bounding box center [366, 164] width 10 height 9
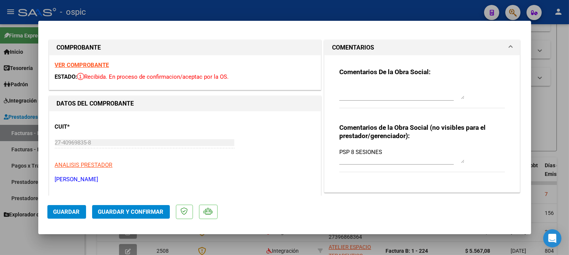
click at [358, 92] on textarea at bounding box center [401, 91] width 125 height 15
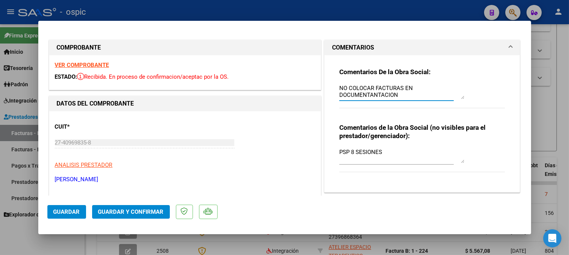
scroll to position [6, 0]
click at [373, 89] on textarea "NO COLOCAR FACTURAS EN DOCUMENTANTACION RESPALDATORIA.GRACIAS." at bounding box center [401, 91] width 125 height 15
click at [376, 89] on textarea "NO COLOCAR FACTURAS EN DOCUMENTATACION RESPALDATORIA.GRACIAS." at bounding box center [401, 91] width 125 height 15
click at [460, 86] on textarea "NO COLOCAR FACTURAS EN DOCUMENTACION RESPALDATORIA.GRACIAS." at bounding box center [401, 91] width 125 height 15
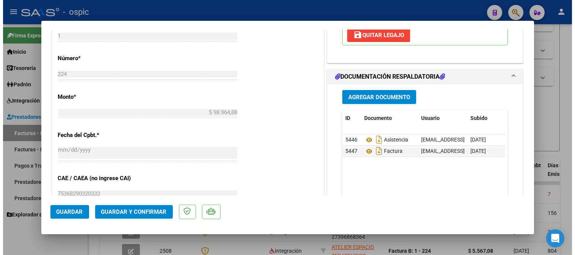
scroll to position [337, 0]
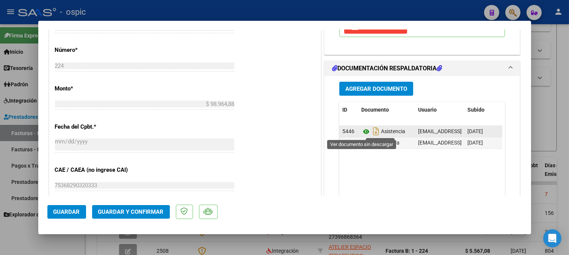
click at [362, 130] on icon at bounding box center [366, 131] width 10 height 9
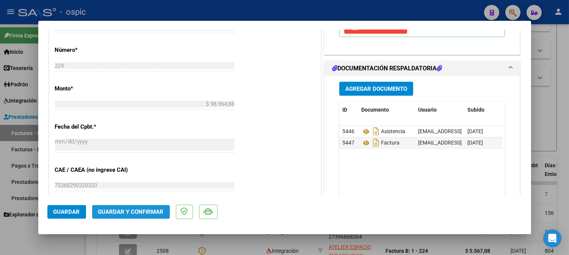
click at [135, 213] on span "Guardar y Confirmar" at bounding box center [131, 212] width 66 height 7
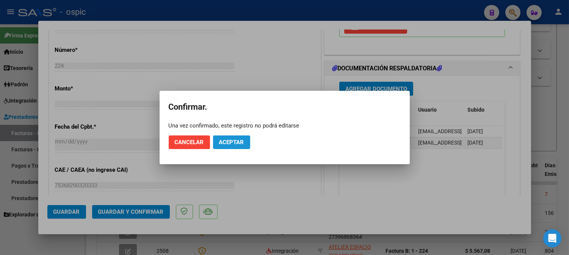
click at [230, 142] on span "Aceptar" at bounding box center [231, 142] width 25 height 7
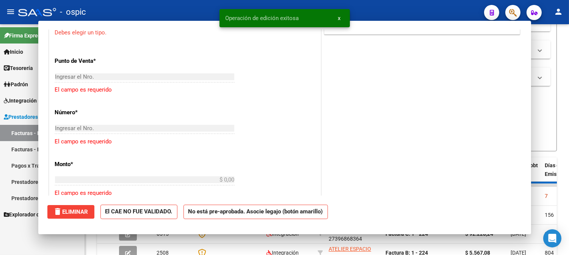
scroll to position [0, 0]
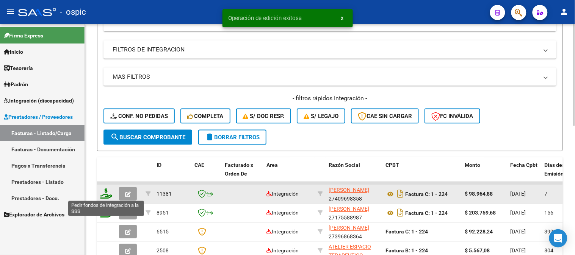
click at [106, 191] on icon at bounding box center [106, 194] width 12 height 11
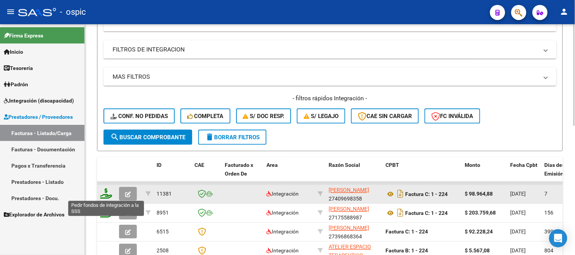
click at [105, 191] on icon at bounding box center [106, 194] width 12 height 11
click at [106, 191] on icon at bounding box center [106, 194] width 12 height 11
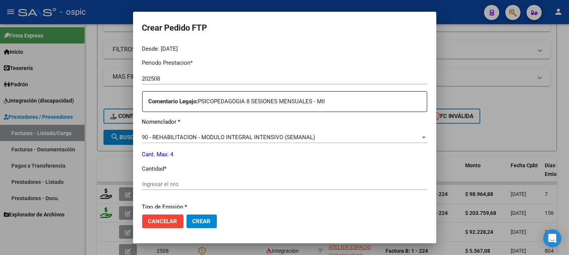
scroll to position [279, 0]
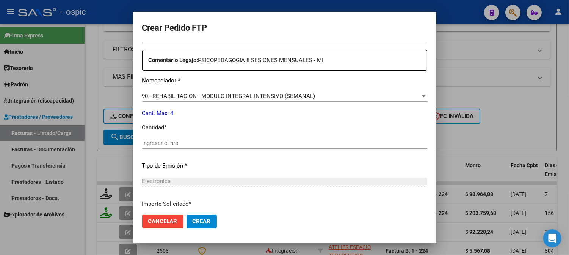
click at [305, 142] on input "Ingresar el nro" at bounding box center [284, 143] width 285 height 7
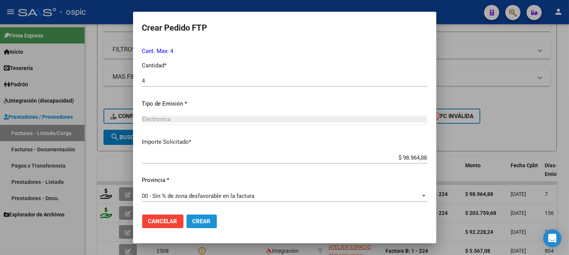
drag, startPoint x: 206, startPoint y: 225, endPoint x: 326, endPoint y: 196, distance: 123.7
click at [206, 225] on button "Crear" at bounding box center [201, 222] width 30 height 14
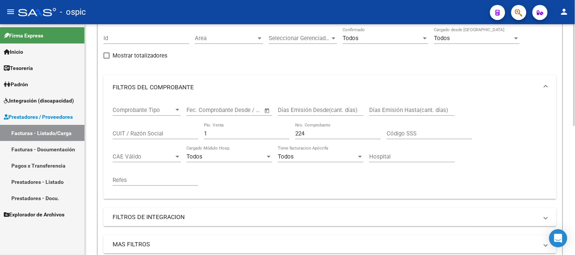
scroll to position [68, 0]
click at [112, 141] on div "Comprobante Tipo Comprobante Tipo Fecha inicio – Fecha fin Fec. Comprobante Des…" at bounding box center [329, 150] width 453 height 100
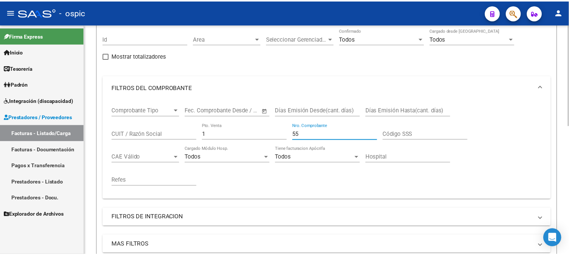
scroll to position [236, 0]
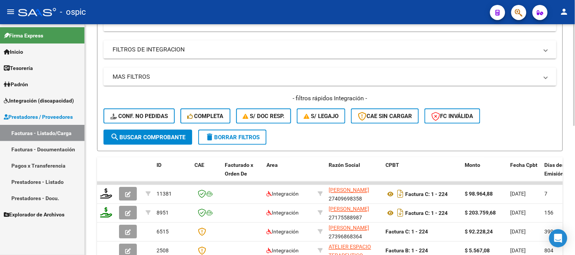
click at [161, 136] on span "search Buscar Comprobante" at bounding box center [147, 137] width 75 height 7
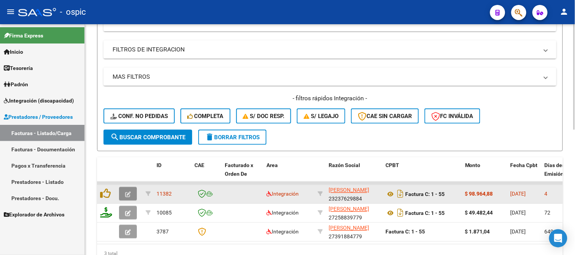
click at [129, 193] on icon "button" at bounding box center [128, 195] width 6 height 6
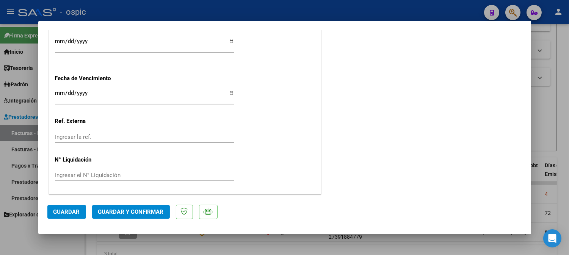
scroll to position [0, 0]
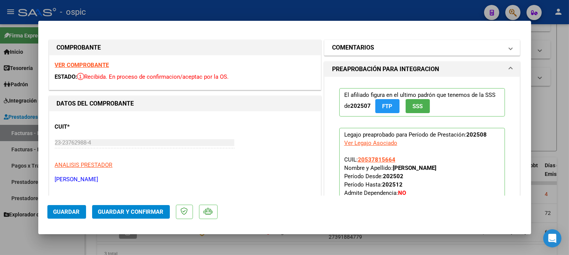
click at [391, 44] on mat-panel-title "COMENTARIOS" at bounding box center [417, 47] width 171 height 9
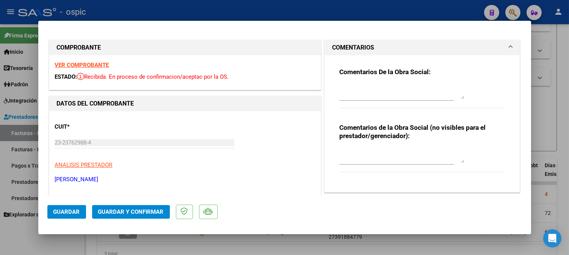
click at [354, 146] on div "Comentarios de la Obra Social (no visibles para el prestador/gerenciador):" at bounding box center [422, 152] width 166 height 57
click at [354, 148] on textarea at bounding box center [401, 155] width 125 height 15
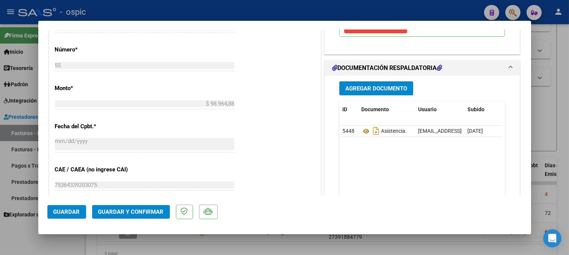
scroll to position [341, 0]
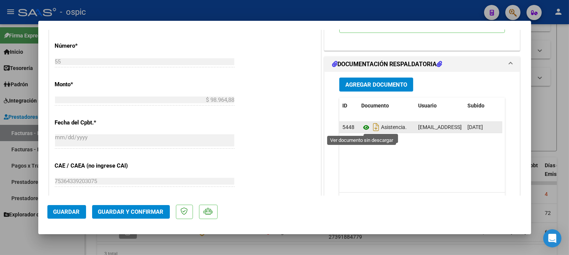
click at [363, 126] on icon at bounding box center [366, 127] width 10 height 9
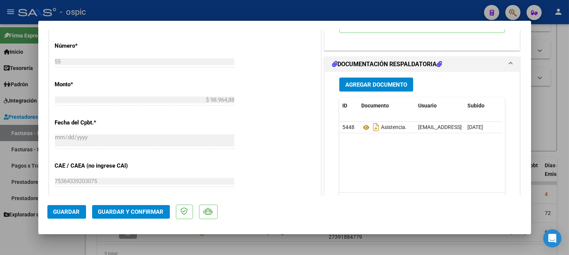
click at [142, 210] on span "Guardar y Confirmar" at bounding box center [131, 212] width 66 height 7
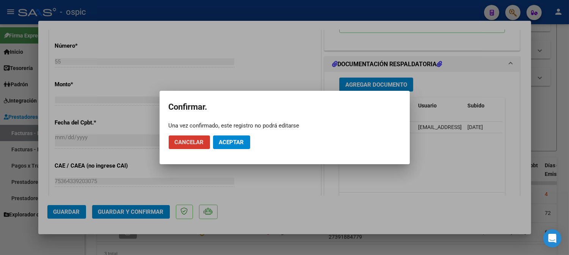
click at [243, 139] on span "Aceptar" at bounding box center [231, 142] width 25 height 7
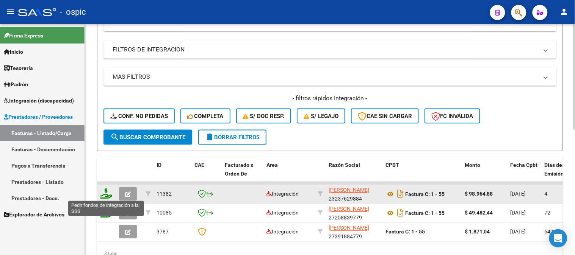
click at [106, 190] on icon at bounding box center [106, 194] width 12 height 11
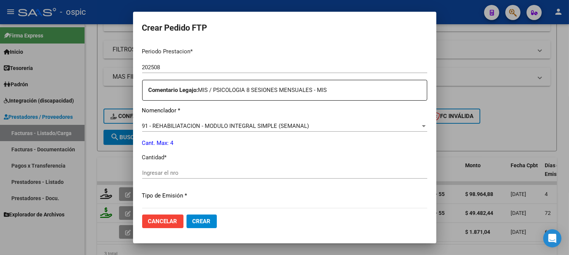
scroll to position [252, 0]
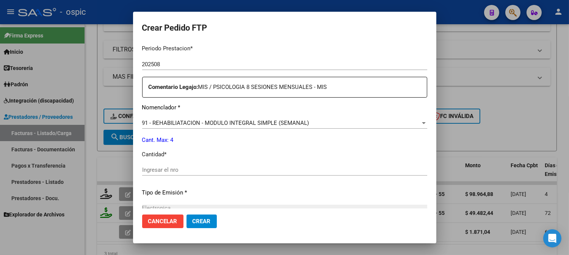
click at [298, 171] on input "Ingresar el nro" at bounding box center [284, 170] width 285 height 7
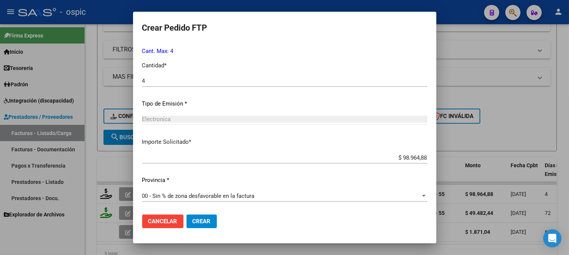
click at [207, 220] on span "Crear" at bounding box center [202, 221] width 18 height 7
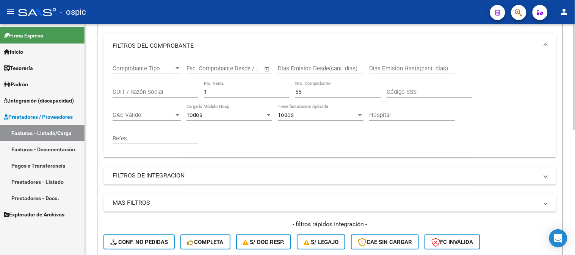
scroll to position [68, 0]
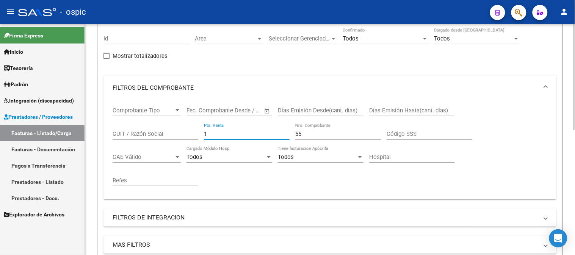
drag, startPoint x: 218, startPoint y: 138, endPoint x: 198, endPoint y: 134, distance: 20.4
click at [198, 134] on div "Comprobante Tipo Comprobante Tipo Fecha inicio – Fecha fin Fec. Comprobante Des…" at bounding box center [330, 147] width 435 height 94
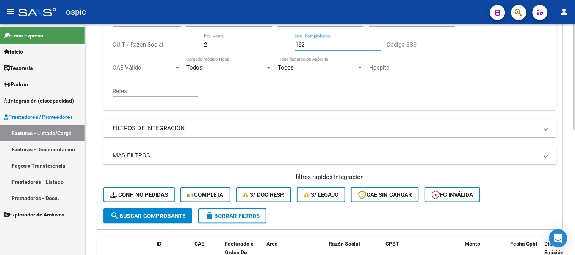
scroll to position [274, 0]
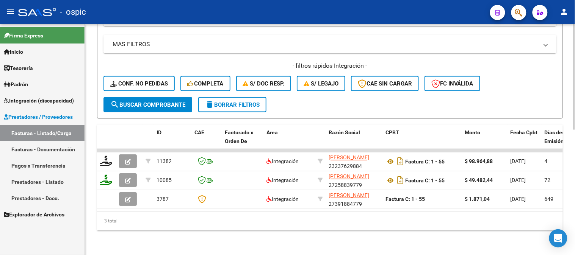
click at [161, 102] on span "search Buscar Comprobante" at bounding box center [147, 105] width 75 height 7
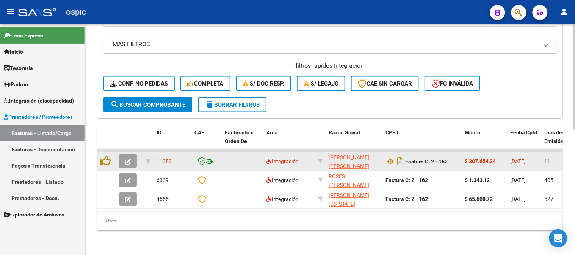
click at [128, 160] on icon "button" at bounding box center [128, 163] width 6 height 6
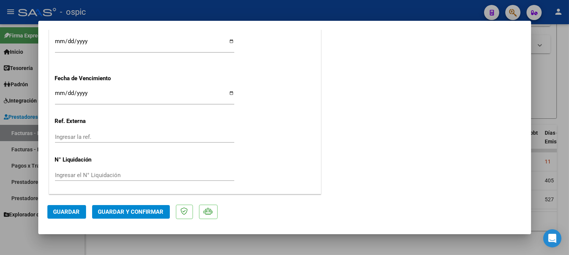
scroll to position [0, 0]
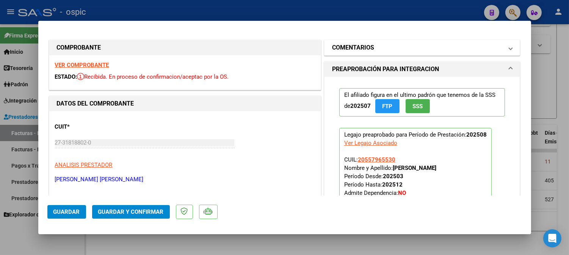
click at [388, 43] on mat-panel-title "COMENTARIOS" at bounding box center [417, 47] width 171 height 9
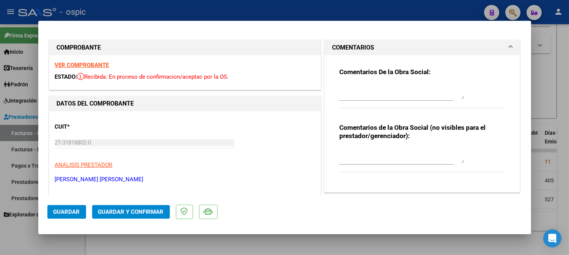
click at [389, 155] on textarea at bounding box center [401, 155] width 125 height 15
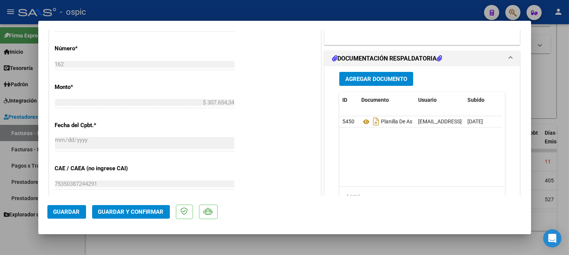
scroll to position [341, 0]
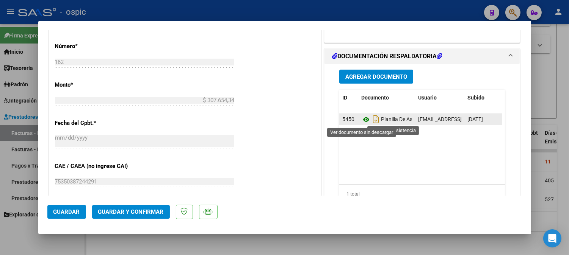
click at [363, 119] on icon at bounding box center [366, 119] width 10 height 9
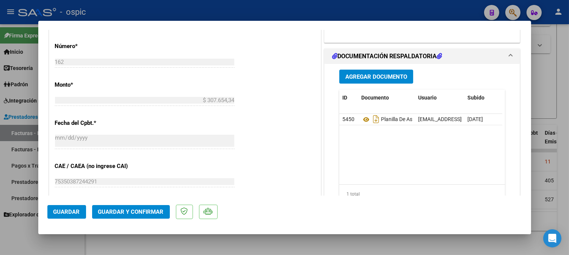
click at [143, 205] on mat-dialog-actions "Guardar Guardar y Confirmar" at bounding box center [284, 211] width 474 height 30
click at [144, 207] on button "Guardar y Confirmar" at bounding box center [131, 212] width 78 height 14
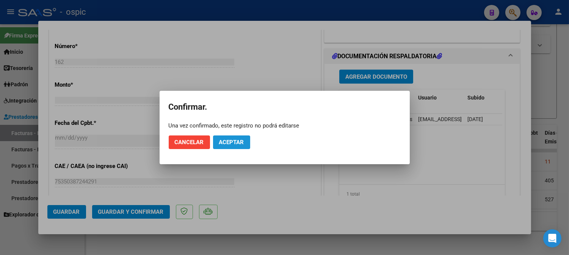
click at [229, 142] on span "Aceptar" at bounding box center [231, 142] width 25 height 7
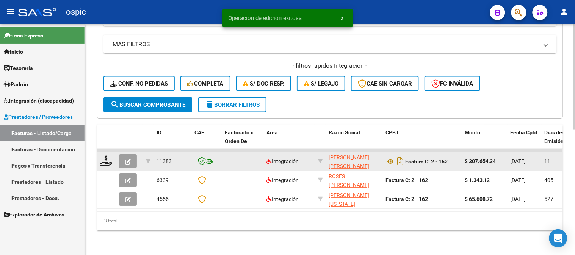
click at [105, 153] on datatable-body-cell at bounding box center [106, 162] width 19 height 19
click at [106, 156] on icon at bounding box center [106, 161] width 12 height 11
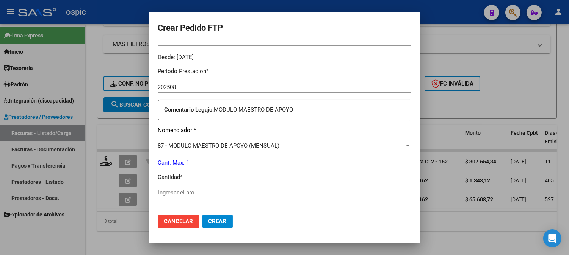
scroll to position [247, 0]
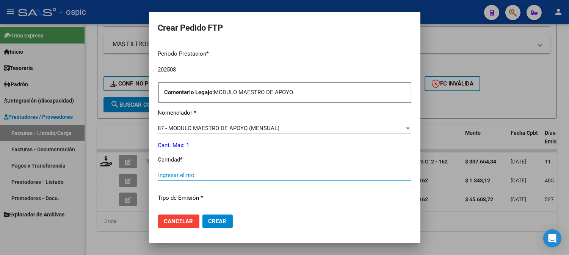
drag, startPoint x: 256, startPoint y: 179, endPoint x: 575, endPoint y: 187, distance: 318.8
click at [257, 179] on input "Ingresar el nro" at bounding box center [284, 175] width 253 height 7
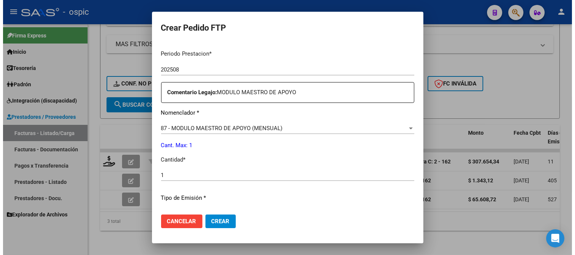
scroll to position [341, 0]
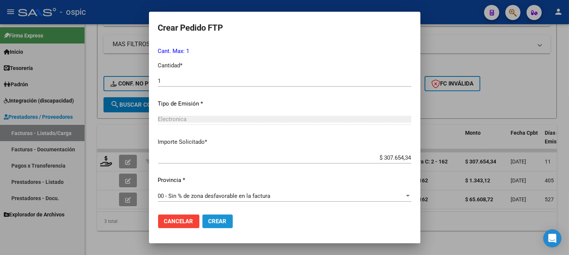
click at [208, 221] on span "Crear" at bounding box center [217, 221] width 18 height 7
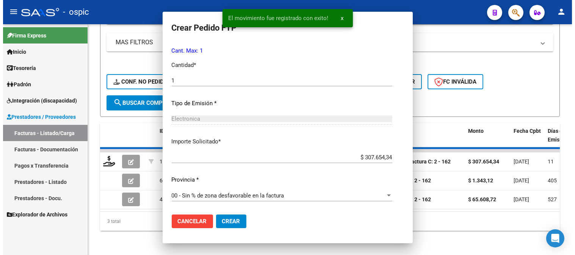
scroll to position [0, 0]
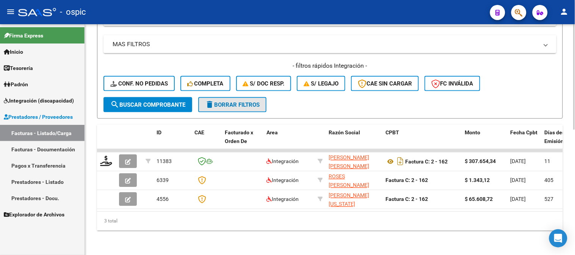
click at [252, 102] on span "delete Borrar Filtros" at bounding box center [232, 105] width 55 height 7
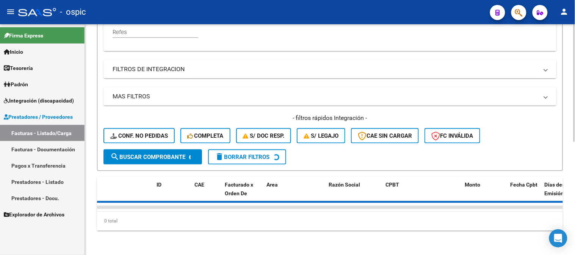
scroll to position [96, 0]
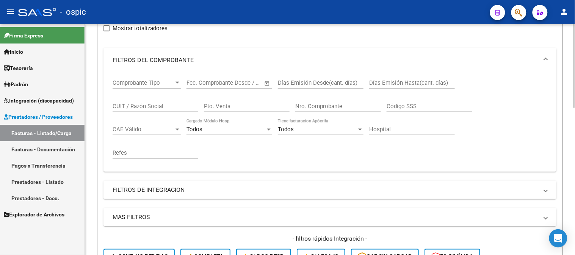
click at [232, 108] on input "Pto. Venta" at bounding box center [247, 106] width 86 height 7
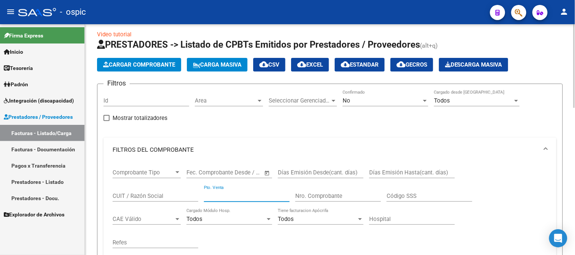
scroll to position [0, 0]
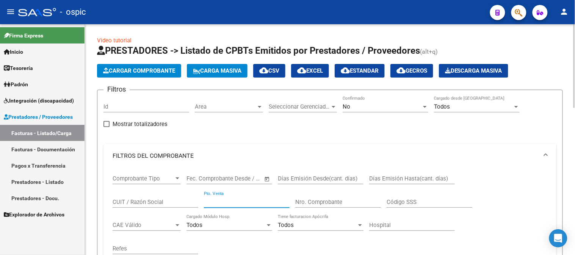
click at [362, 103] on div "No" at bounding box center [382, 106] width 79 height 7
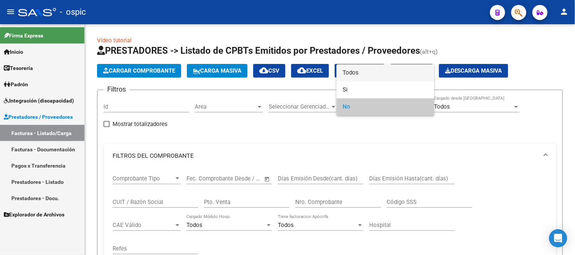
drag, startPoint x: 359, startPoint y: 71, endPoint x: 343, endPoint y: 105, distance: 37.6
click at [359, 71] on span "Todos" at bounding box center [386, 72] width 86 height 17
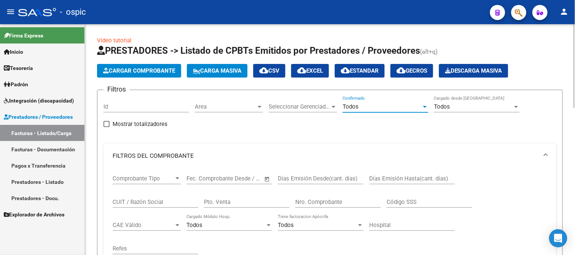
click at [247, 202] on input "Pto. Venta" at bounding box center [247, 202] width 86 height 7
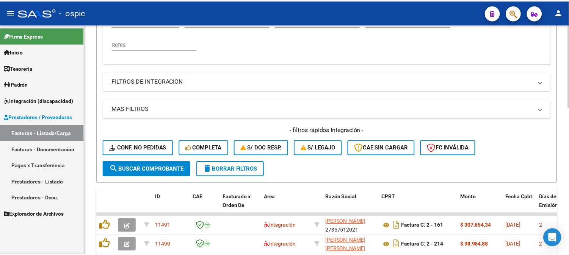
scroll to position [210, 0]
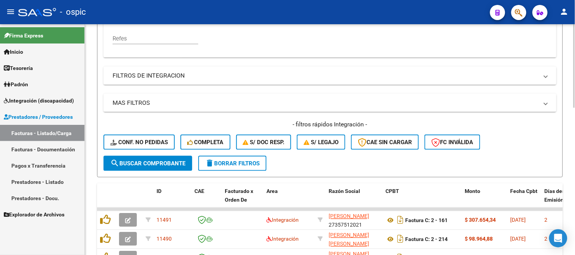
click at [140, 165] on span "search Buscar Comprobante" at bounding box center [147, 163] width 75 height 7
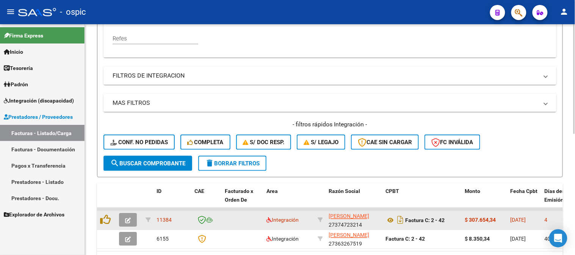
click at [129, 218] on icon "button" at bounding box center [128, 221] width 6 height 6
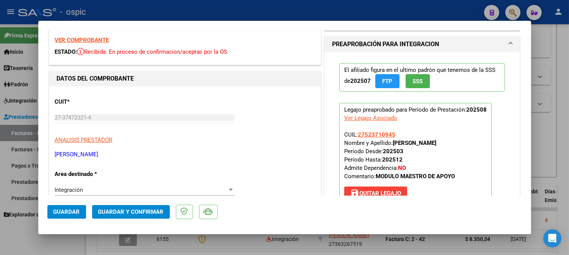
scroll to position [0, 0]
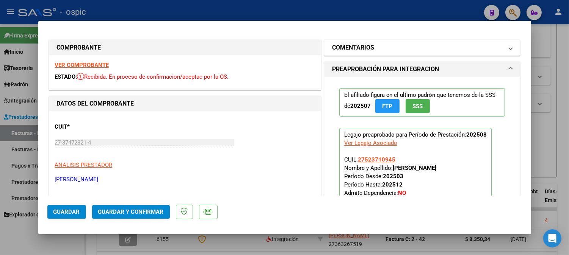
click at [384, 44] on mat-panel-title "COMENTARIOS" at bounding box center [417, 47] width 171 height 9
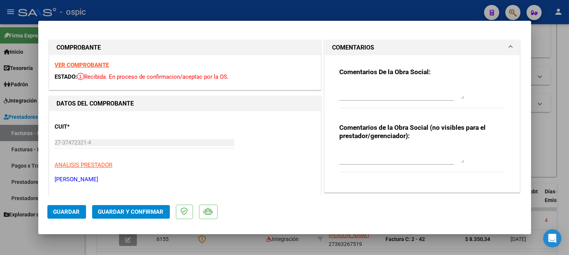
click at [369, 157] on textarea at bounding box center [401, 155] width 125 height 15
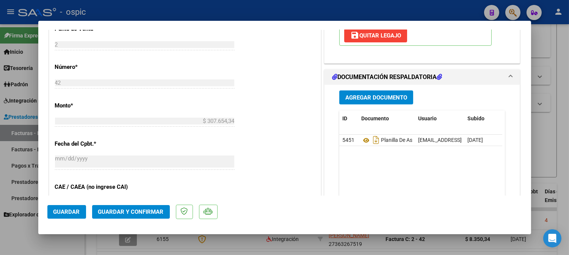
scroll to position [324, 0]
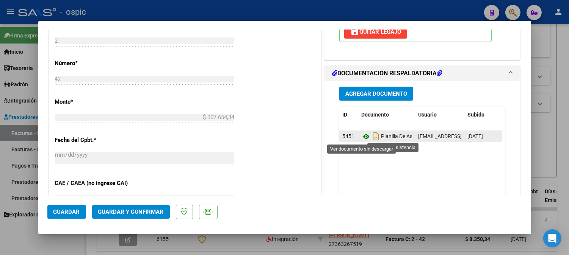
click at [361, 134] on icon at bounding box center [366, 136] width 10 height 9
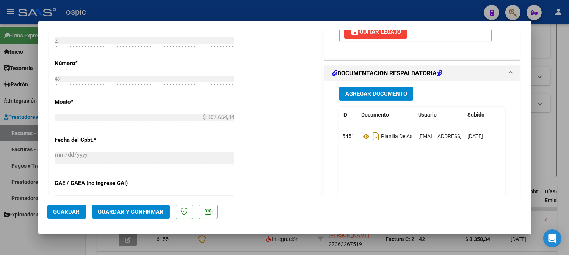
click at [148, 210] on span "Guardar y Confirmar" at bounding box center [131, 212] width 66 height 7
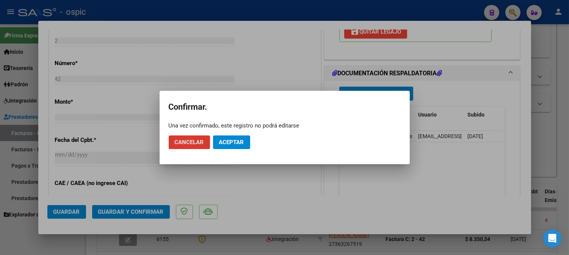
click at [227, 142] on span "Aceptar" at bounding box center [231, 142] width 25 height 7
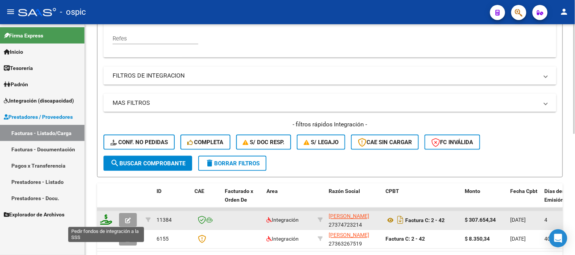
click at [106, 216] on icon at bounding box center [106, 220] width 12 height 11
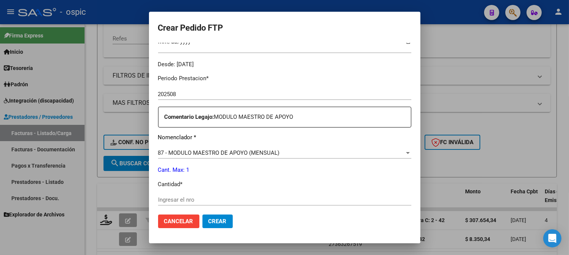
scroll to position [249, 0]
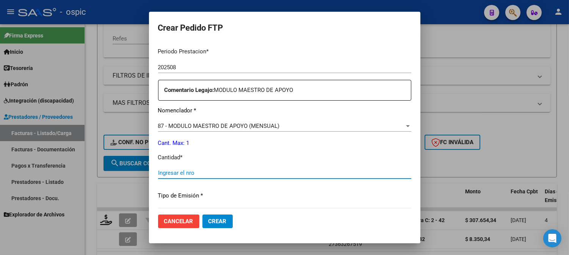
drag, startPoint x: 291, startPoint y: 175, endPoint x: 575, endPoint y: 174, distance: 283.9
click at [291, 174] on input "Ingresar el nro" at bounding box center [284, 173] width 253 height 7
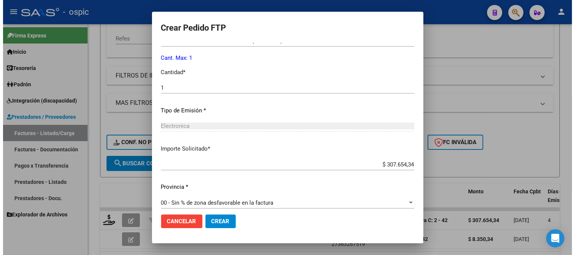
scroll to position [341, 0]
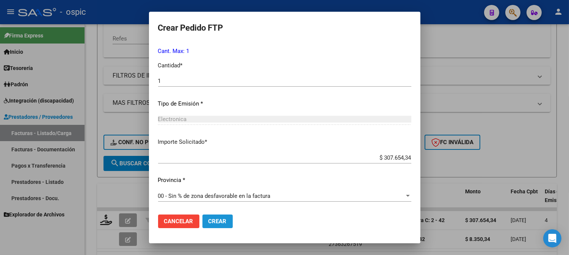
drag, startPoint x: 211, startPoint y: 222, endPoint x: 418, endPoint y: 142, distance: 221.5
click at [211, 222] on button "Crear" at bounding box center [217, 222] width 30 height 14
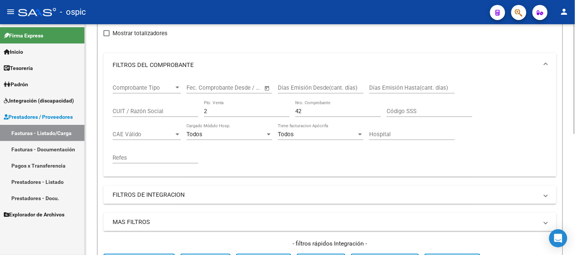
scroll to position [84, 0]
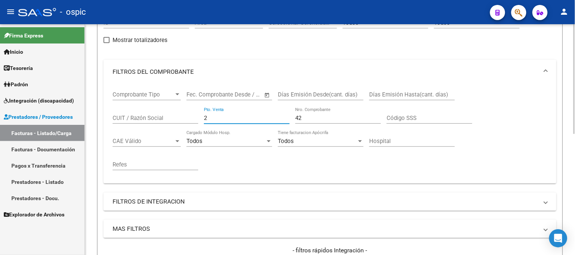
drag, startPoint x: 211, startPoint y: 119, endPoint x: 159, endPoint y: 113, distance: 52.7
click at [158, 113] on div "Comprobante Tipo Comprobante Tipo Fecha inicio – Fecha fin Fec. Comprobante Des…" at bounding box center [330, 131] width 435 height 94
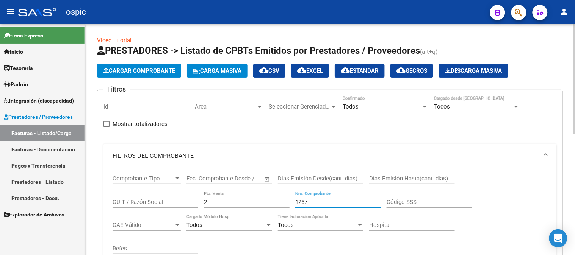
scroll to position [252, 0]
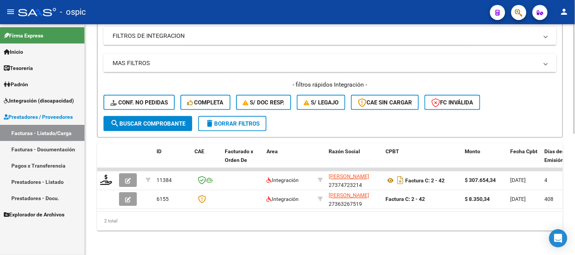
click at [156, 121] on span "search Buscar Comprobante" at bounding box center [147, 124] width 75 height 7
click at [142, 121] on span "search Buscar Comprobante" at bounding box center [147, 124] width 75 height 7
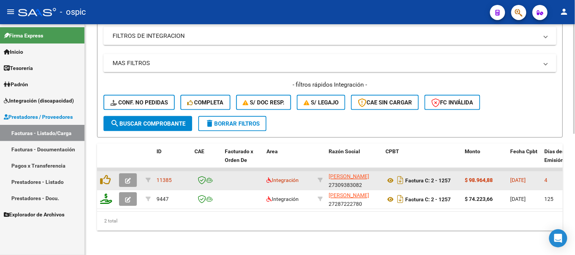
click at [129, 177] on span "button" at bounding box center [128, 180] width 6 height 7
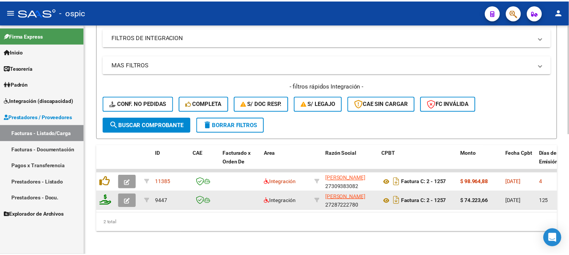
scroll to position [255, 0]
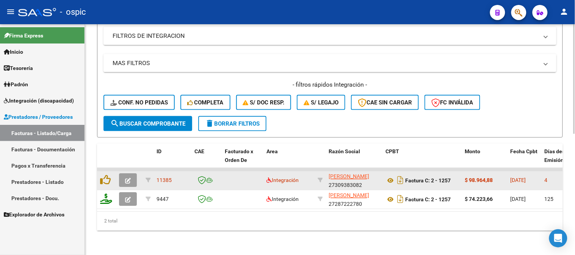
click at [125, 177] on span "button" at bounding box center [128, 180] width 6 height 7
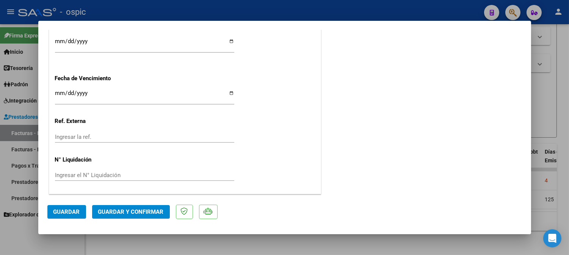
scroll to position [0, 0]
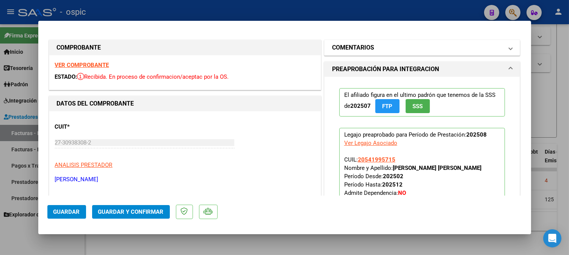
click at [421, 44] on mat-panel-title "COMENTARIOS" at bounding box center [417, 47] width 171 height 9
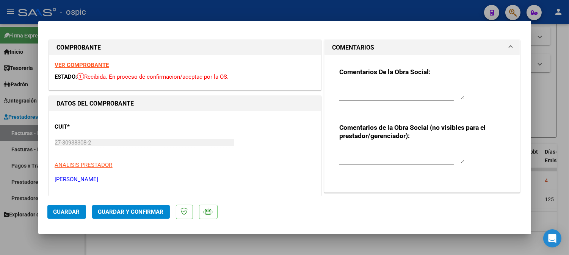
click at [389, 158] on textarea at bounding box center [401, 155] width 125 height 15
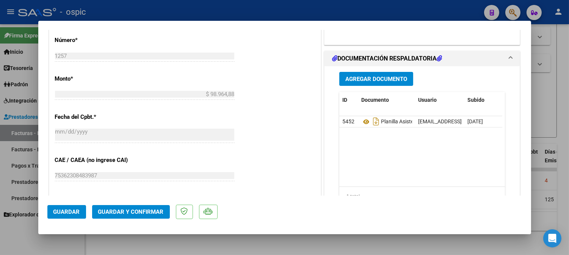
scroll to position [357, 0]
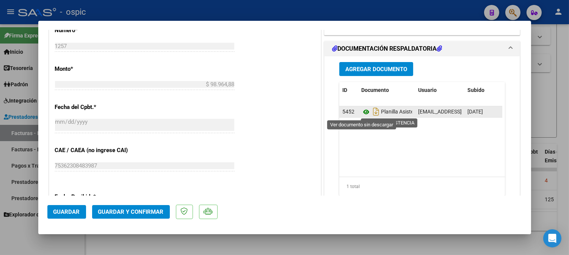
click at [361, 110] on icon at bounding box center [366, 112] width 10 height 9
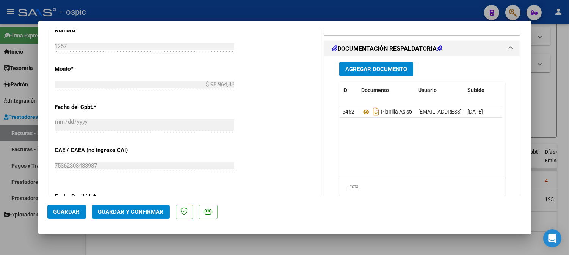
click at [149, 219] on mat-dialog-actions "Guardar Guardar y Confirmar" at bounding box center [284, 211] width 474 height 30
click at [149, 213] on span "Guardar y Confirmar" at bounding box center [131, 212] width 66 height 7
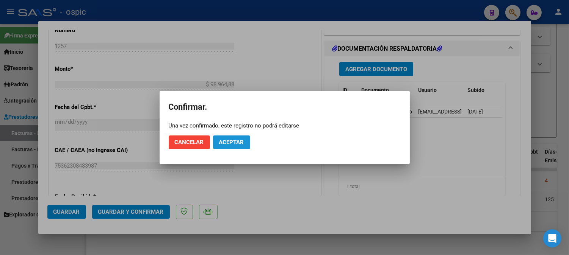
click at [233, 146] on span "Aceptar" at bounding box center [231, 142] width 25 height 7
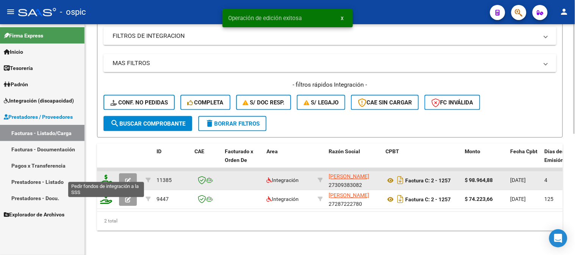
click at [107, 175] on icon at bounding box center [106, 180] width 12 height 11
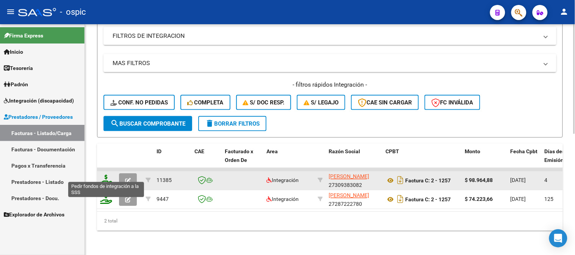
click at [106, 175] on icon at bounding box center [106, 180] width 12 height 11
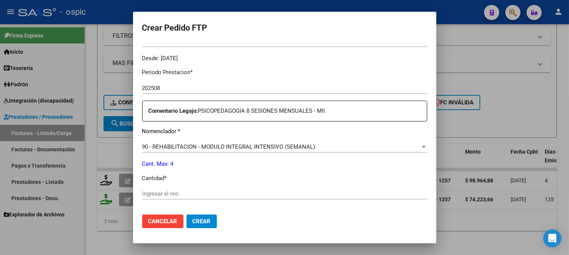
scroll to position [242, 0]
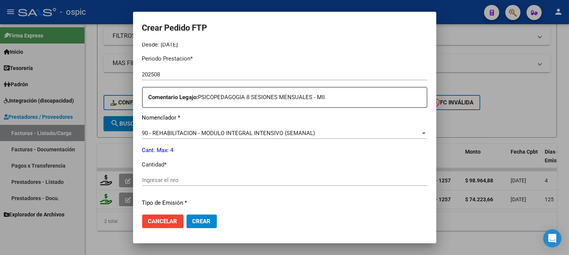
drag, startPoint x: 297, startPoint y: 177, endPoint x: 371, endPoint y: 173, distance: 74.0
click at [299, 177] on input "Ingresar el nro" at bounding box center [284, 180] width 285 height 7
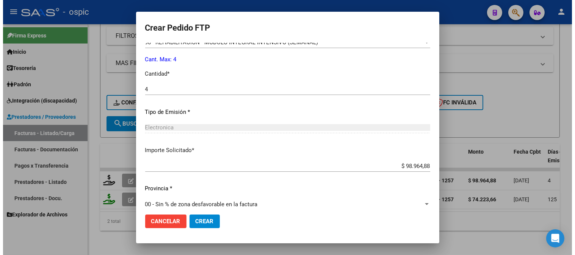
scroll to position [341, 0]
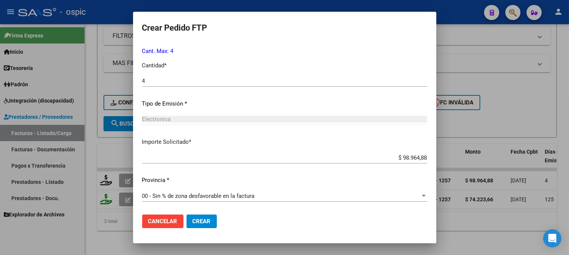
click at [209, 224] on span "Crear" at bounding box center [202, 221] width 18 height 7
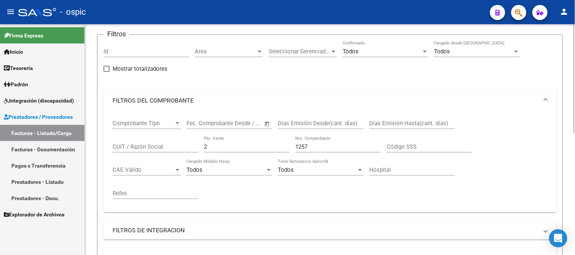
scroll to position [45, 0]
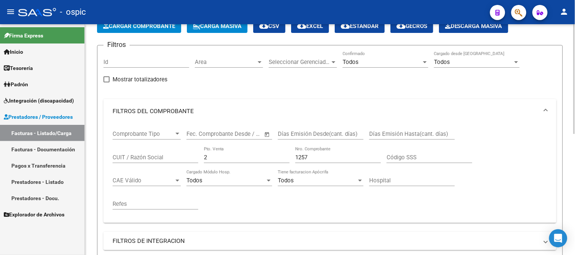
drag, startPoint x: 193, startPoint y: 160, endPoint x: 150, endPoint y: 157, distance: 43.7
click at [151, 157] on div "Comprobante Tipo Comprobante Tipo Fecha inicio – Fecha fin Fec. Comprobante Des…" at bounding box center [330, 171] width 435 height 94
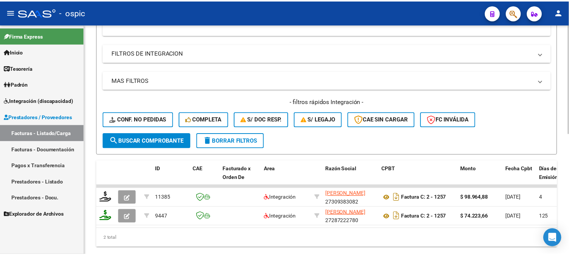
scroll to position [255, 0]
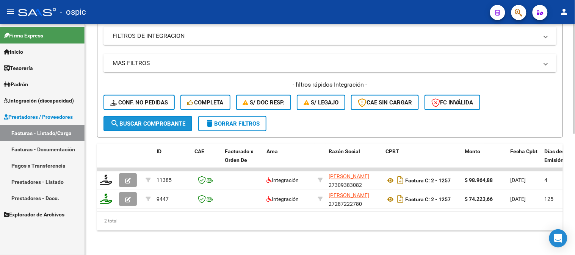
click at [180, 121] on span "search Buscar Comprobante" at bounding box center [147, 124] width 75 height 7
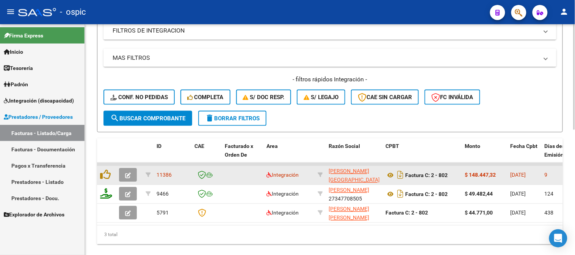
click at [126, 173] on icon "button" at bounding box center [128, 176] width 6 height 6
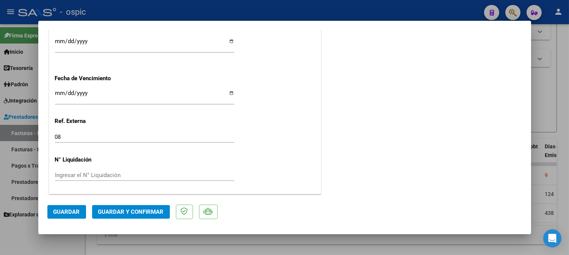
scroll to position [0, 0]
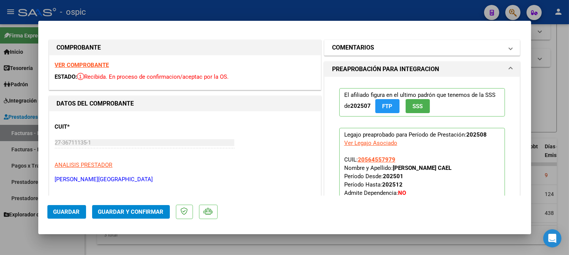
click at [340, 47] on h1 "COMENTARIOS" at bounding box center [353, 47] width 42 height 9
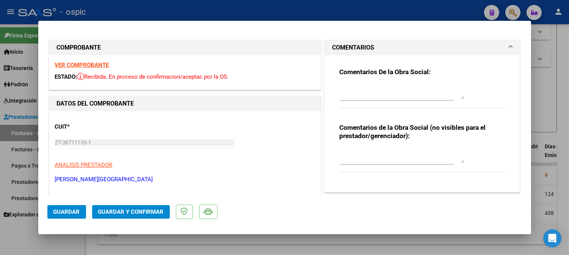
click at [355, 155] on textarea at bounding box center [401, 155] width 125 height 15
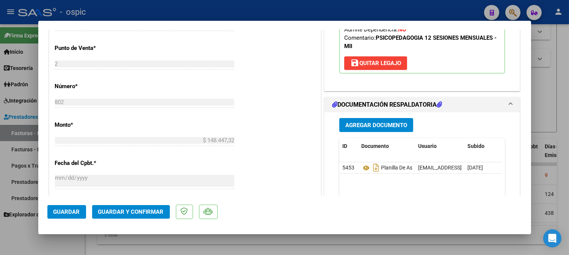
scroll to position [361, 0]
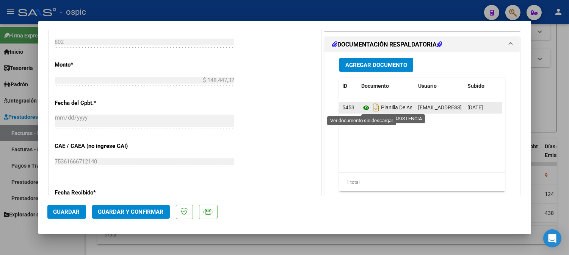
click at [361, 106] on icon at bounding box center [366, 107] width 10 height 9
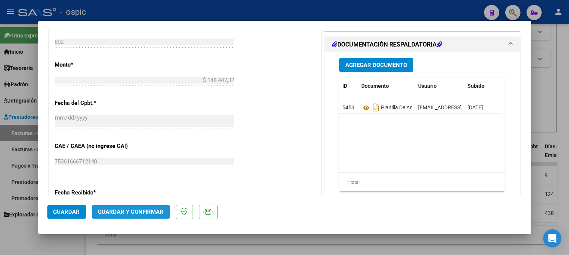
click at [138, 212] on span "Guardar y Confirmar" at bounding box center [131, 212] width 66 height 7
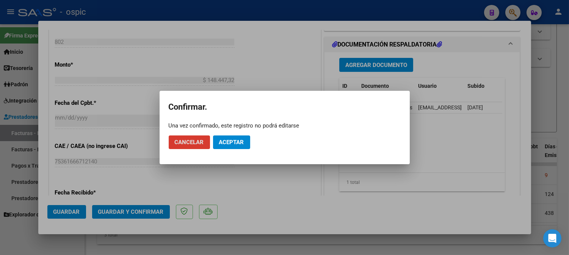
click at [218, 141] on button "Aceptar" at bounding box center [231, 143] width 37 height 14
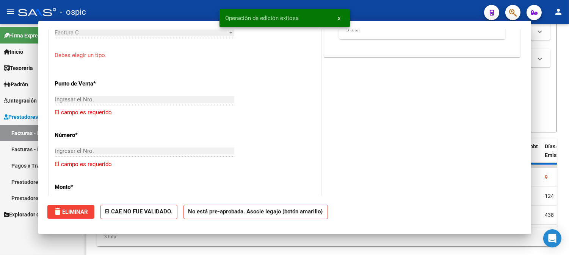
scroll to position [455, 0]
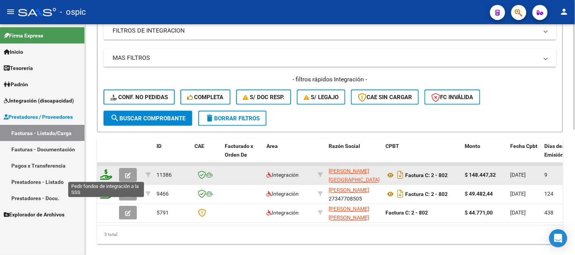
click at [106, 173] on icon at bounding box center [106, 175] width 12 height 11
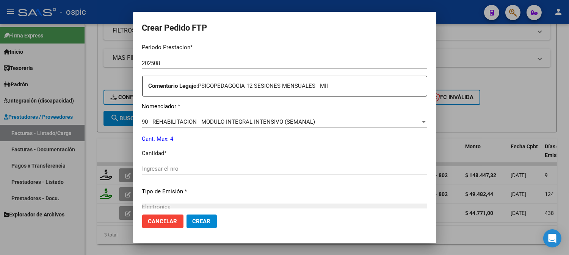
scroll to position [256, 0]
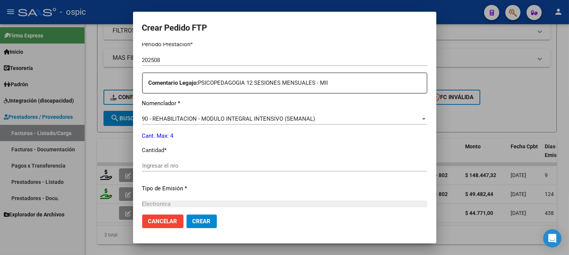
click at [316, 167] on input "Ingresar el nro" at bounding box center [284, 166] width 285 height 7
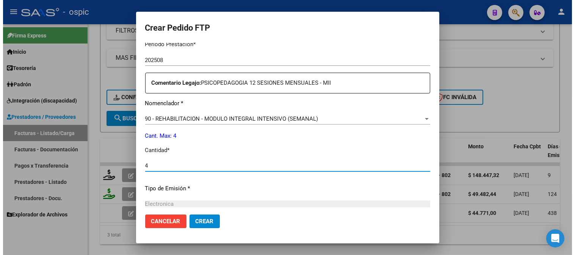
scroll to position [341, 0]
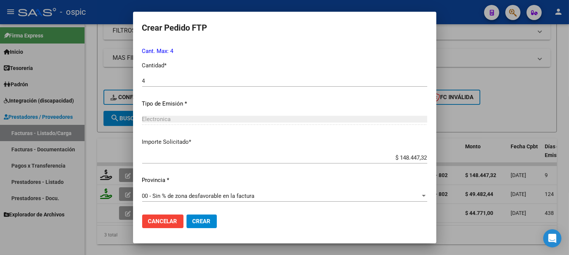
drag, startPoint x: 210, startPoint y: 222, endPoint x: 465, endPoint y: 175, distance: 259.3
click at [213, 221] on button "Crear" at bounding box center [201, 222] width 30 height 14
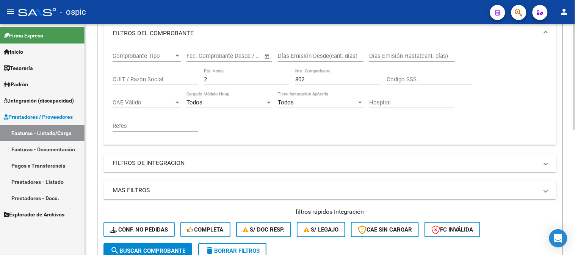
scroll to position [87, 0]
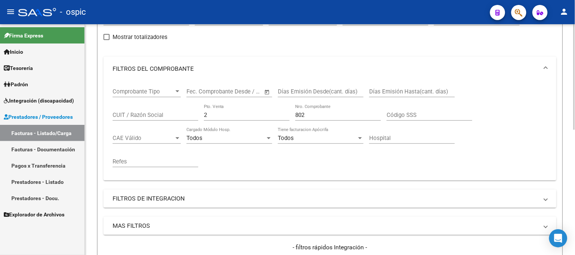
drag, startPoint x: 182, startPoint y: 116, endPoint x: 157, endPoint y: 117, distance: 25.0
click at [157, 117] on div "Comprobante Tipo Comprobante Tipo Fecha inicio – Fecha fin Fec. Comprobante Des…" at bounding box center [330, 128] width 435 height 94
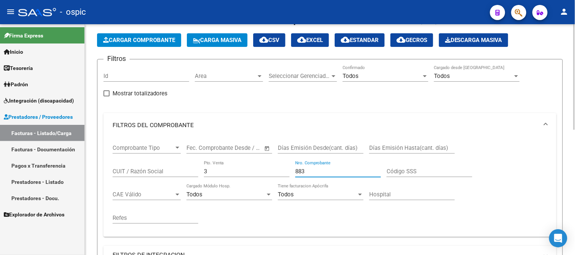
scroll to position [32, 0]
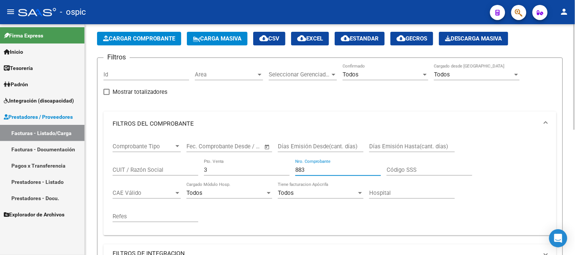
click at [573, 89] on div at bounding box center [574, 92] width 2 height 106
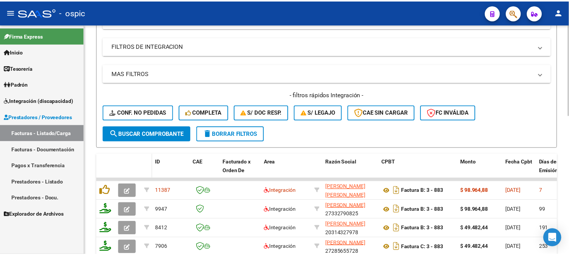
scroll to position [243, 0]
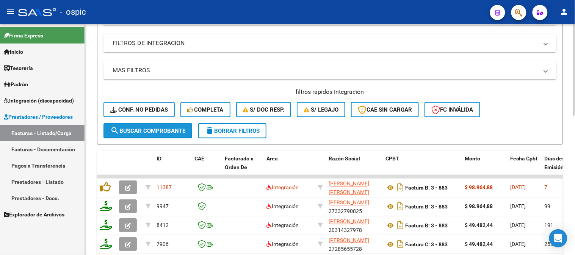
click at [160, 135] on button "search Buscar Comprobante" at bounding box center [147, 131] width 89 height 15
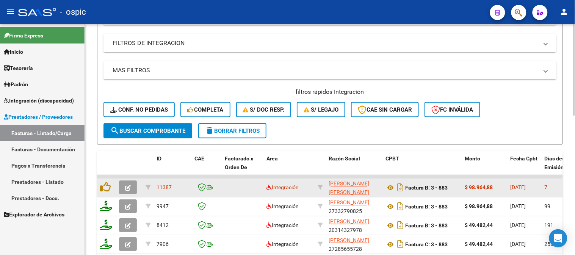
click at [126, 186] on icon "button" at bounding box center [128, 189] width 6 height 6
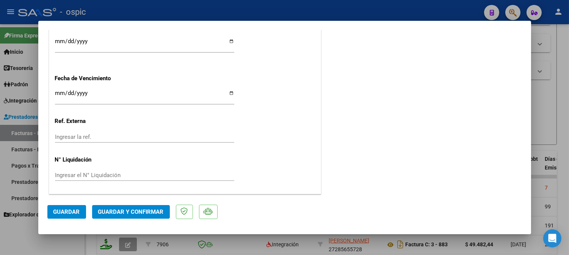
scroll to position [0, 0]
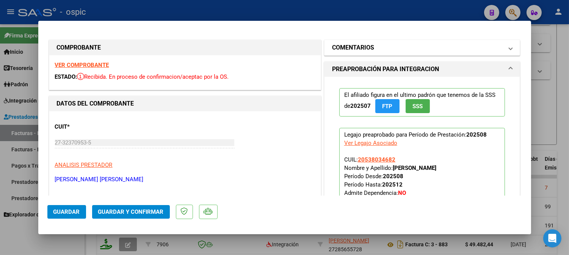
click at [392, 47] on mat-panel-title "COMENTARIOS" at bounding box center [417, 47] width 171 height 9
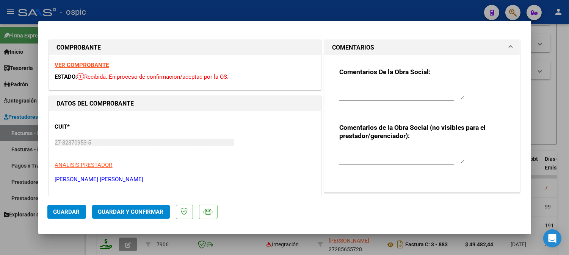
drag, startPoint x: 386, startPoint y: 154, endPoint x: 460, endPoint y: 154, distance: 74.7
click at [390, 154] on textarea at bounding box center [401, 155] width 125 height 15
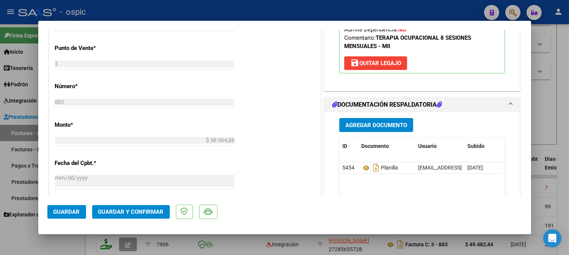
scroll to position [322, 0]
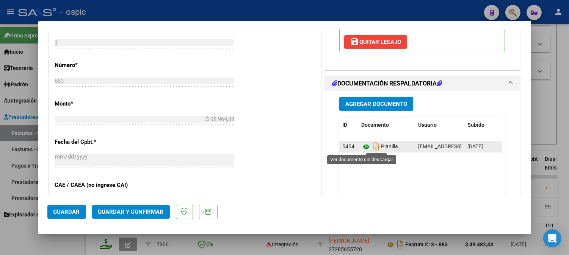
click at [363, 147] on icon at bounding box center [366, 146] width 10 height 9
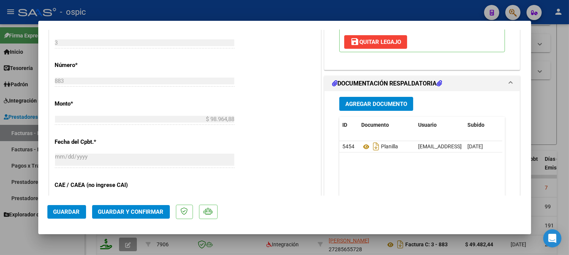
click at [137, 205] on mat-dialog-actions "Guardar Guardar y Confirmar" at bounding box center [284, 211] width 474 height 30
click at [139, 207] on button "Guardar y Confirmar" at bounding box center [131, 212] width 78 height 14
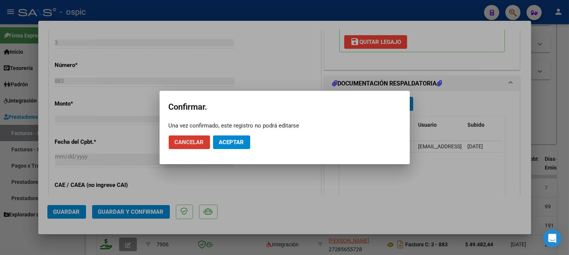
click at [241, 141] on span "Aceptar" at bounding box center [231, 142] width 25 height 7
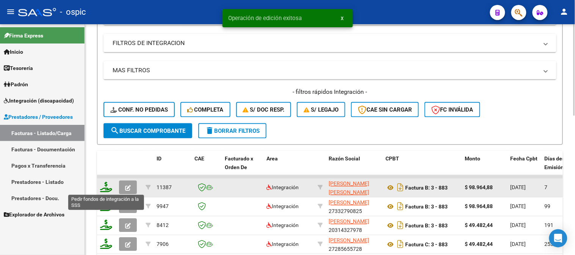
click at [105, 188] on icon at bounding box center [106, 187] width 12 height 11
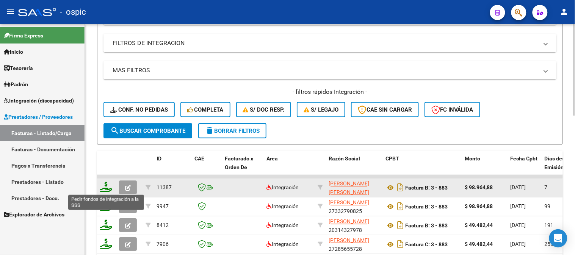
click at [105, 186] on icon at bounding box center [106, 187] width 12 height 11
click at [107, 184] on icon at bounding box center [106, 187] width 12 height 11
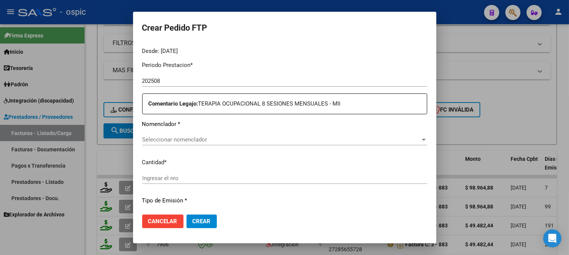
scroll to position [237, 0]
click at [353, 138] on span "Seleccionar nomenclador" at bounding box center [281, 138] width 278 height 7
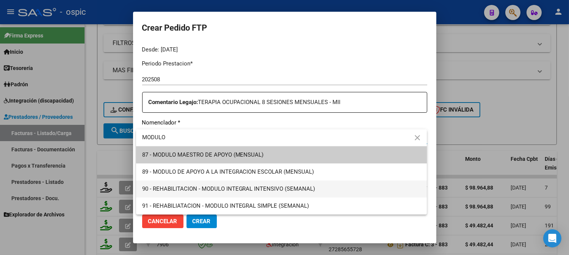
click at [297, 185] on span "90 - REHABILITACION - MODULO INTEGRAL INTENSIVO (SEMANAL)" at bounding box center [281, 189] width 279 height 17
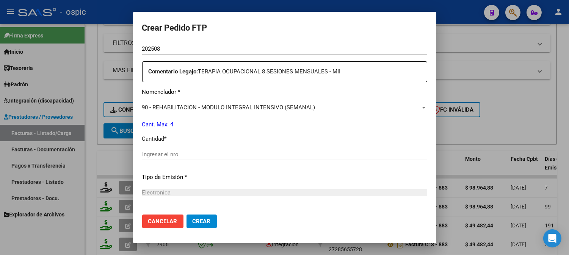
scroll to position [269, 0]
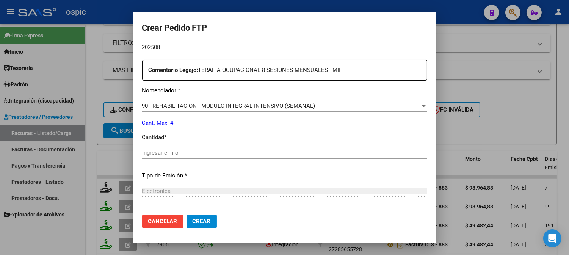
click at [313, 149] on div "Ingresar el nro" at bounding box center [284, 152] width 285 height 11
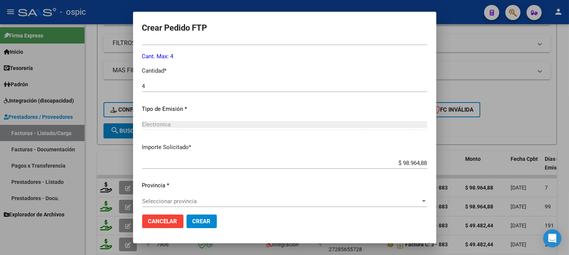
drag, startPoint x: 438, startPoint y: 193, endPoint x: 287, endPoint y: 218, distance: 153.0
click at [435, 195] on div "Crear Pedido FTP VER COMPROBANTE ARCA Padrón Afiliado: BARRIOS GABRIEL EZEQUIEL…" at bounding box center [284, 127] width 569 height 255
click at [392, 229] on mat-dialog-actions "Cancelar Crear" at bounding box center [284, 222] width 285 height 26
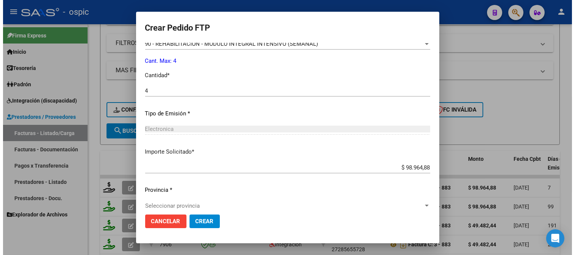
scroll to position [341, 0]
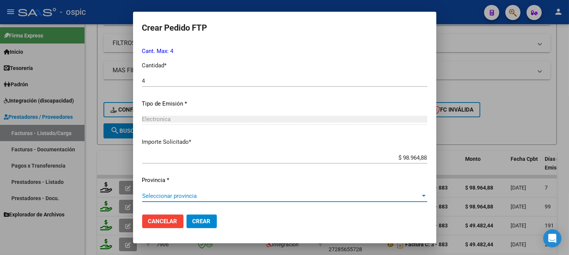
click at [213, 196] on span "Seleccionar provincia" at bounding box center [281, 196] width 278 height 7
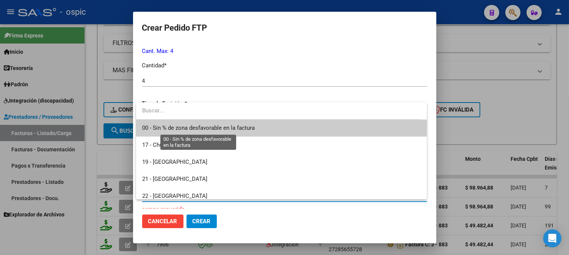
click at [211, 126] on span "00 - Sin % de zona desfavorable en la factura" at bounding box center [198, 128] width 113 height 7
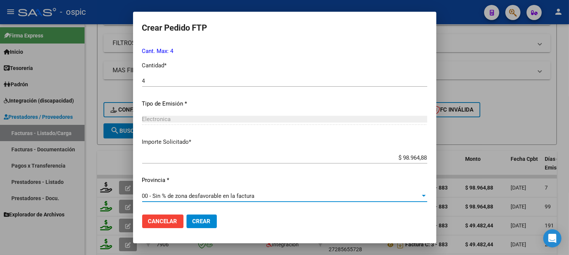
click at [207, 222] on span "Crear" at bounding box center [202, 221] width 18 height 7
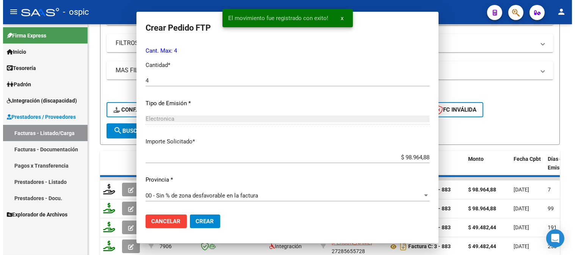
scroll to position [0, 0]
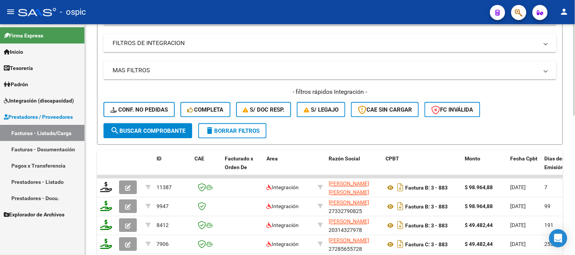
click at [250, 129] on span "delete Borrar Filtros" at bounding box center [232, 131] width 55 height 7
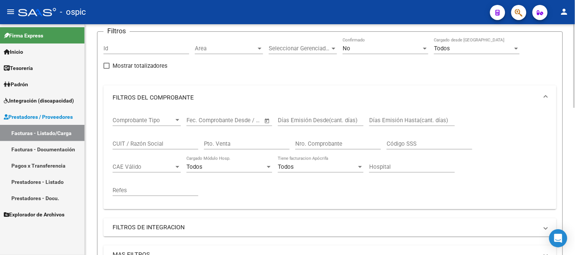
scroll to position [32, 0]
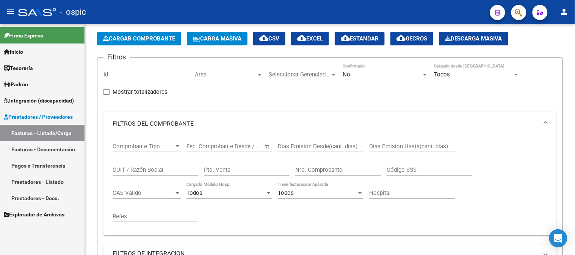
click at [47, 114] on span "Prestadores / Proveedores" at bounding box center [38, 117] width 69 height 8
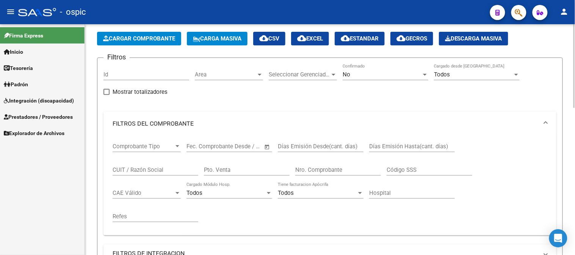
scroll to position [88, 0]
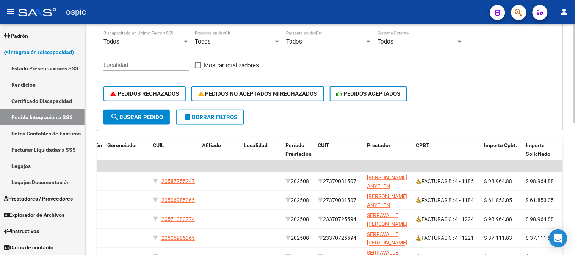
scroll to position [126, 0]
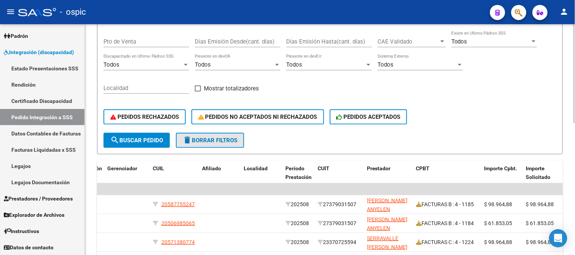
click at [229, 141] on span "delete Borrar Filtros" at bounding box center [210, 140] width 55 height 7
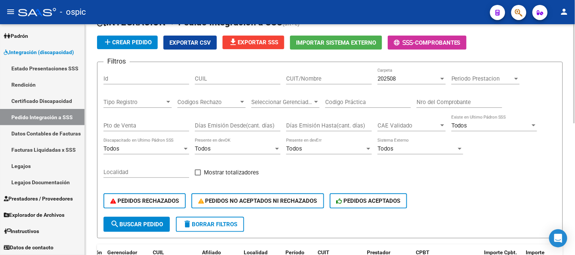
scroll to position [0, 0]
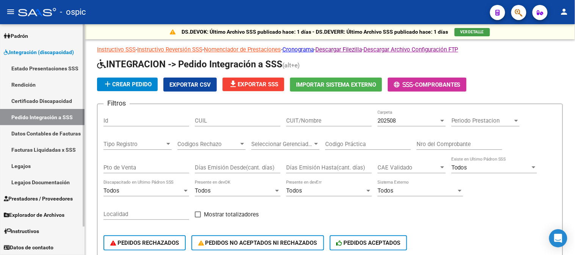
click at [32, 52] on span "Integración (discapacidad)" at bounding box center [39, 52] width 70 height 8
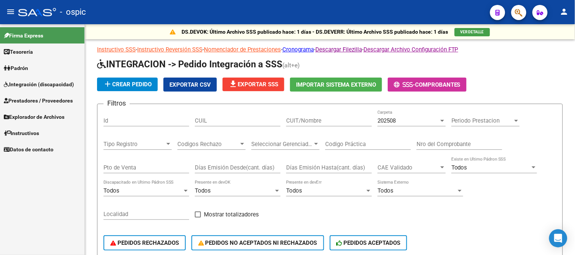
click at [26, 97] on span "Prestadores / Proveedores" at bounding box center [38, 101] width 69 height 8
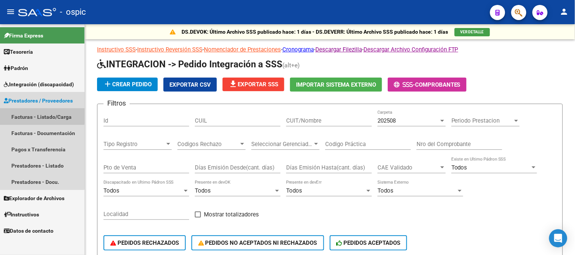
click at [31, 115] on link "Facturas - Listado/Carga" at bounding box center [42, 117] width 85 height 16
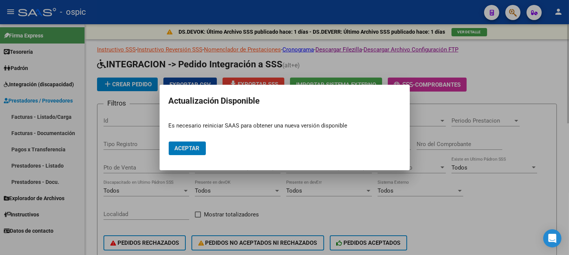
click at [169, 142] on button "Aceptar" at bounding box center [187, 149] width 37 height 14
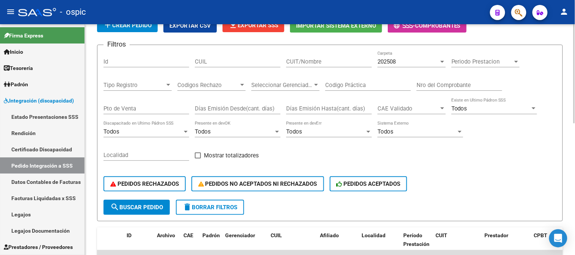
scroll to position [126, 0]
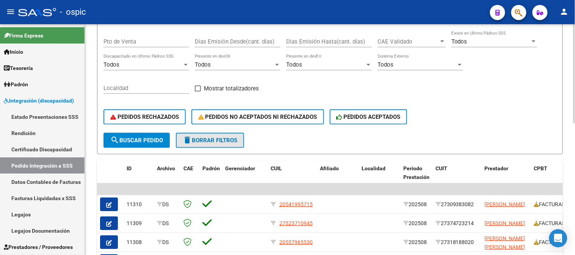
click at [221, 137] on span "delete Borrar Filtros" at bounding box center [210, 140] width 55 height 7
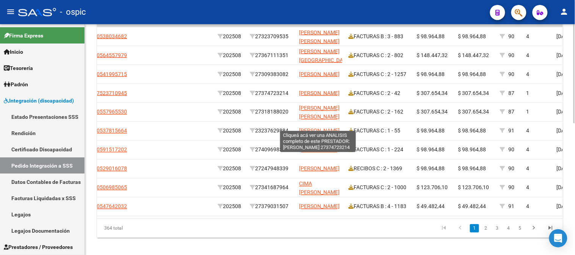
scroll to position [168, 0]
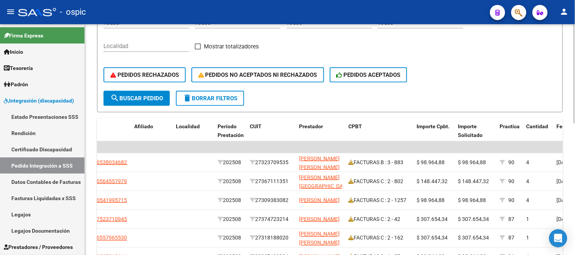
click at [217, 96] on span "delete Borrar Filtros" at bounding box center [210, 98] width 55 height 7
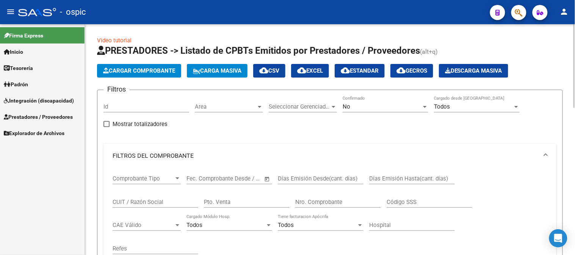
scroll to position [158, 0]
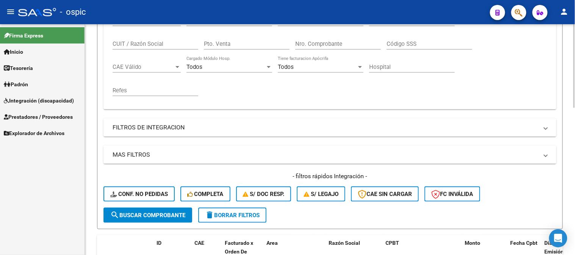
click at [247, 214] on span "delete Borrar Filtros" at bounding box center [232, 215] width 55 height 7
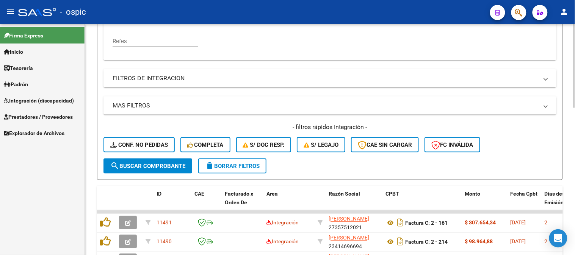
scroll to position [196, 0]
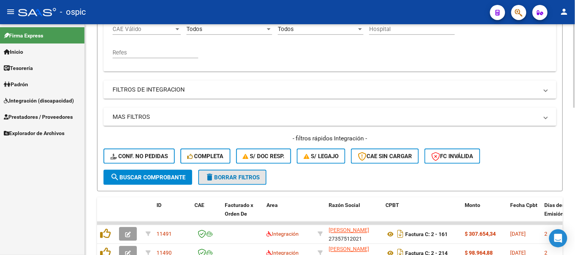
click at [257, 171] on button "delete Borrar Filtros" at bounding box center [232, 177] width 68 height 15
click at [224, 175] on span "delete Borrar Filtros" at bounding box center [232, 177] width 55 height 7
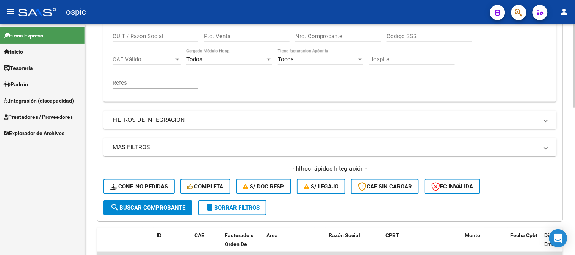
scroll to position [168, 0]
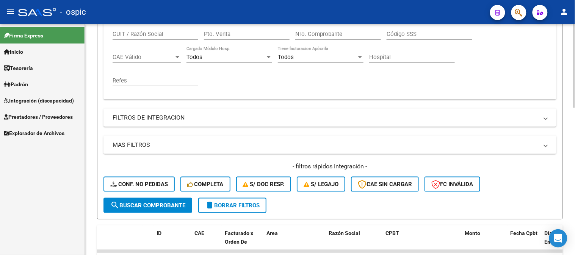
click at [260, 204] on span "delete Borrar Filtros" at bounding box center [232, 205] width 55 height 7
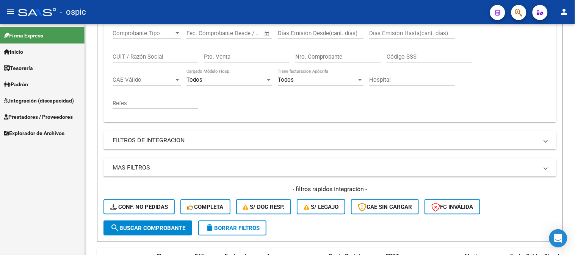
scroll to position [138, 0]
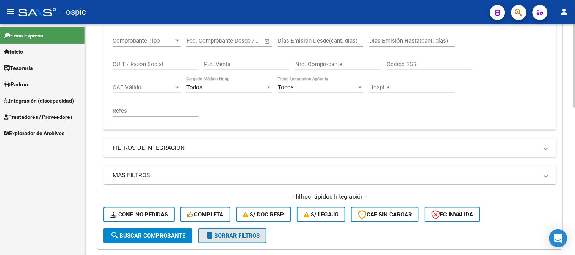
click at [236, 232] on button "delete Borrar Filtros" at bounding box center [232, 236] width 68 height 15
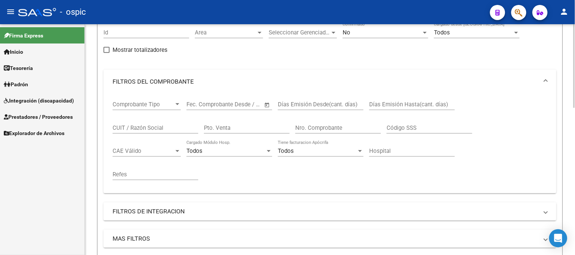
scroll to position [222, 0]
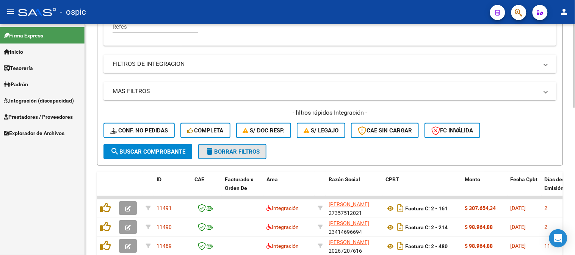
click at [237, 149] on span "delete Borrar Filtros" at bounding box center [232, 152] width 55 height 7
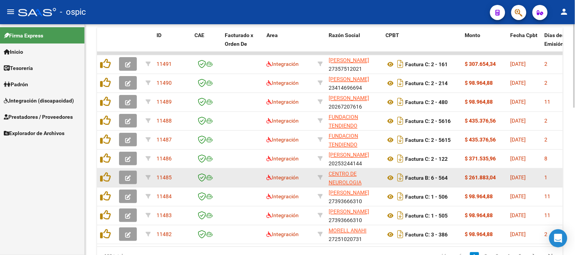
scroll to position [349, 0]
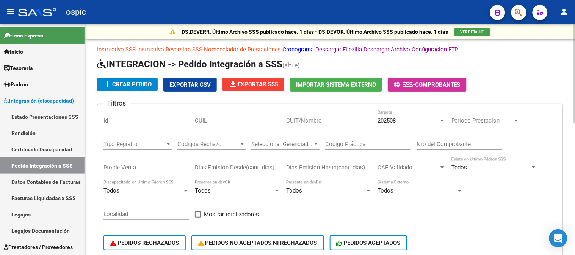
scroll to position [0, 186]
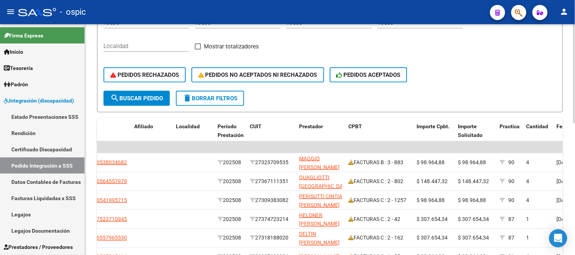
click at [219, 96] on span "delete Borrar Filtros" at bounding box center [210, 98] width 55 height 7
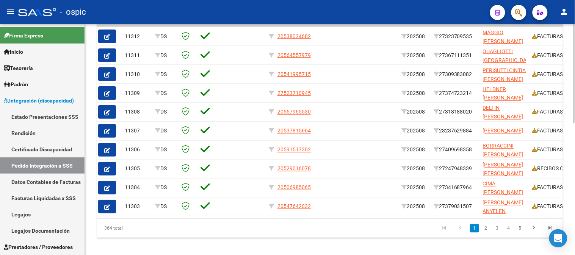
scroll to position [0, 0]
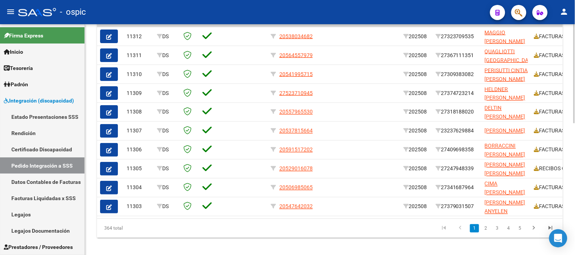
drag, startPoint x: 105, startPoint y: 233, endPoint x: 128, endPoint y: 234, distance: 23.1
click at [128, 234] on div "364 total" at bounding box center [143, 228] width 92 height 19
click at [157, 235] on div "364 total" at bounding box center [143, 228] width 92 height 19
